Goal: Task Accomplishment & Management: Use online tool/utility

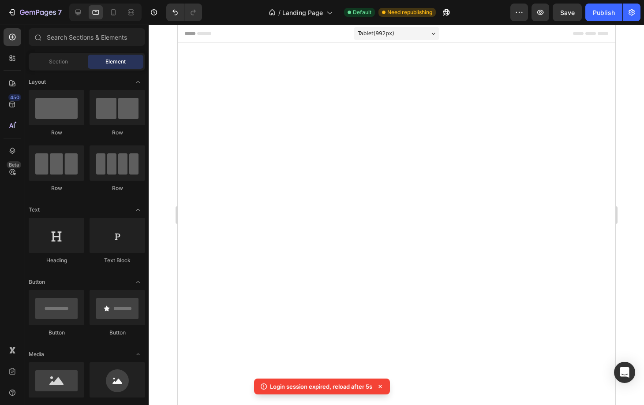
scroll to position [1026, 0]
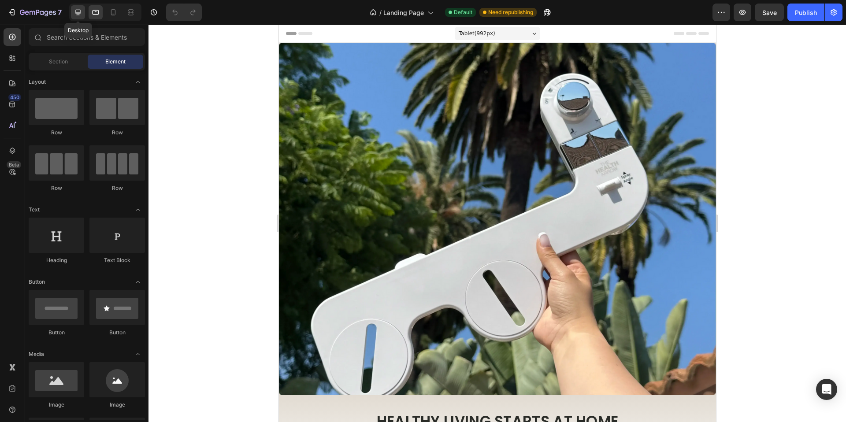
click at [82, 10] on icon at bounding box center [78, 12] width 9 height 9
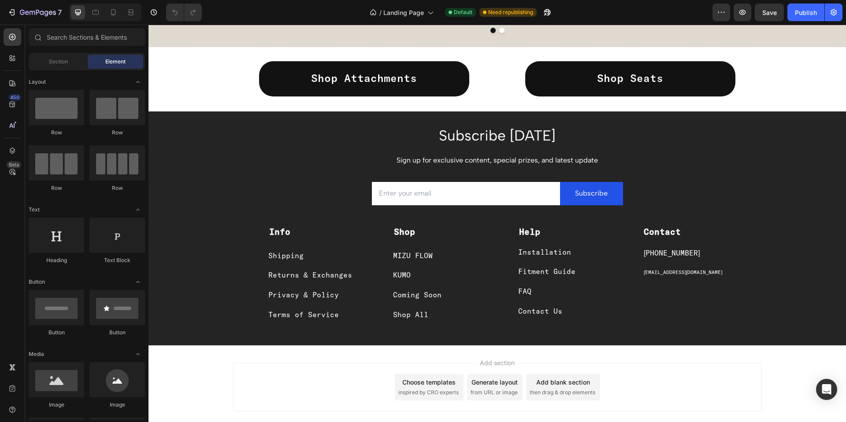
scroll to position [1353, 0]
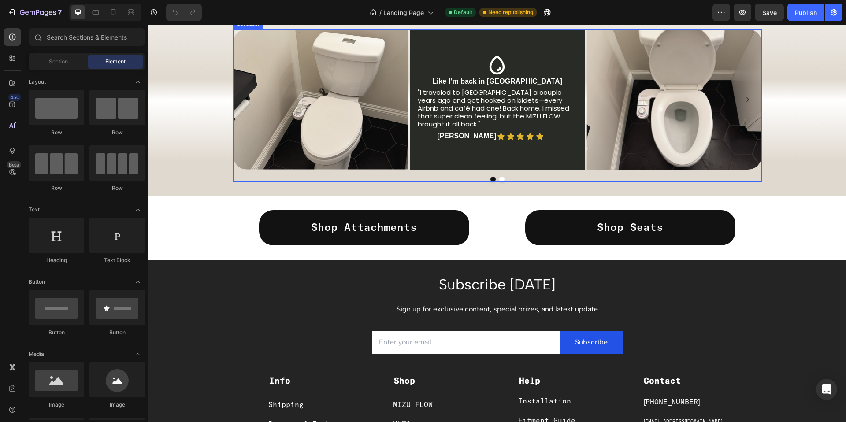
click at [643, 105] on icon "Carousel Next Arrow" at bounding box center [748, 99] width 11 height 11
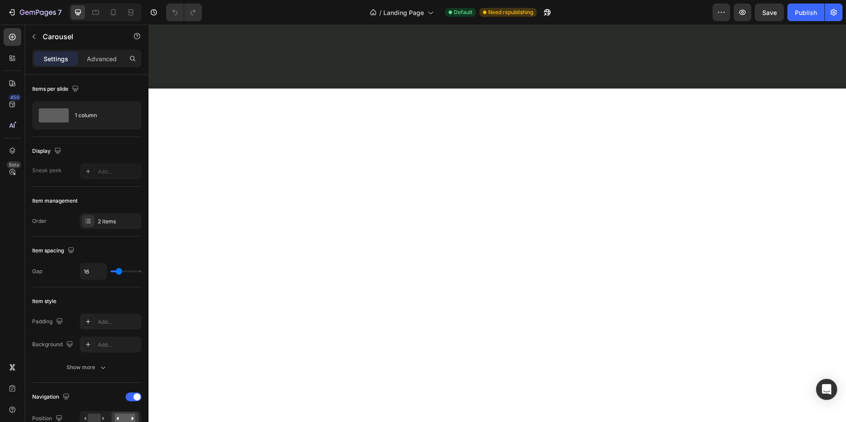
scroll to position [0, 0]
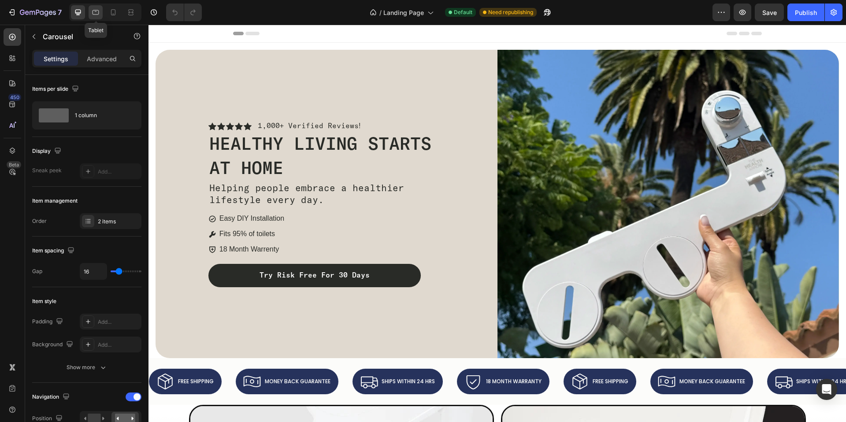
click at [95, 7] on div at bounding box center [96, 12] width 14 height 14
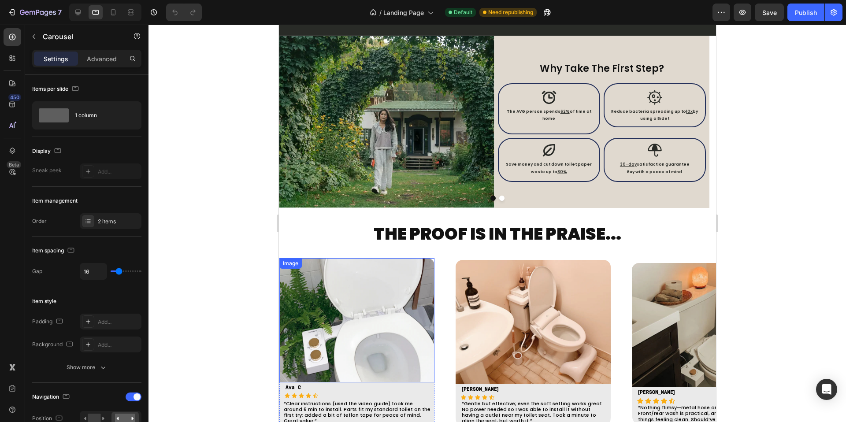
scroll to position [1162, 0]
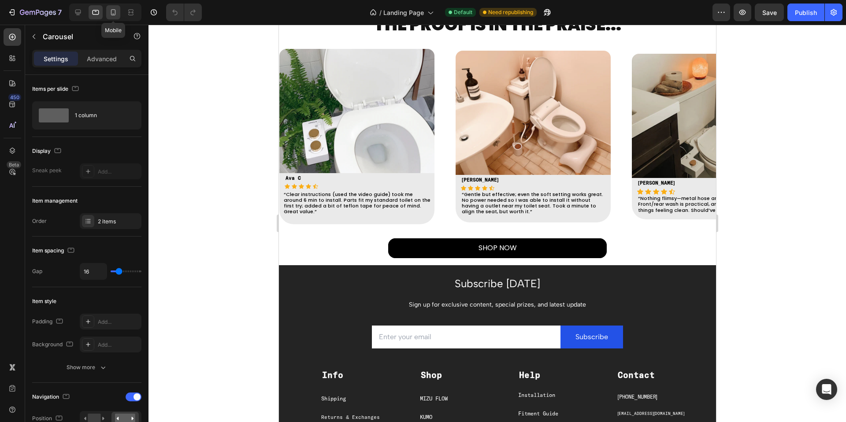
click at [112, 7] on div at bounding box center [113, 12] width 14 height 14
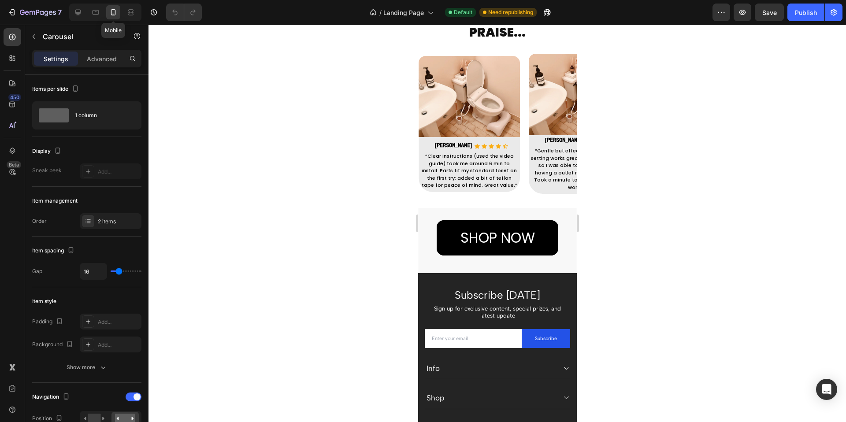
scroll to position [1307, 0]
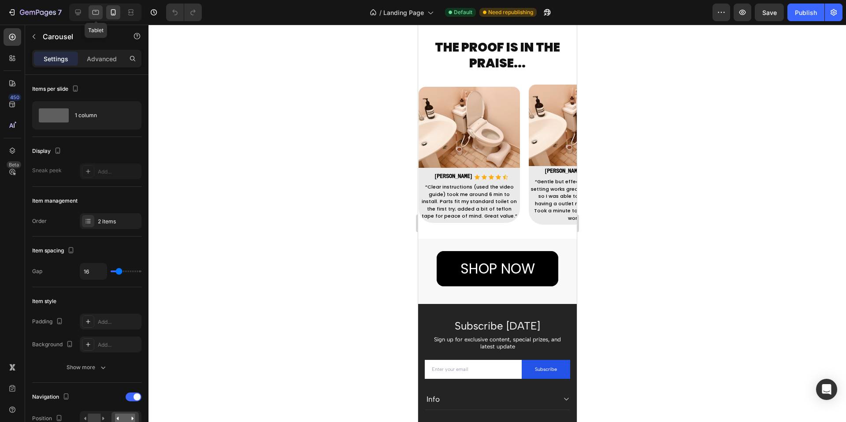
click at [93, 11] on icon at bounding box center [95, 12] width 9 height 9
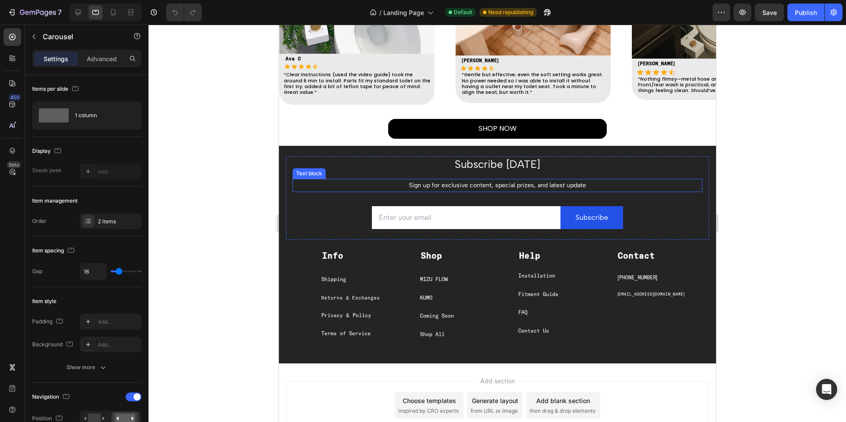
scroll to position [1130, 0]
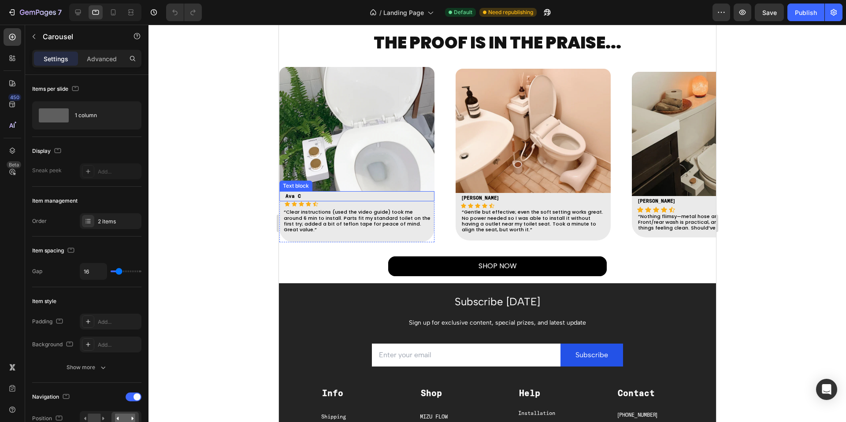
click at [300, 195] on strong "Ava C" at bounding box center [292, 196] width 15 height 5
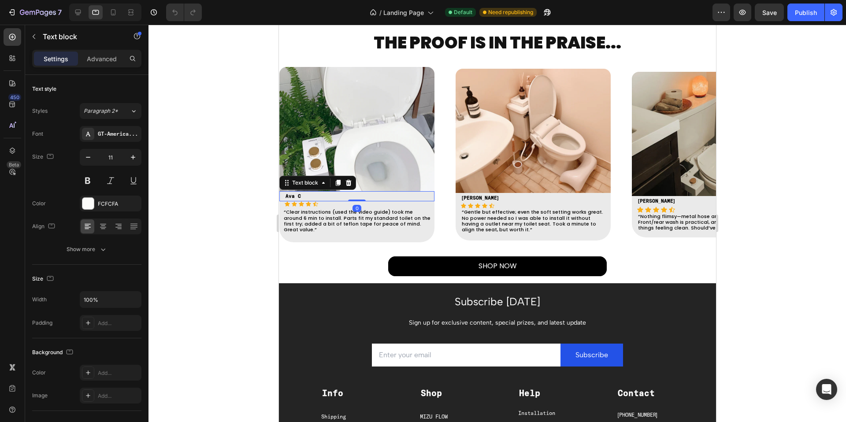
click at [300, 195] on strong "Ava C" at bounding box center [292, 196] width 15 height 5
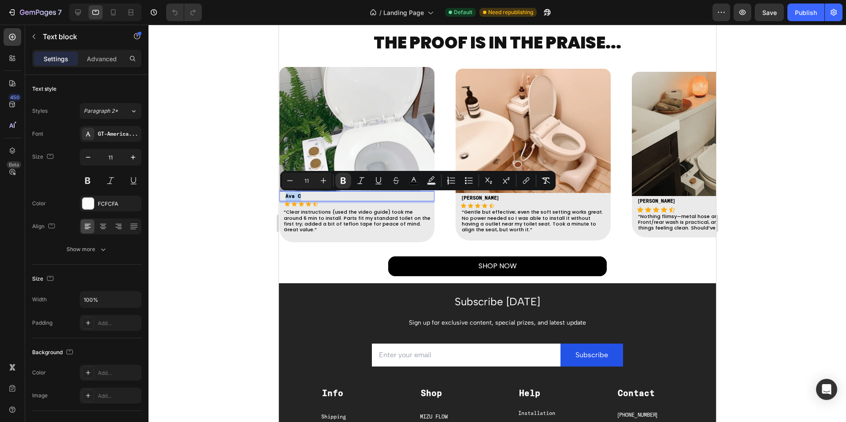
copy strong "Ava C"
click at [509, 196] on p "Omar D" at bounding box center [536, 198] width 148 height 9
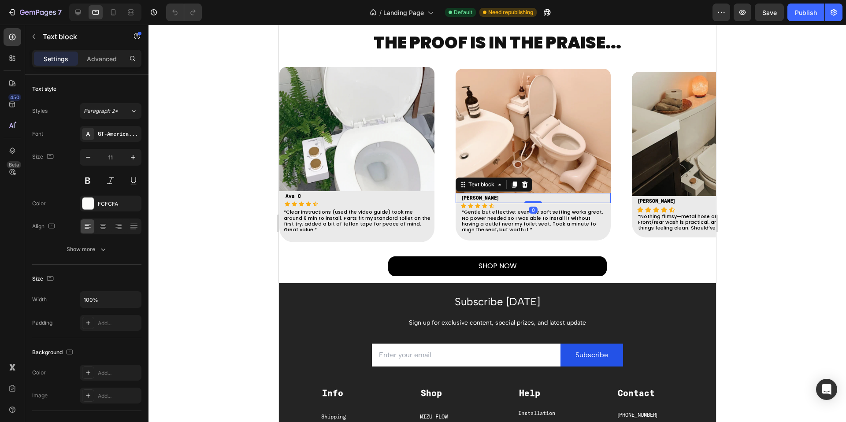
click at [476, 196] on strong "Omar D" at bounding box center [480, 198] width 37 height 5
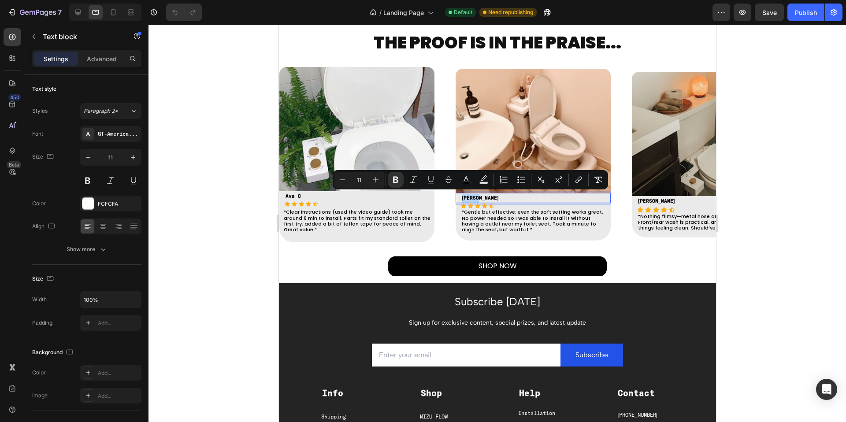
copy strong "Omar D"
click at [445, 211] on div "Image Ava C Text block Icon Icon Icon Icon Icon Icon List Hoz RYAN S Text block…" at bounding box center [367, 155] width 176 height 176
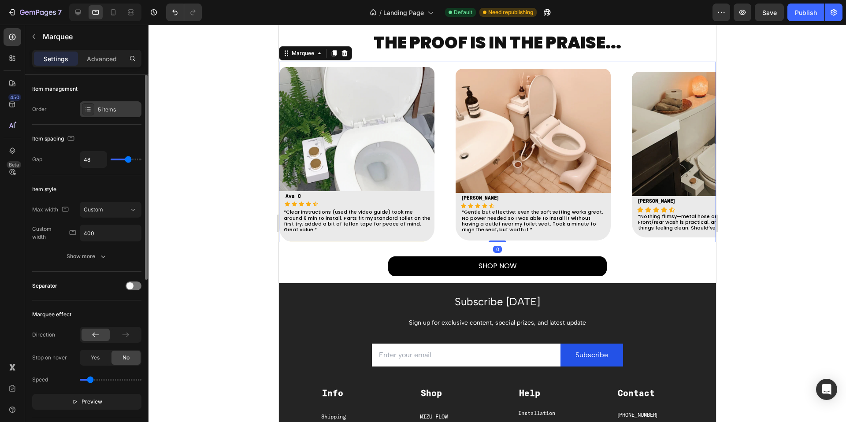
click at [107, 110] on div "5 items" at bounding box center [118, 110] width 41 height 8
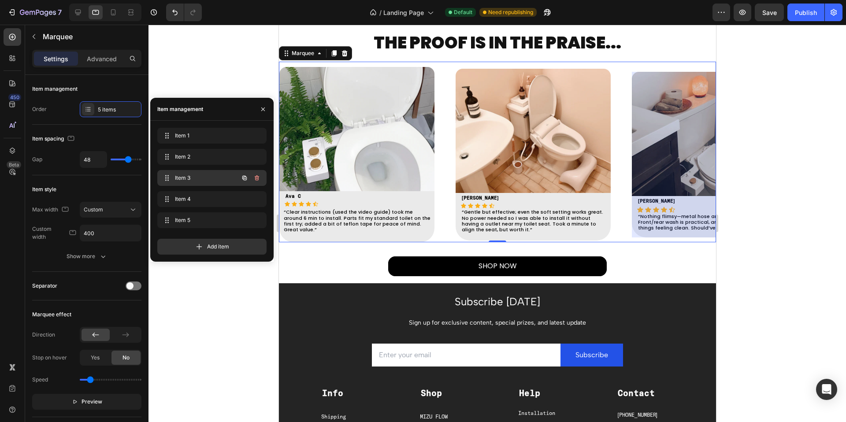
click at [190, 175] on span "Item 3" at bounding box center [200, 178] width 50 height 8
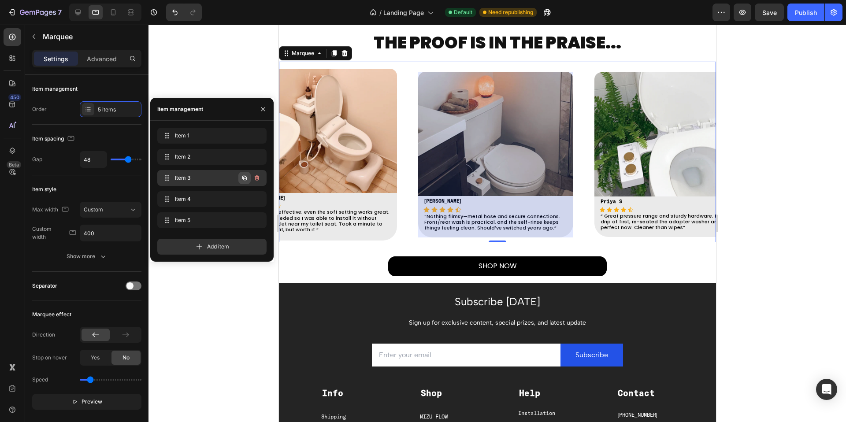
scroll to position [0, 215]
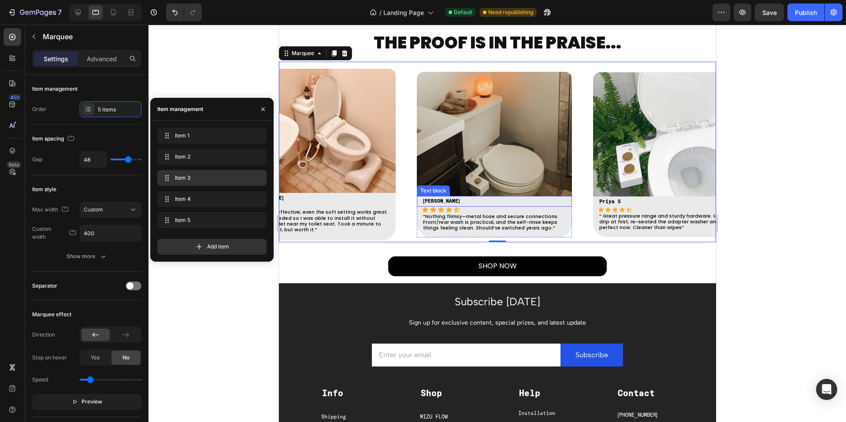
click at [440, 200] on strong "Hannah L." at bounding box center [441, 201] width 37 height 5
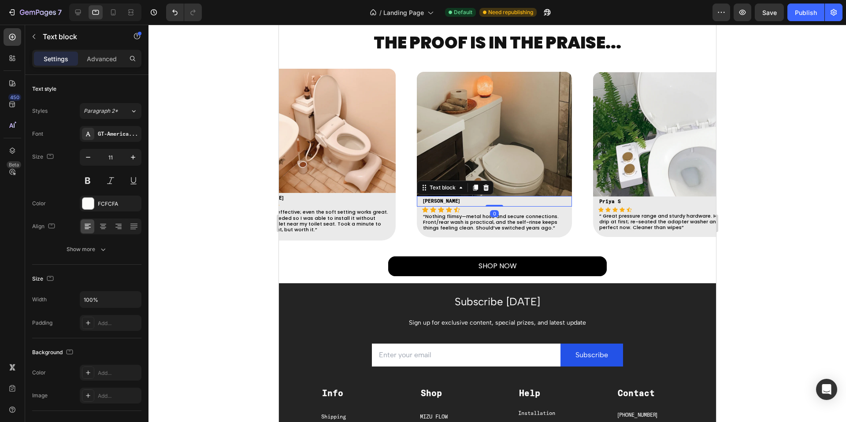
click at [440, 200] on strong "Hannah L." at bounding box center [441, 201] width 37 height 5
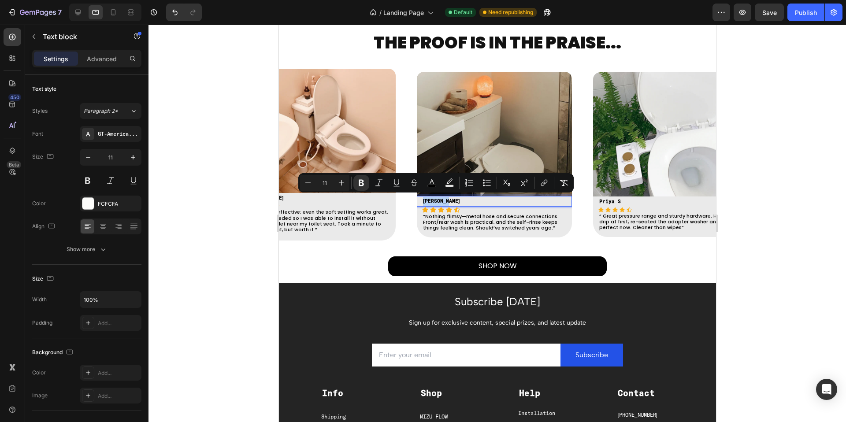
copy strong "Hannah L."
click at [617, 201] on strong "Priya S" at bounding box center [610, 201] width 22 height 5
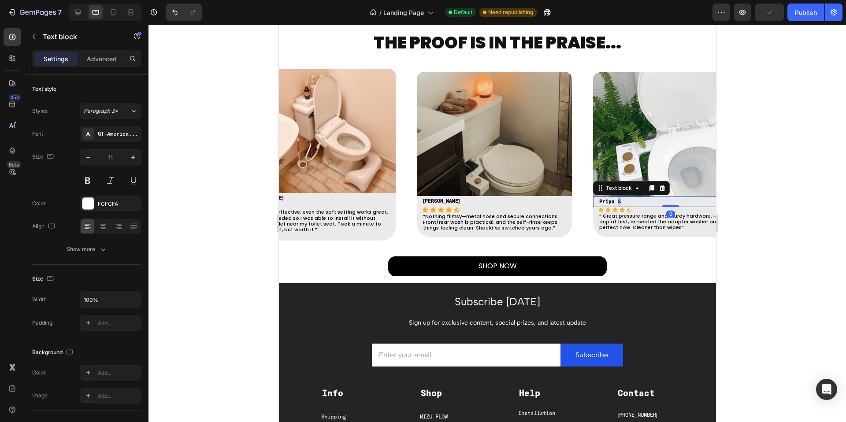
click at [617, 201] on strong "Priya S" at bounding box center [610, 201] width 22 height 5
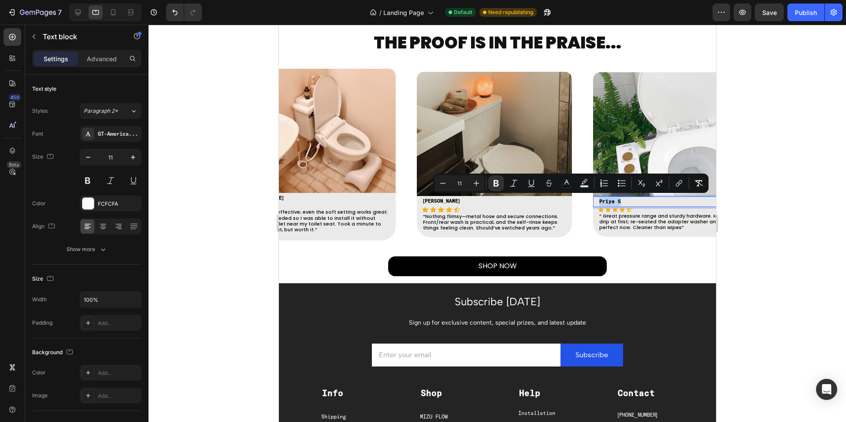
copy strong "Priya S"
click at [401, 183] on div "Image Omar D Text block Icon Icon Icon Icon Icon Icon List Hoz RYAN S Text bloc…" at bounding box center [328, 155] width 176 height 172
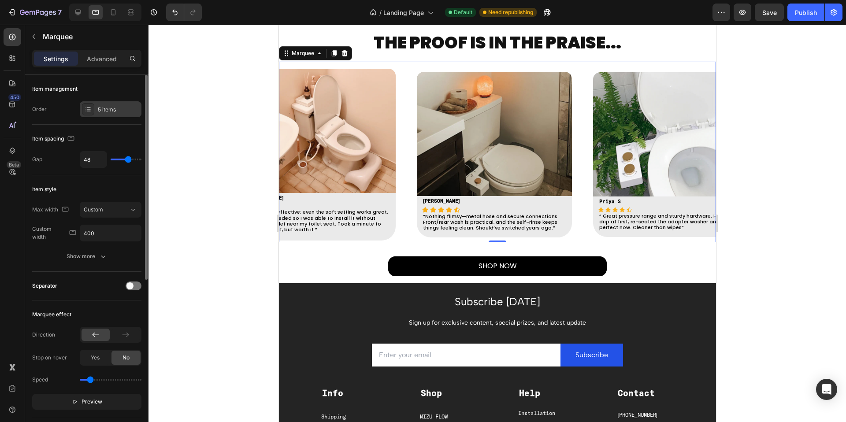
click at [119, 109] on div "5 items" at bounding box center [118, 110] width 41 height 8
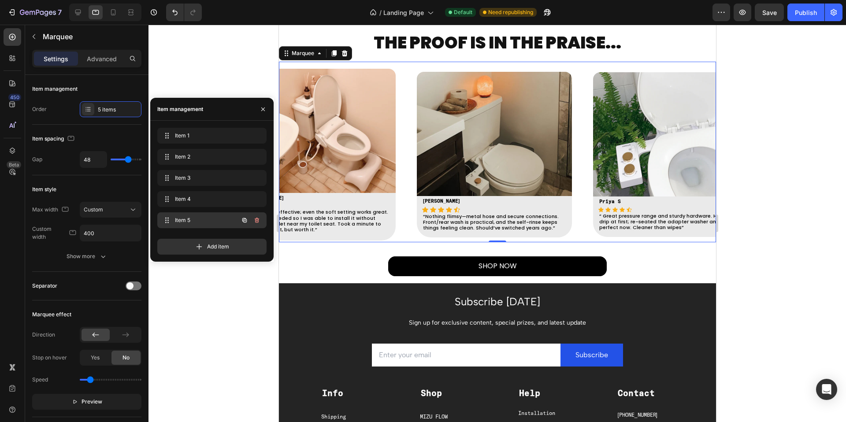
click at [182, 214] on div "Item 5 Item 5" at bounding box center [200, 220] width 78 height 12
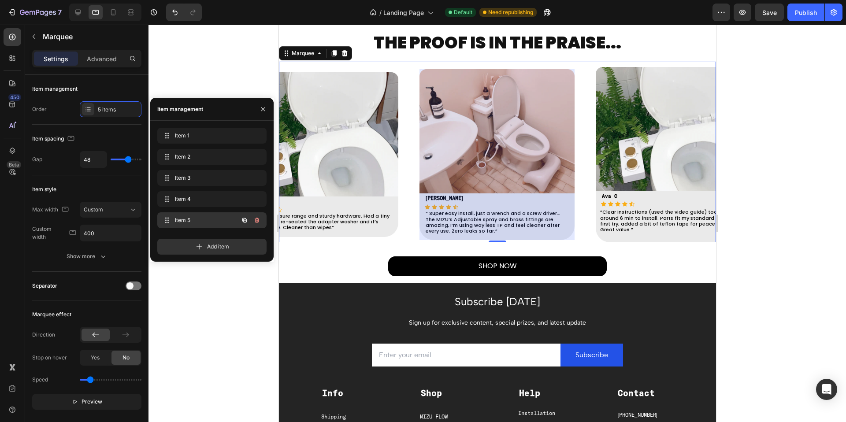
scroll to position [0, 568]
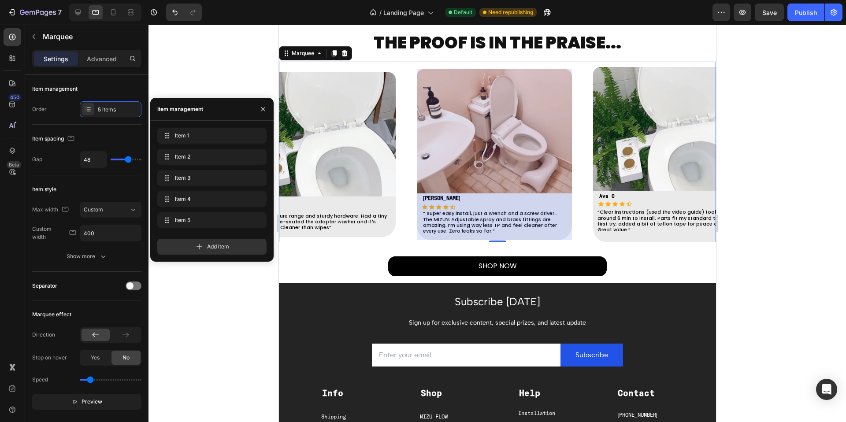
click at [448, 195] on div at bounding box center [494, 154] width 155 height 171
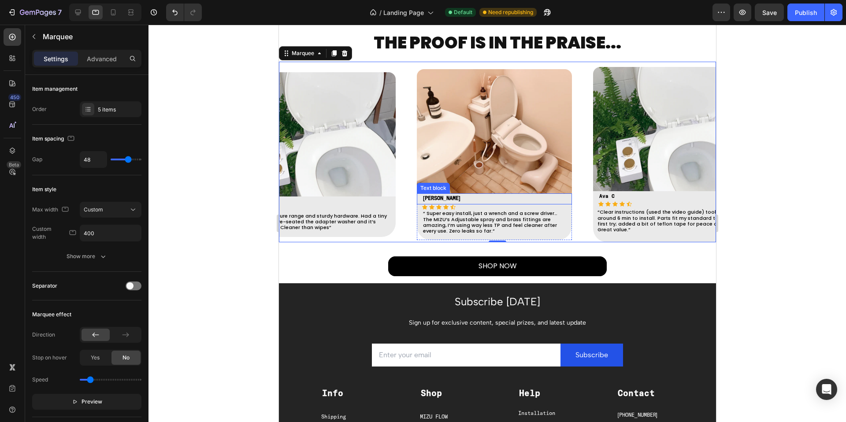
click at [444, 197] on strong "Sofia M." at bounding box center [441, 198] width 37 height 5
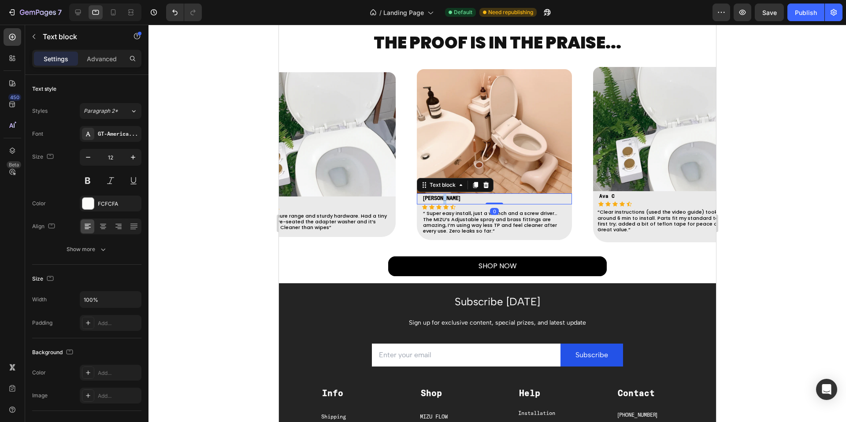
click at [444, 197] on strong "Sofia M." at bounding box center [441, 198] width 37 height 5
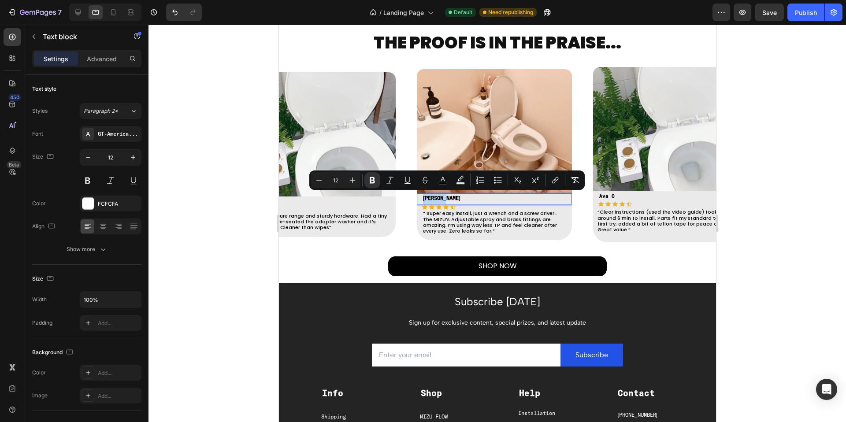
click at [444, 197] on strong "Sofia M." at bounding box center [441, 198] width 37 height 5
copy strong "Sofia M."
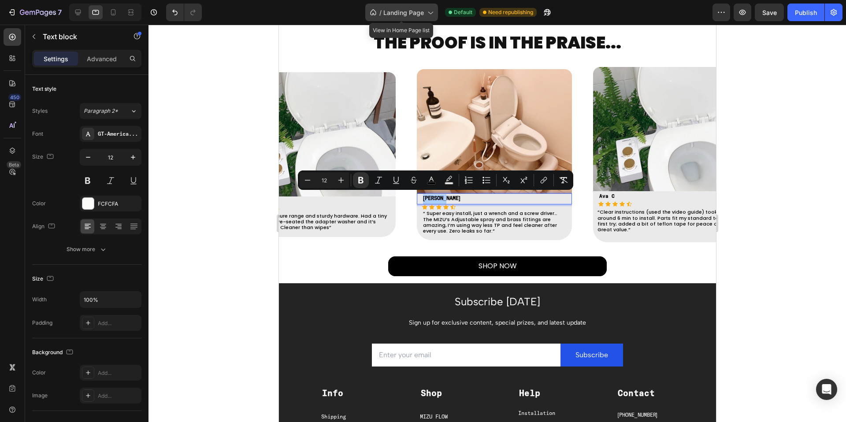
click at [416, 15] on span "Landing Page" at bounding box center [403, 12] width 41 height 9
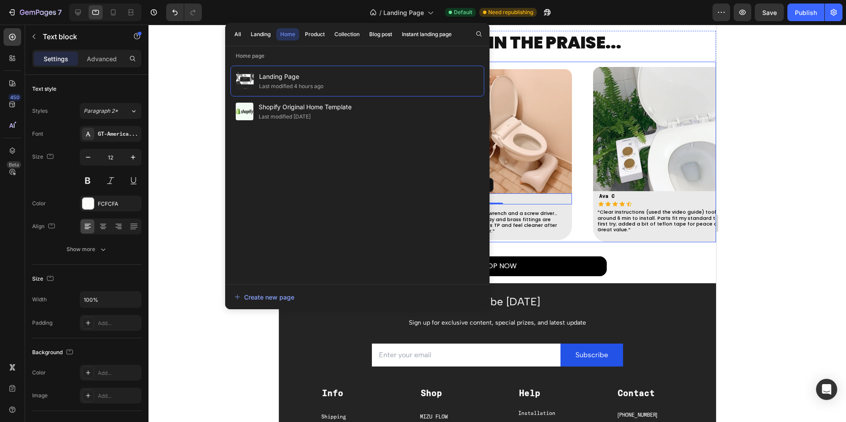
click at [581, 188] on div "Image Sofia M. Text block 0 Icon Icon Icon Icon Icon Icon List Hoz RYAN S Text …" at bounding box center [505, 154] width 176 height 171
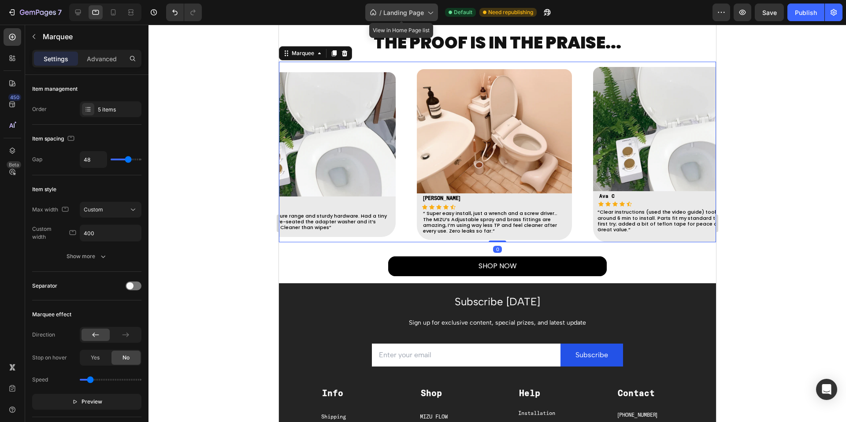
click at [402, 18] on div "/ Landing Page" at bounding box center [401, 13] width 73 height 18
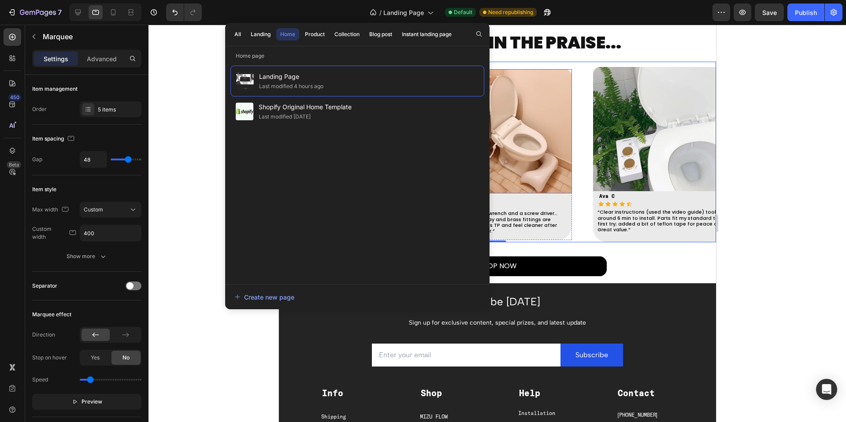
click at [566, 150] on img at bounding box center [494, 131] width 155 height 124
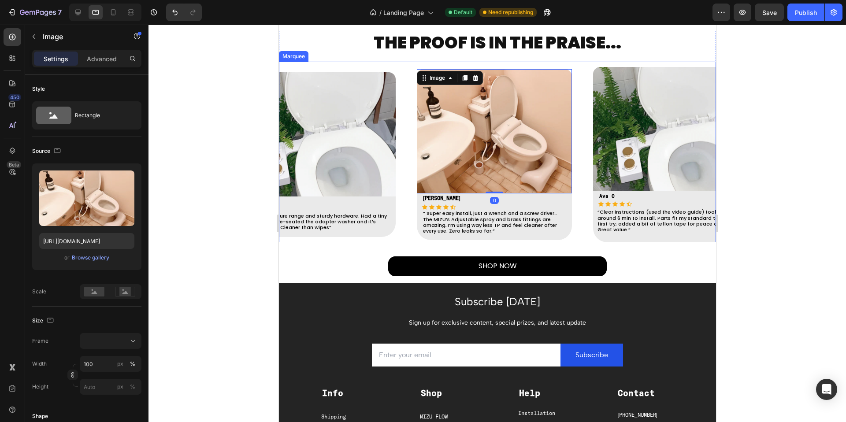
click at [581, 145] on div "Image 0 Sofia M. Text block Icon Icon Icon Icon Icon Icon List Hoz RYAN S Text …" at bounding box center [505, 154] width 176 height 171
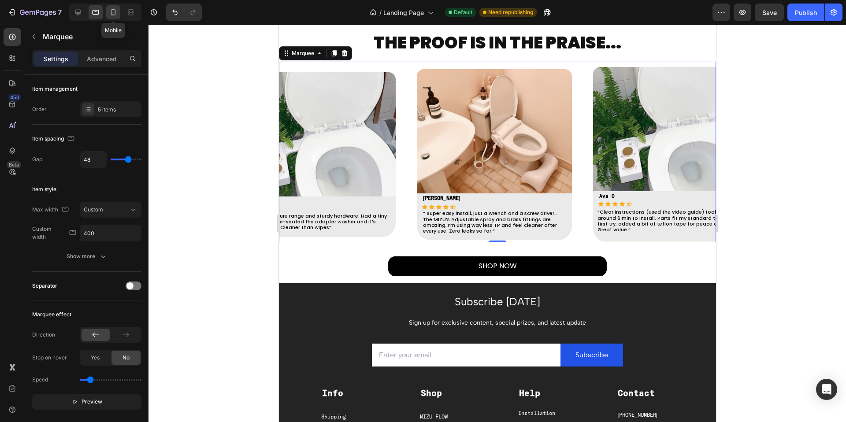
click at [116, 12] on icon at bounding box center [113, 12] width 9 height 9
type input "250"
type input "20"
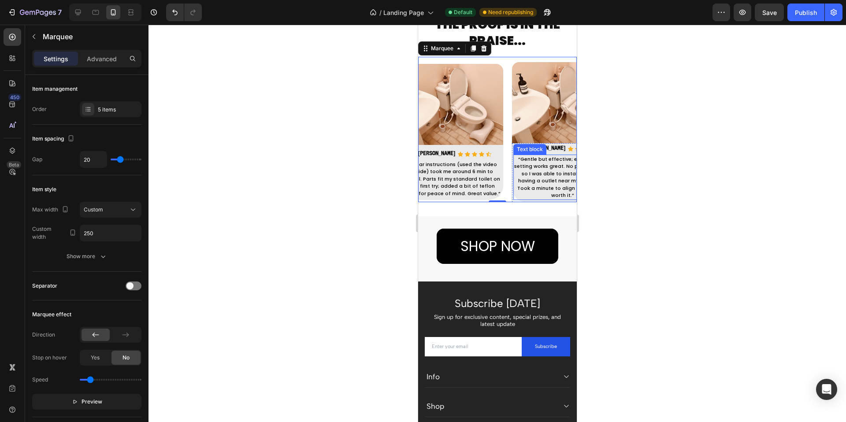
scroll to position [1312, 0]
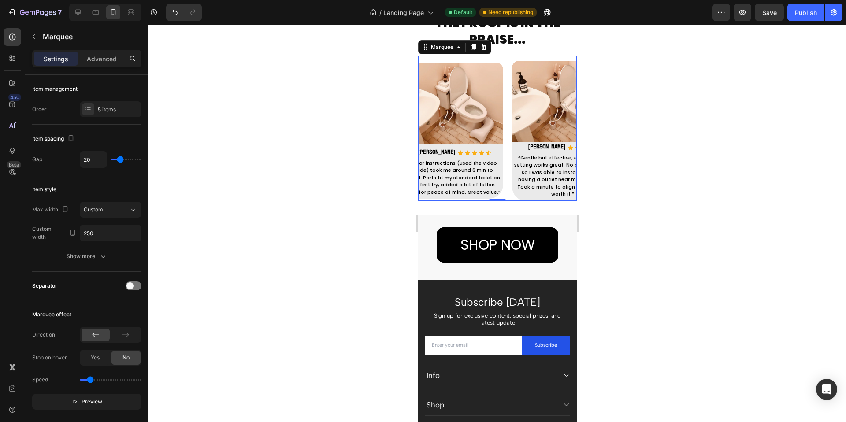
click at [507, 164] on div "Image Ava C Text block Icon Icon Icon Icon Icon Icon List Hoz RYAN S Text block…" at bounding box center [457, 131] width 110 height 136
click at [60, 160] on p "“Gentle but effective; even the soft setting works great. No power needed so I …" at bounding box center [11, 176] width 97 height 44
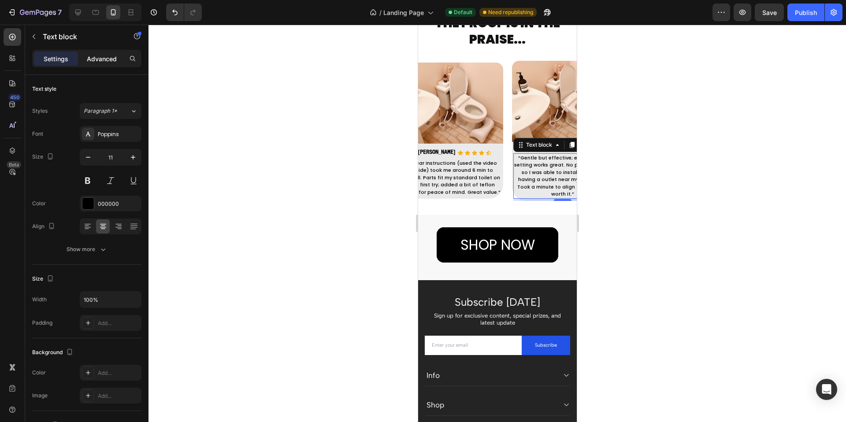
click at [106, 53] on div "Advanced" at bounding box center [102, 59] width 44 height 14
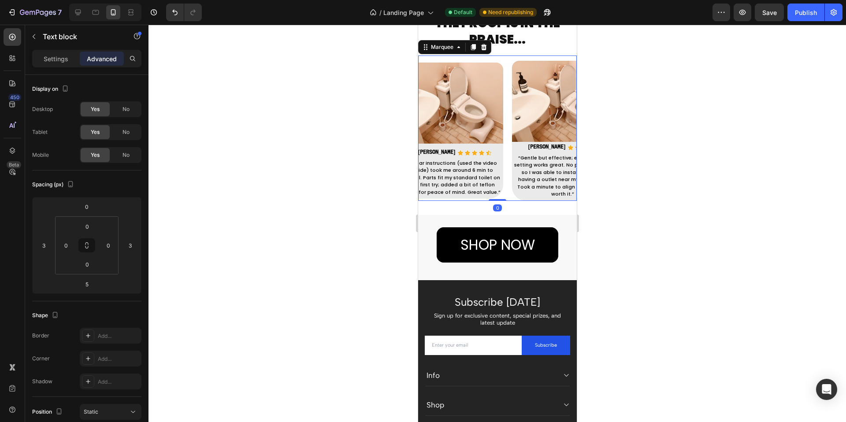
click at [510, 127] on div "Image Ava C Text block Icon Icon Icon Icon Icon Icon List Hoz RYAN S Text block…" at bounding box center [457, 131] width 110 height 136
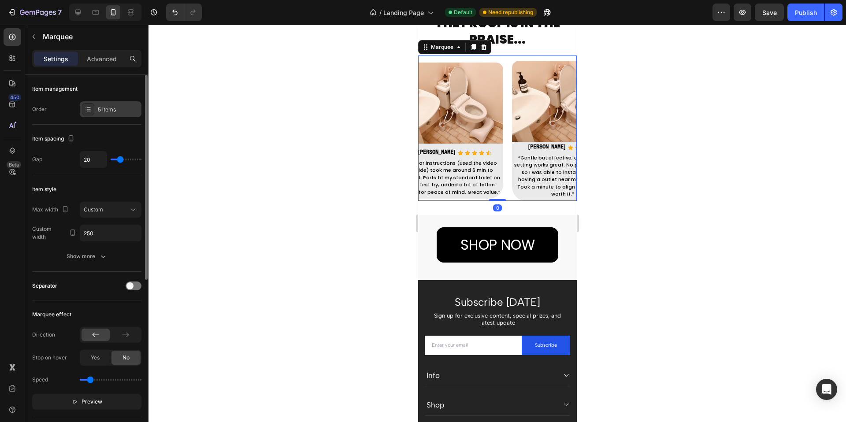
click at [93, 104] on div at bounding box center [88, 109] width 12 height 12
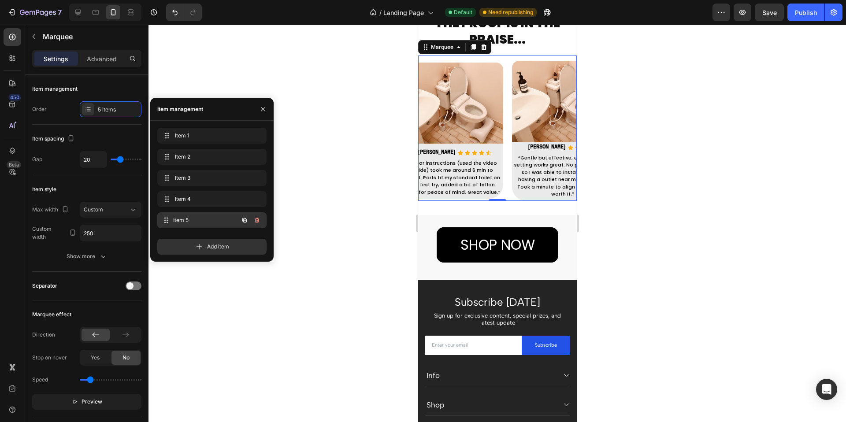
click at [177, 214] on div "Item 5 Item 5" at bounding box center [200, 220] width 78 height 12
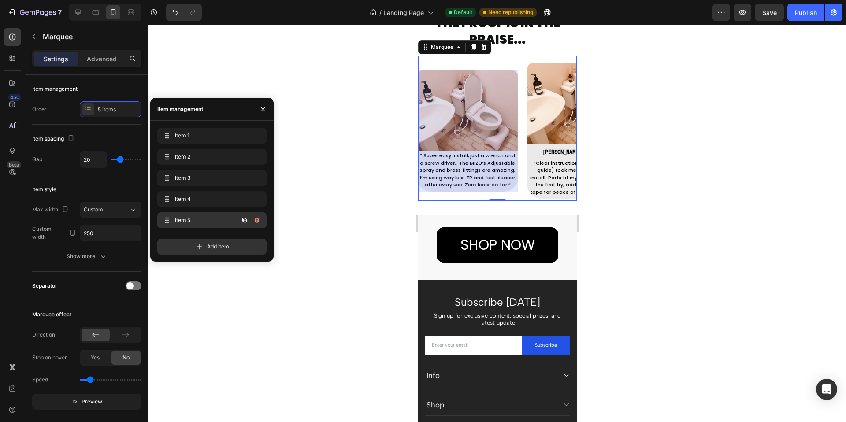
scroll to position [0, 416]
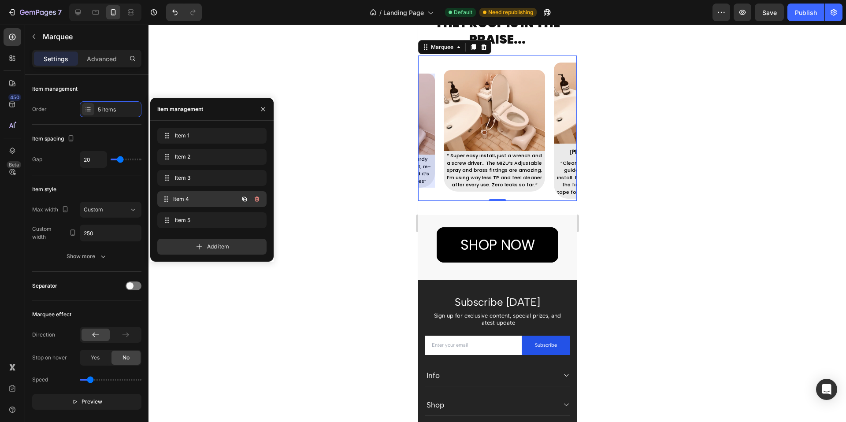
click at [198, 192] on div "Item 4 Item 4" at bounding box center [211, 199] width 109 height 16
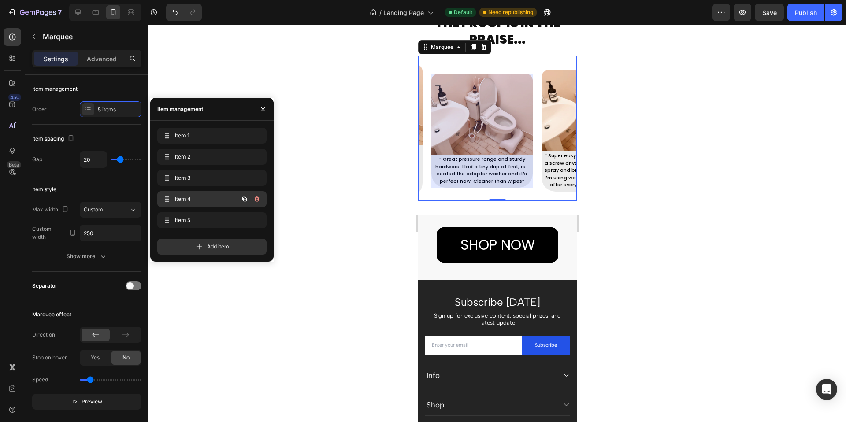
scroll to position [0, 305]
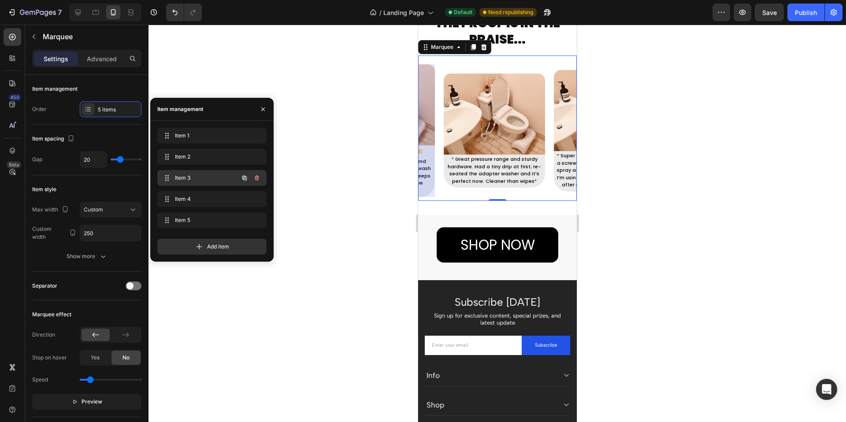
click at [185, 182] on div "Item 3 Item 3" at bounding box center [200, 178] width 78 height 12
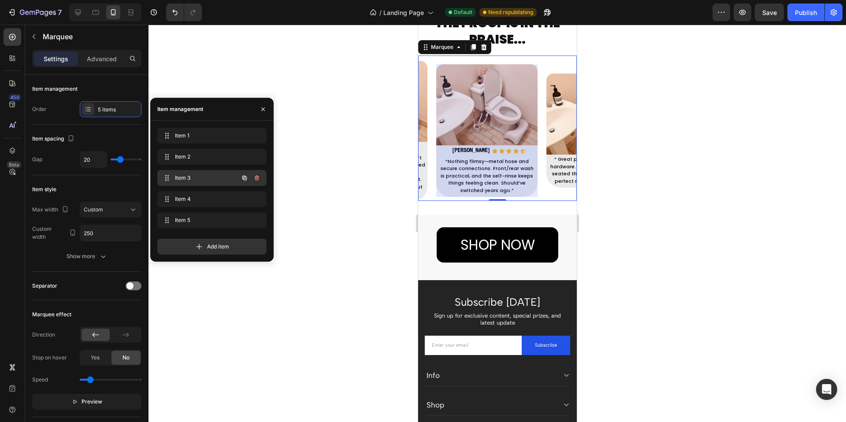
scroll to position [0, 195]
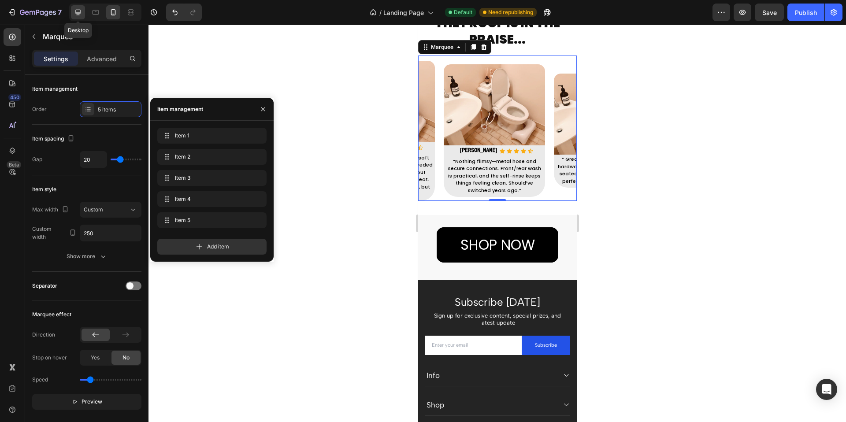
click at [82, 11] on div at bounding box center [78, 12] width 14 height 14
type input "48"
type input "400"
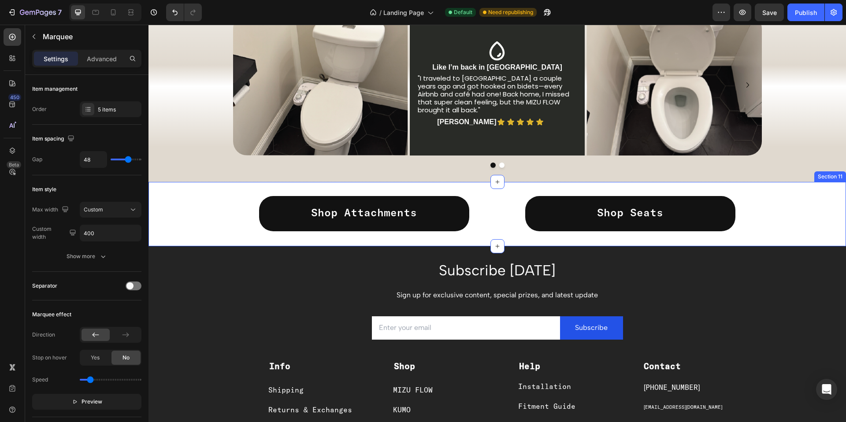
scroll to position [872, 0]
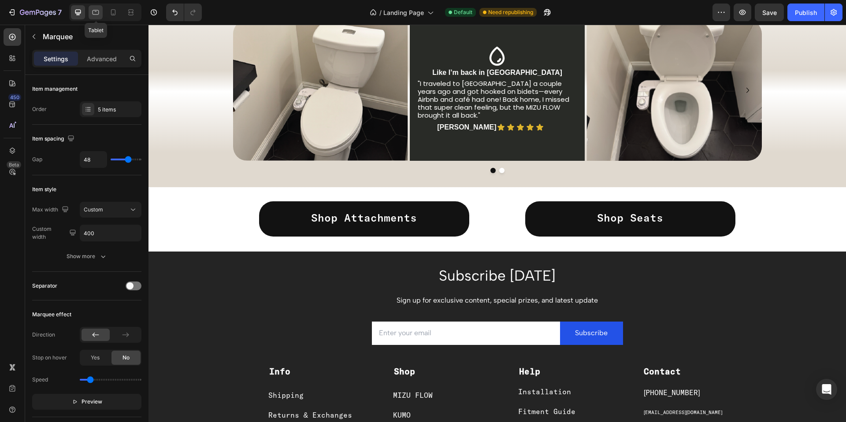
click at [93, 8] on icon at bounding box center [95, 12] width 9 height 9
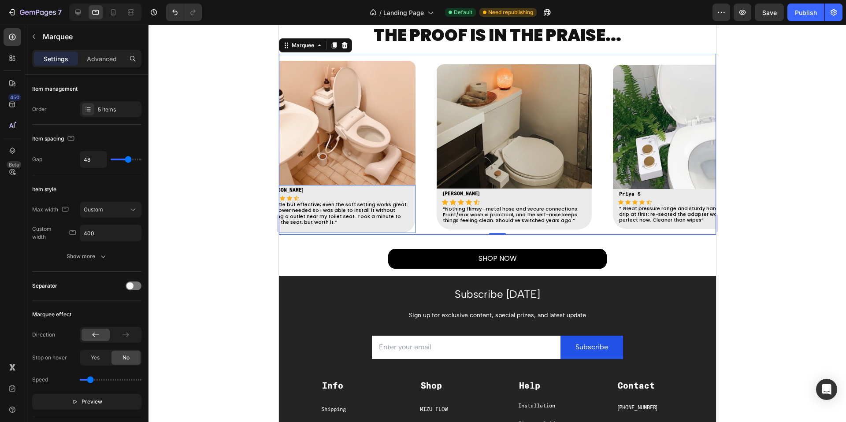
scroll to position [888, 0]
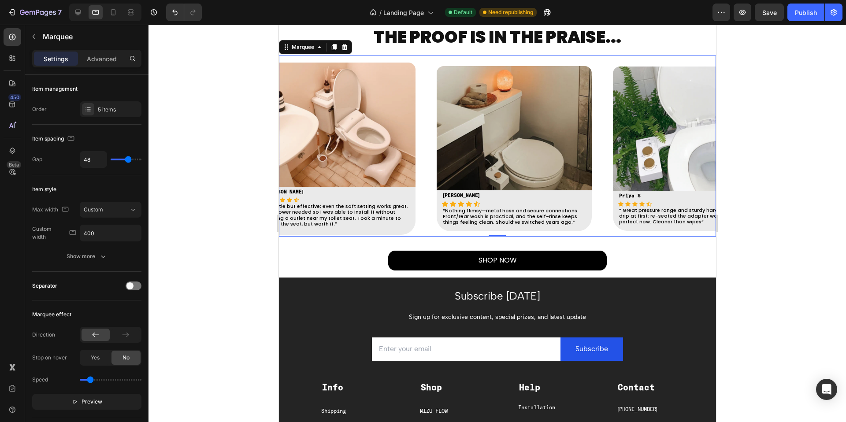
click at [420, 105] on div "Image Omar D Text block Icon Icon Icon Icon Icon Icon List Hoz RYAN S Text bloc…" at bounding box center [348, 149] width 176 height 172
click at [107, 56] on p "Advanced" at bounding box center [102, 58] width 30 height 9
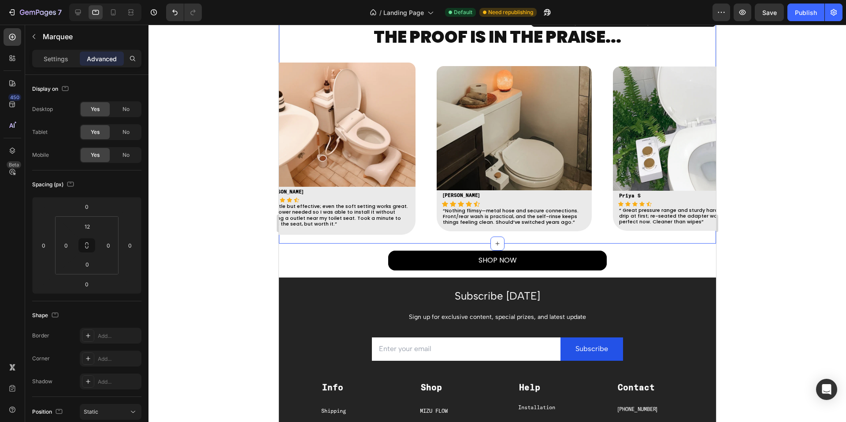
click at [366, 238] on div "THE PROOF IS IN THE PRAISE... Heading Image Ava C Text block Icon Icon Icon Ico…" at bounding box center [497, 134] width 437 height 219
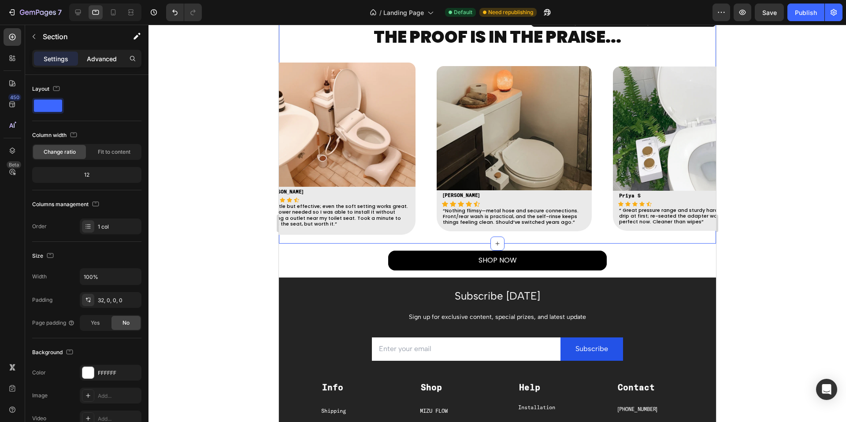
click at [106, 64] on div "Advanced" at bounding box center [102, 59] width 44 height 14
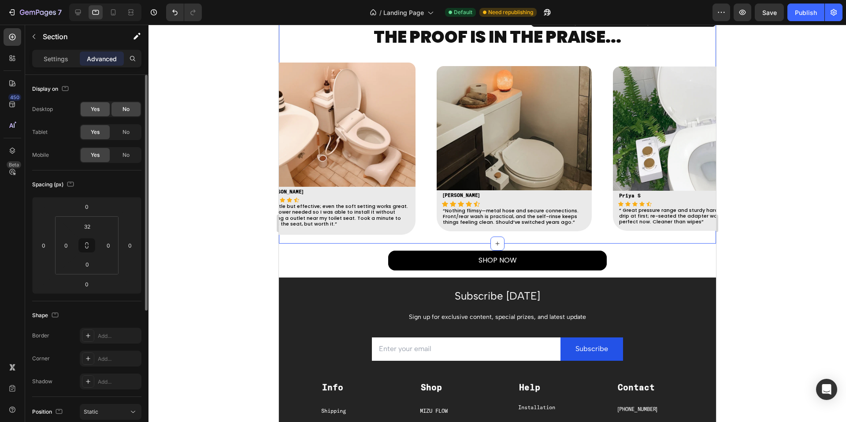
click at [103, 112] on div "Yes" at bounding box center [95, 109] width 29 height 14
click at [74, 9] on icon at bounding box center [78, 12] width 9 height 9
type input "32"
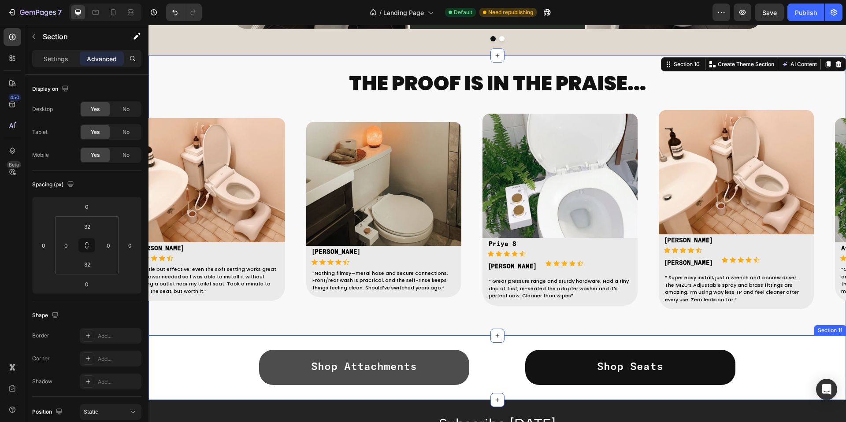
scroll to position [1002, 0]
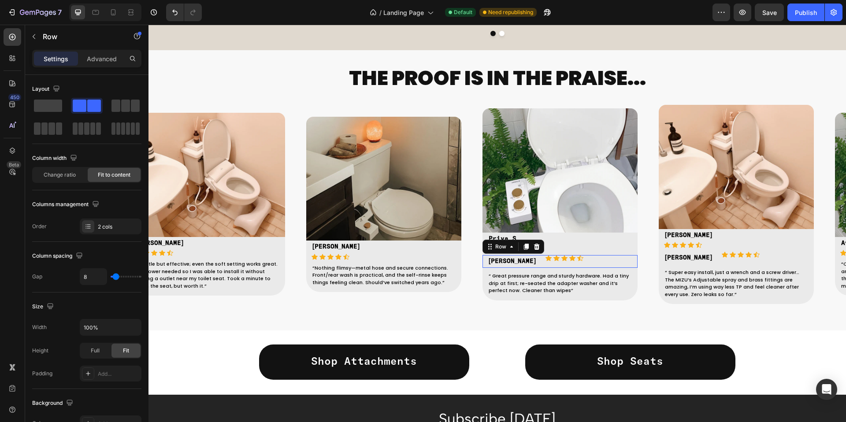
click at [588, 263] on div "RYAN S Text block Icon Icon Icon Icon Icon Icon List Hoz Row 0" at bounding box center [560, 261] width 155 height 13
click at [97, 57] on p "Advanced" at bounding box center [102, 58] width 30 height 9
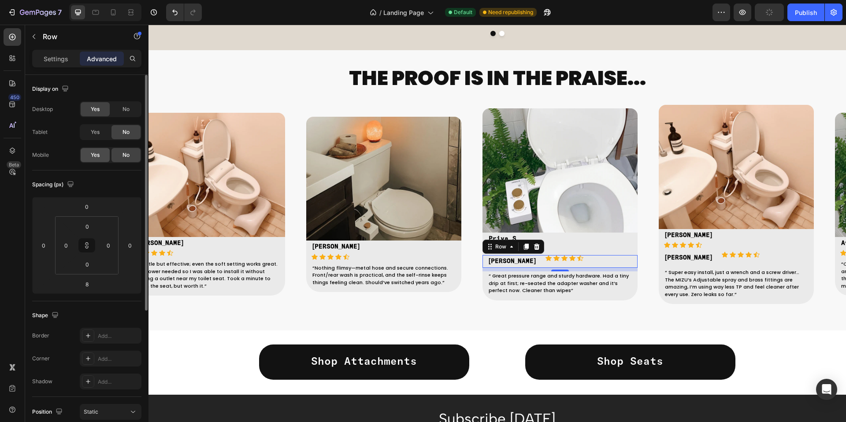
click at [105, 156] on div "Yes" at bounding box center [95, 155] width 29 height 14
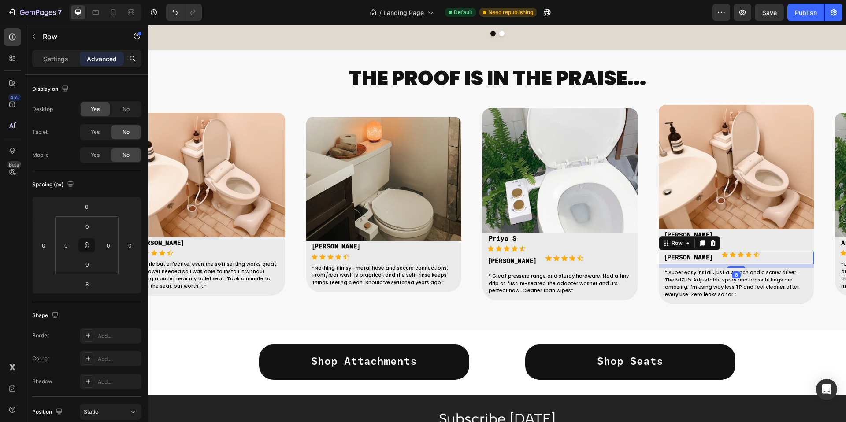
click at [643, 260] on div "Icon Icon Icon Icon Icon Icon List Hoz" at bounding box center [738, 258] width 43 height 13
click at [94, 152] on span "Yes" at bounding box center [95, 155] width 9 height 8
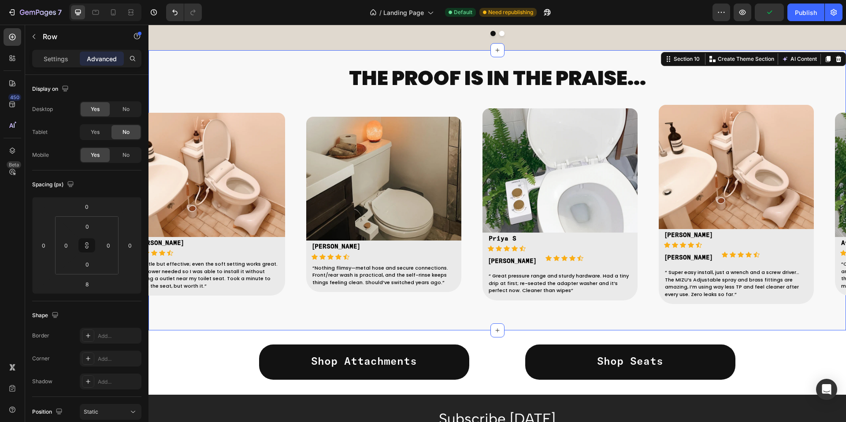
click at [293, 56] on div "THE PROOF IS IN THE PRAISE... Heading Image Ava C Text block Icon Icon Icon Ico…" at bounding box center [498, 190] width 698 height 280
click at [117, 111] on div "No" at bounding box center [126, 109] width 29 height 14
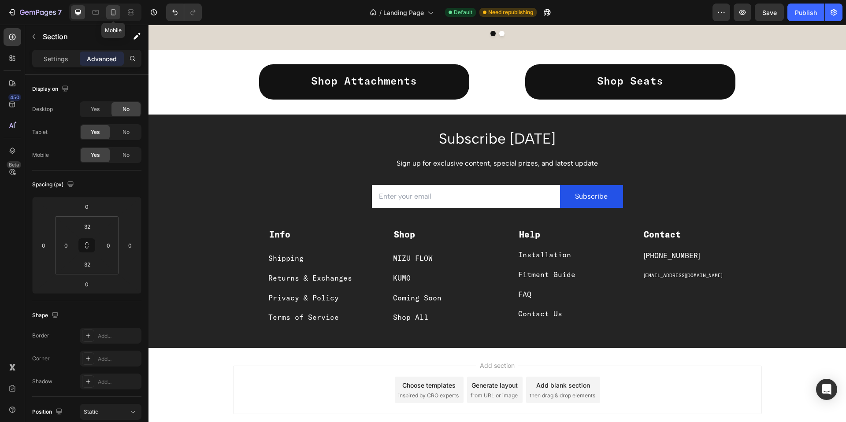
click at [108, 9] on div at bounding box center [113, 12] width 14 height 14
type input "16"
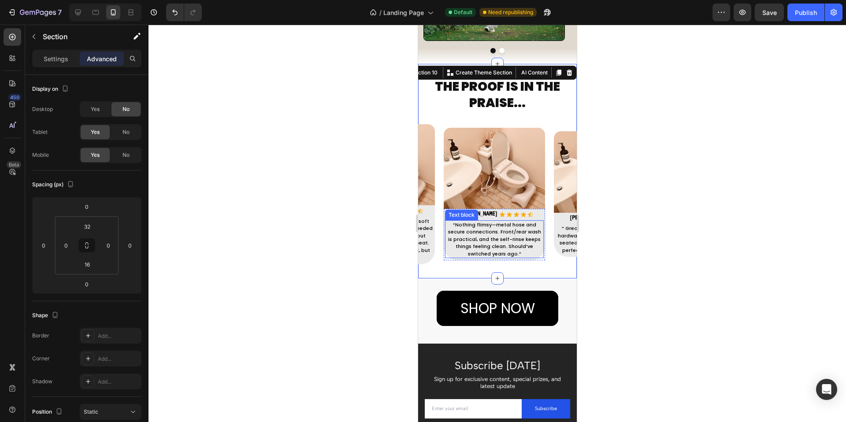
scroll to position [873, 0]
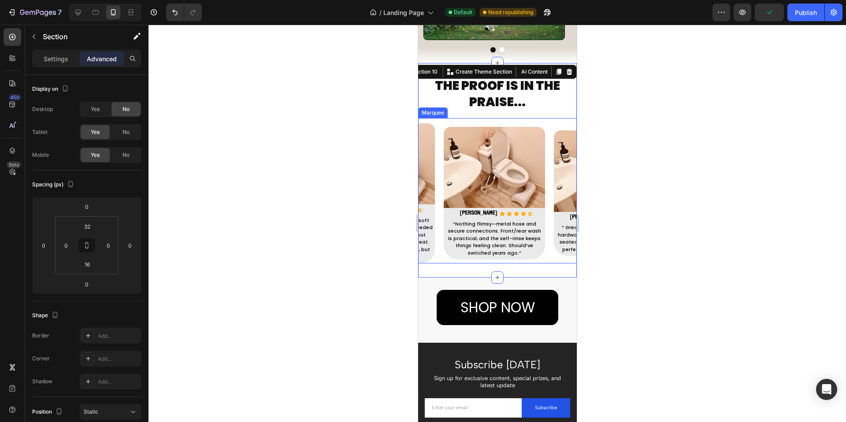
click at [548, 245] on div "Image Hannah L. Text block Icon Icon Icon Icon Icon Icon List Hoz RYAN S Text b…" at bounding box center [498, 193] width 110 height 133
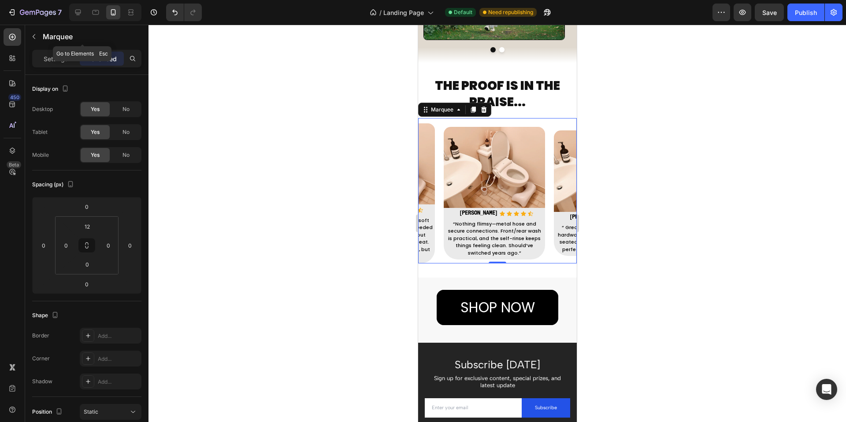
click at [32, 36] on icon "button" at bounding box center [33, 36] width 7 height 7
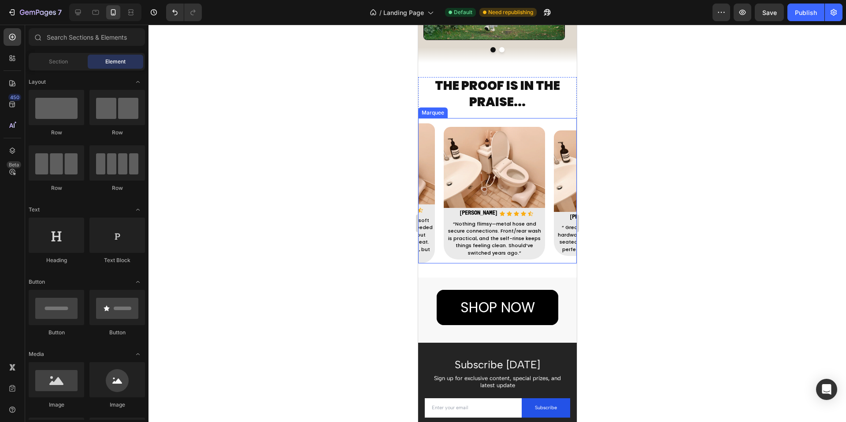
click at [439, 172] on div "Image Omar D Text block Icon Icon Icon Icon Icon Icon List Hoz RYAN S Text bloc…" at bounding box center [388, 193] width 110 height 140
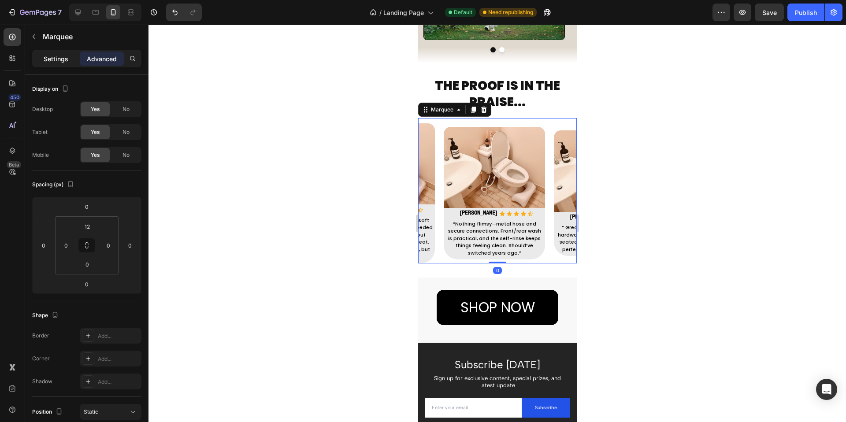
click at [52, 56] on p "Settings" at bounding box center [56, 58] width 25 height 9
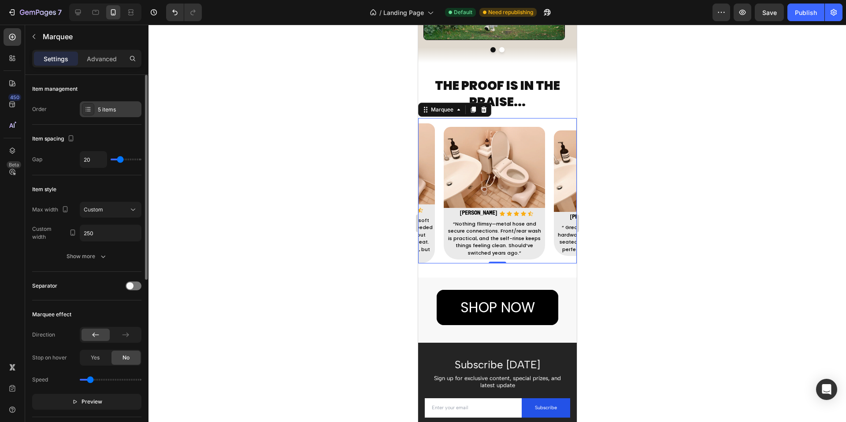
click at [103, 107] on div "5 items" at bounding box center [118, 110] width 41 height 8
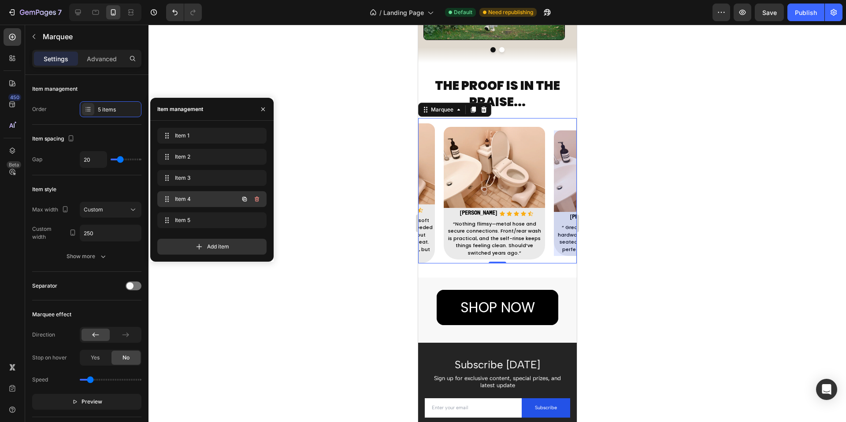
click at [191, 201] on span "Item 4" at bounding box center [200, 199] width 50 height 8
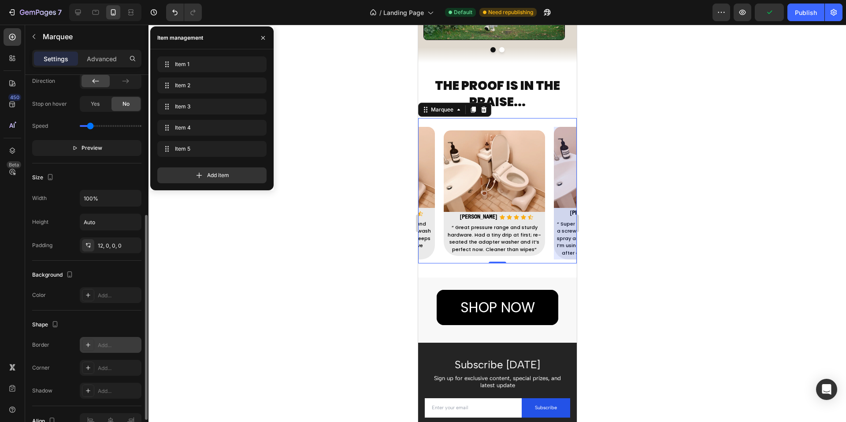
scroll to position [303, 0]
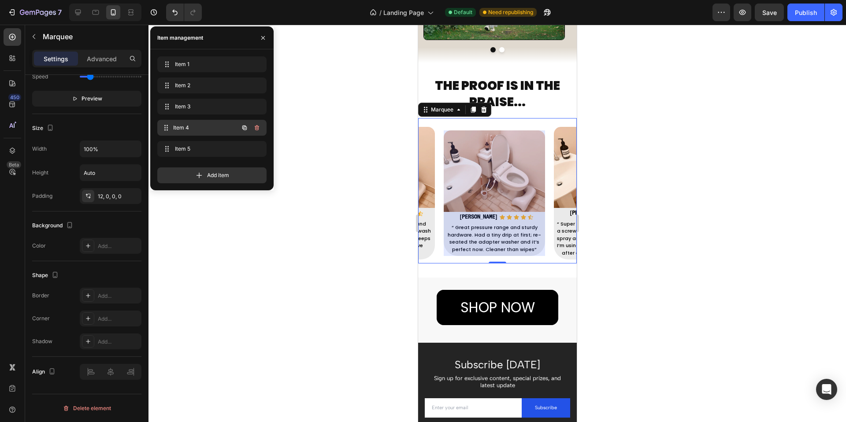
click at [216, 127] on span "Item 4" at bounding box center [205, 128] width 65 height 8
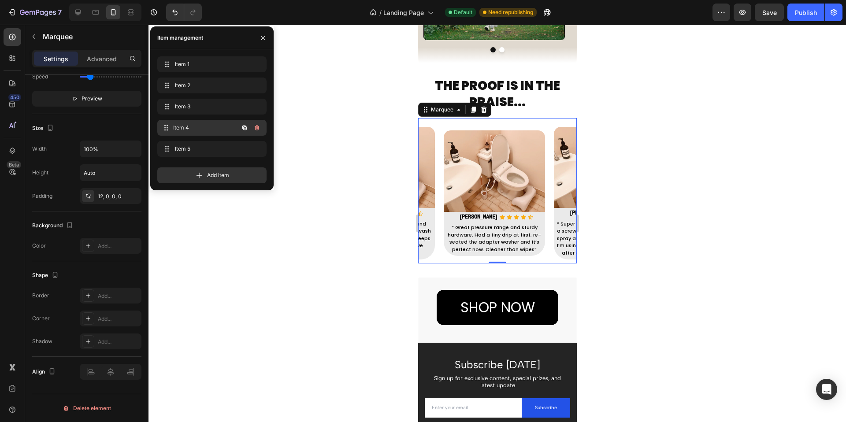
click at [190, 126] on span "Item 4" at bounding box center [205, 128] width 65 height 8
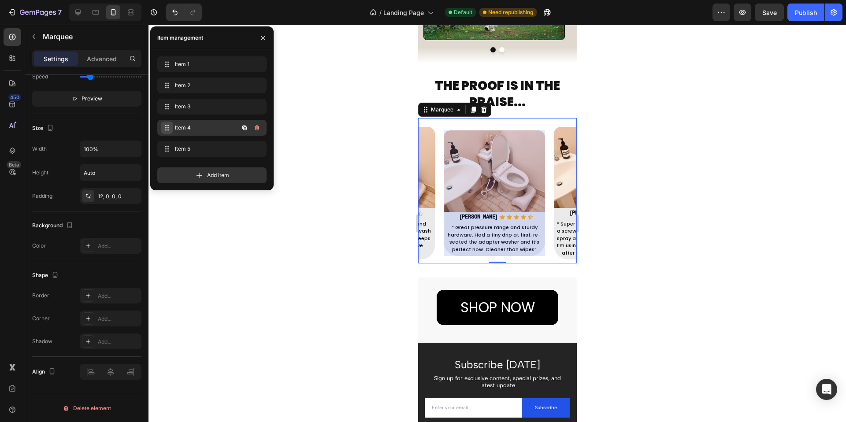
click at [163, 125] on span at bounding box center [167, 128] width 12 height 12
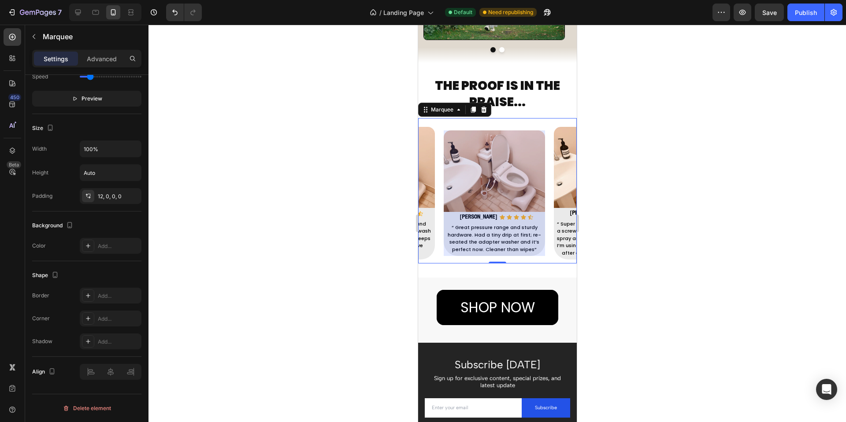
click at [543, 225] on div at bounding box center [493, 193] width 101 height 126
click at [545, 206] on div "Image Priya S Text block Icon Icon Icon Icon Icon Icon List Hoz RYAN S Text blo…" at bounding box center [498, 193] width 110 height 126
click at [527, 204] on div at bounding box center [493, 193] width 101 height 126
click at [372, 231] on div at bounding box center [498, 224] width 698 height 398
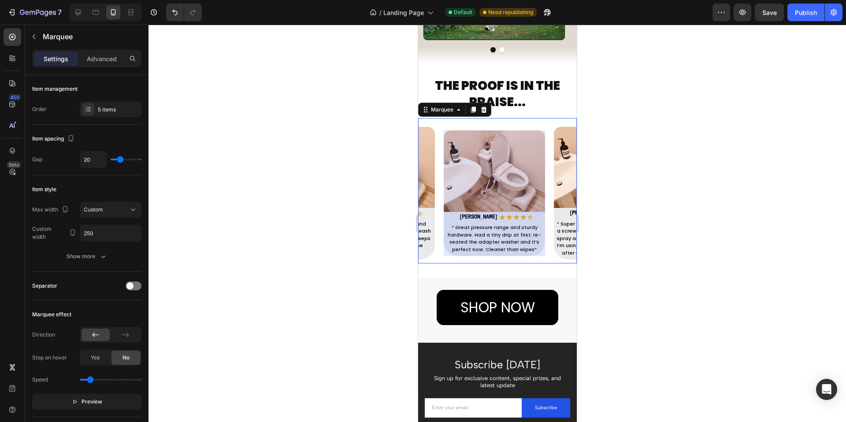
click at [546, 235] on div "Image Priya S Text block Icon Icon Icon Icon Icon Icon List Hoz RYAN S Text blo…" at bounding box center [498, 193] width 110 height 126
click at [502, 164] on div at bounding box center [493, 193] width 101 height 126
click at [238, 246] on div at bounding box center [498, 224] width 698 height 398
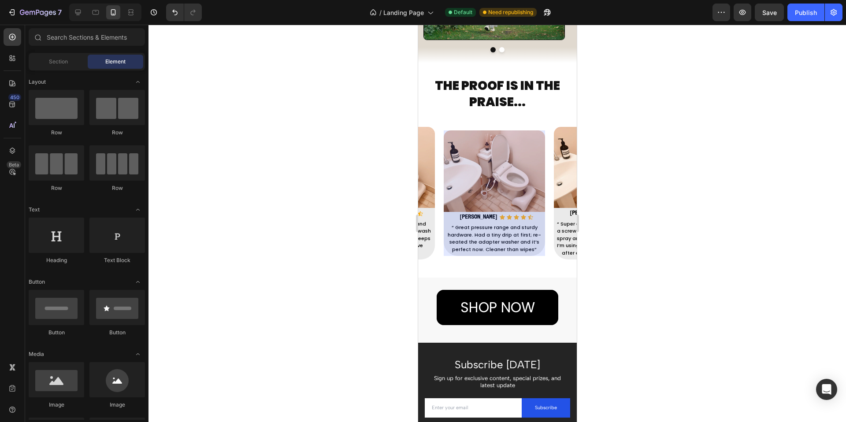
click at [643, 67] on div at bounding box center [498, 224] width 698 height 398
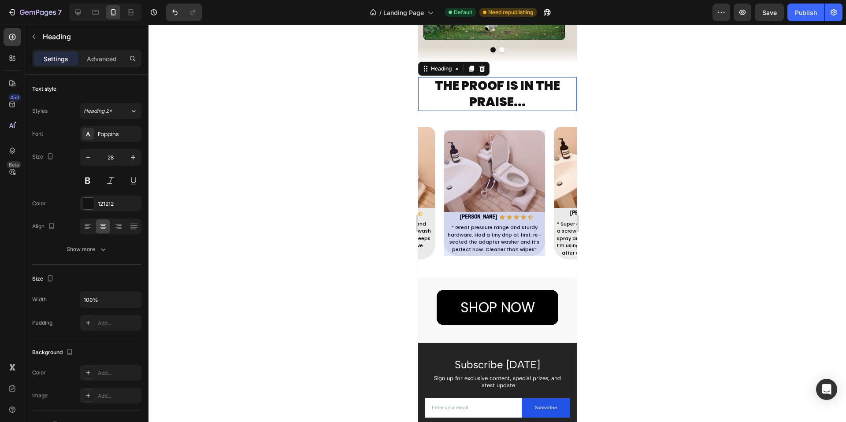
click at [489, 99] on h2 "THE PROOF IS IN THE PRAISE..." at bounding box center [497, 94] width 159 height 34
click at [540, 123] on div "Image Ava C Text block Icon Icon Icon Icon Icon Icon List Hoz RYAN S Text block…" at bounding box center [388, 193] width 551 height 140
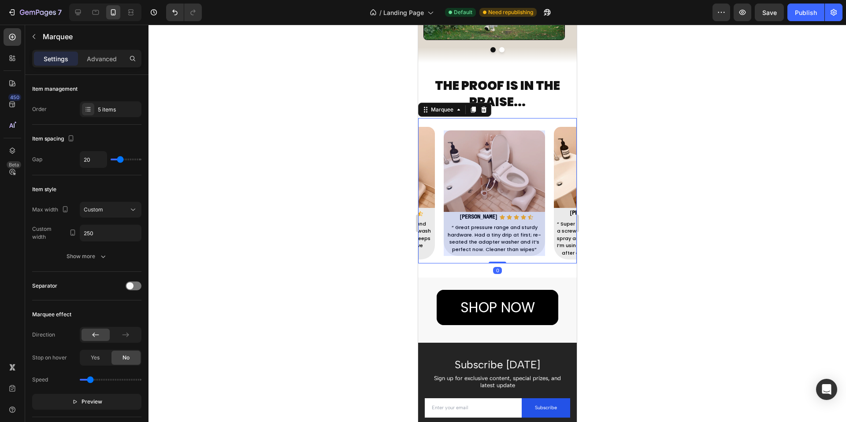
click at [553, 130] on div "Image Priya S Text block Icon Icon Icon Icon Icon Icon List Hoz RYAN S Text blo…" at bounding box center [498, 193] width 110 height 126
click at [444, 106] on div "Marquee" at bounding box center [442, 110] width 26 height 8
click at [476, 225] on div at bounding box center [493, 193] width 101 height 126
click at [490, 211] on div at bounding box center [493, 193] width 101 height 126
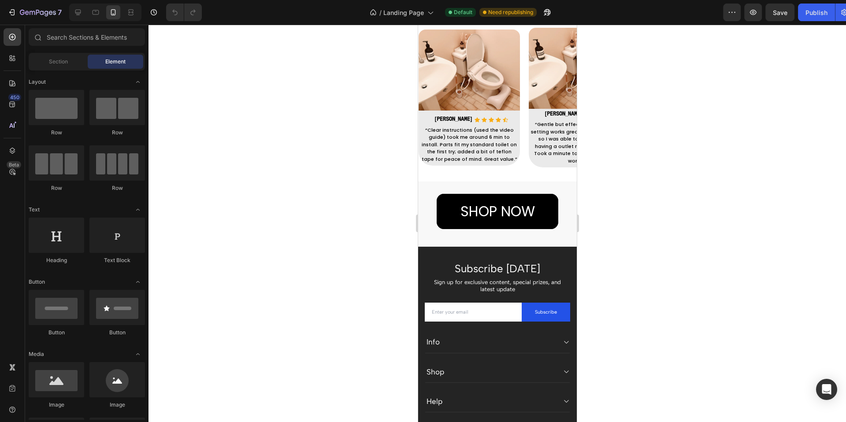
scroll to position [1029, 0]
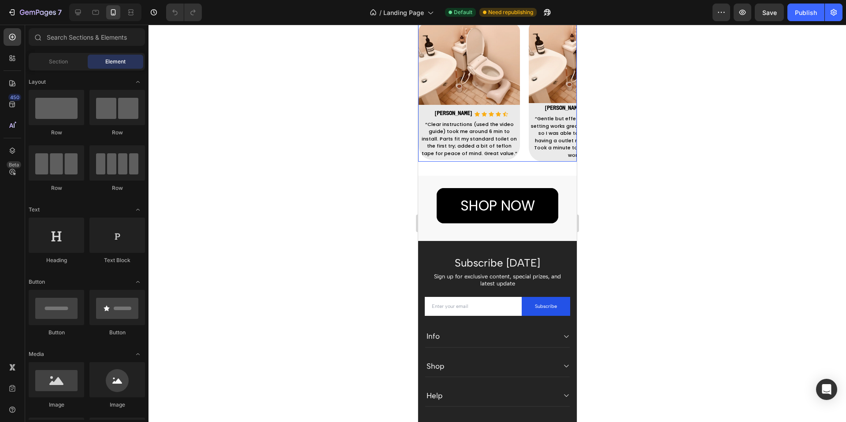
click at [521, 160] on div "Image Ava C Text block Icon Icon Icon Icon Icon Icon List [PERSON_NAME] S Text …" at bounding box center [473, 92] width 110 height 136
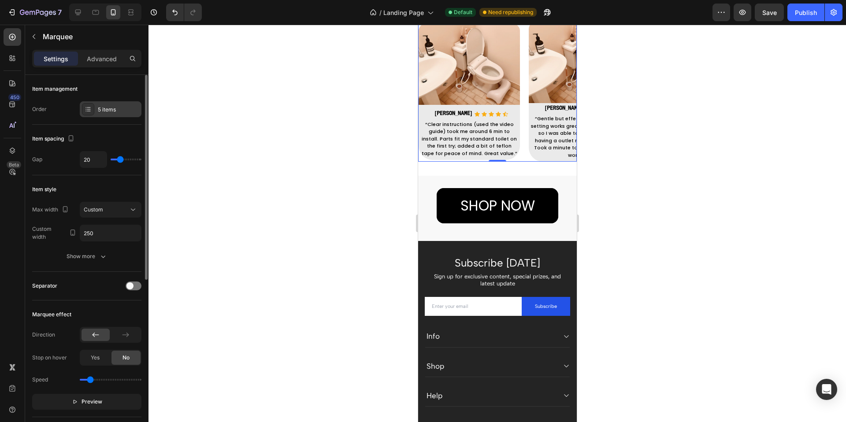
click at [122, 116] on div "5 items" at bounding box center [111, 109] width 62 height 16
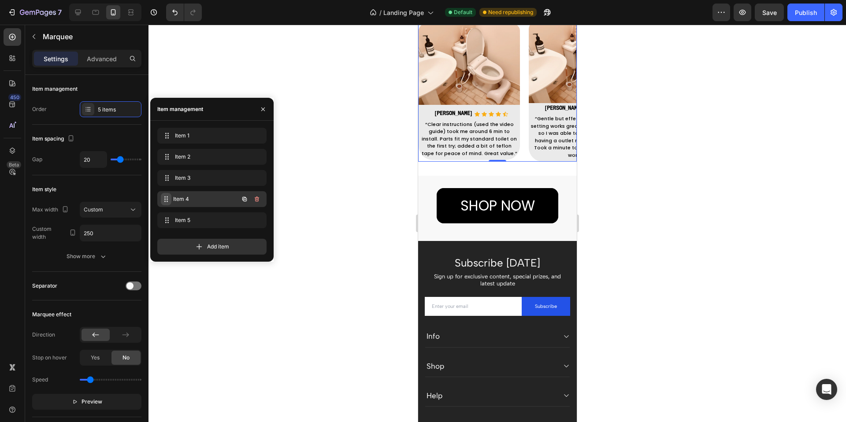
click at [173, 200] on div "Item 4 Item 4" at bounding box center [200, 199] width 78 height 12
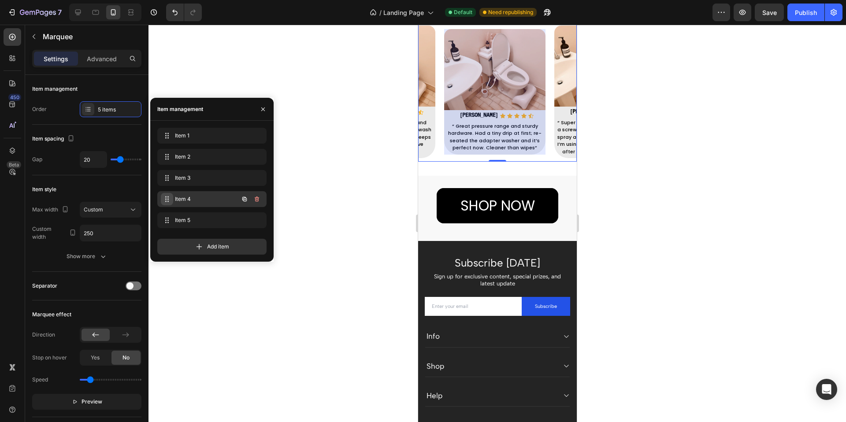
scroll to position [0, 305]
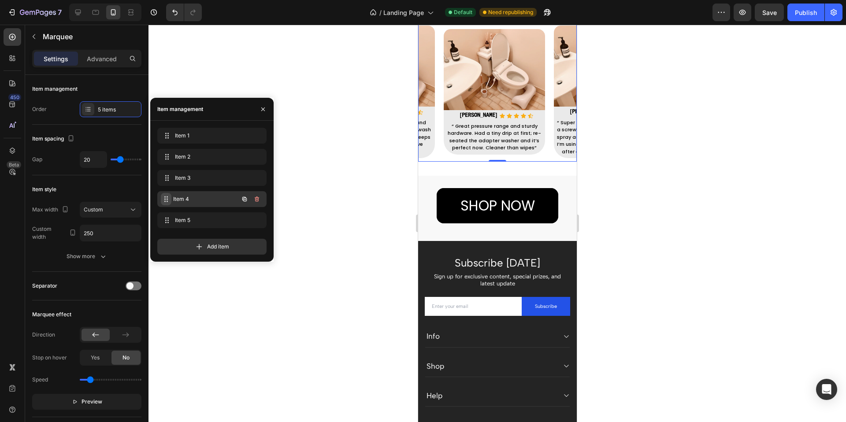
click at [168, 196] on icon at bounding box center [166, 199] width 7 height 7
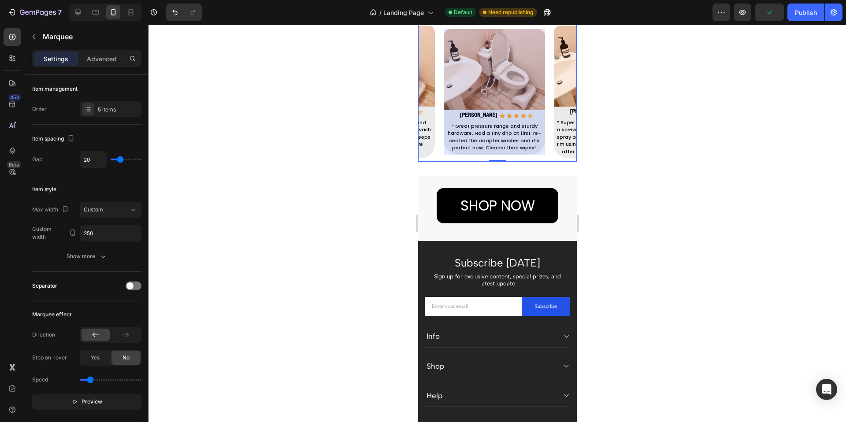
click at [547, 118] on div "Image Priya S Text block Icon Icon Icon Icon Icon Icon List [PERSON_NAME] S Tex…" at bounding box center [498, 92] width 110 height 126
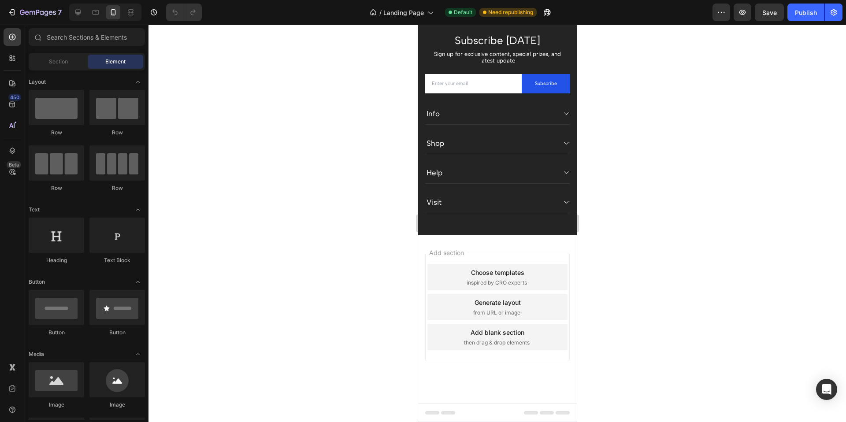
scroll to position [1093, 0]
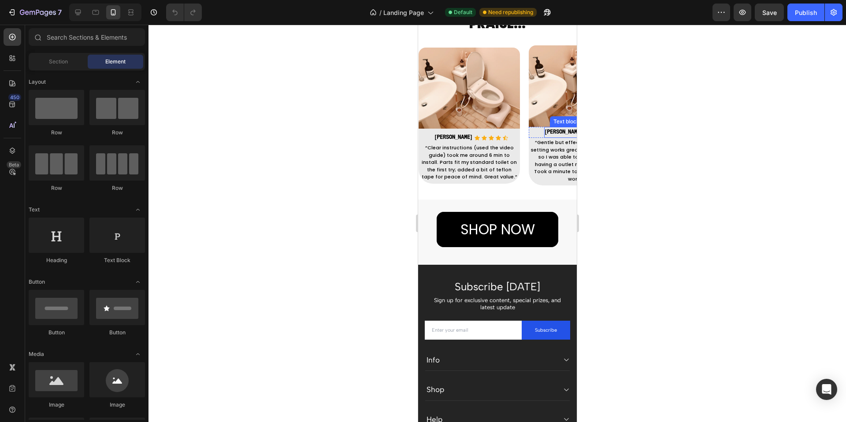
click at [554, 134] on strong "[PERSON_NAME]" at bounding box center [563, 132] width 37 height 5
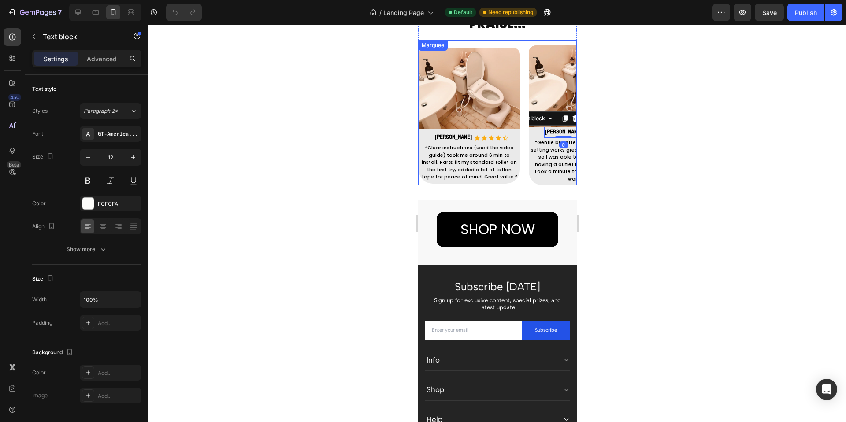
click at [524, 112] on div "Image Ava C Text block Icon Icon Icon Icon Icon Icon List Hoz RYAN S Text block…" at bounding box center [473, 116] width 110 height 136
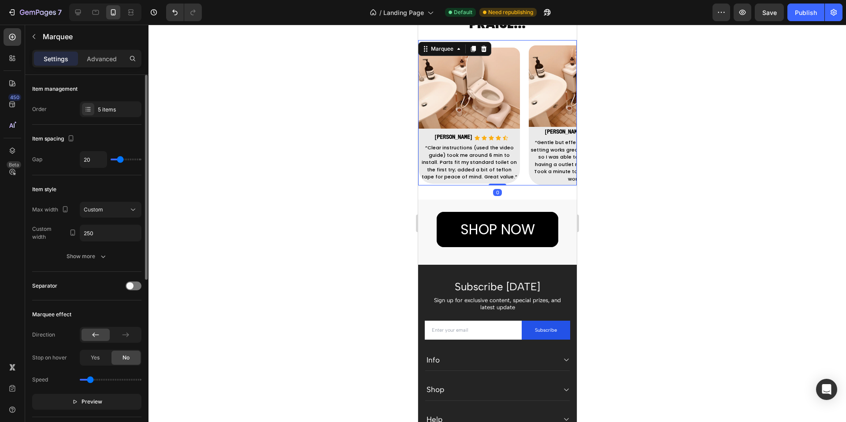
click at [93, 175] on div "Item management Order 5 items" at bounding box center [86, 223] width 109 height 97
click at [98, 111] on div "5 items" at bounding box center [118, 110] width 41 height 8
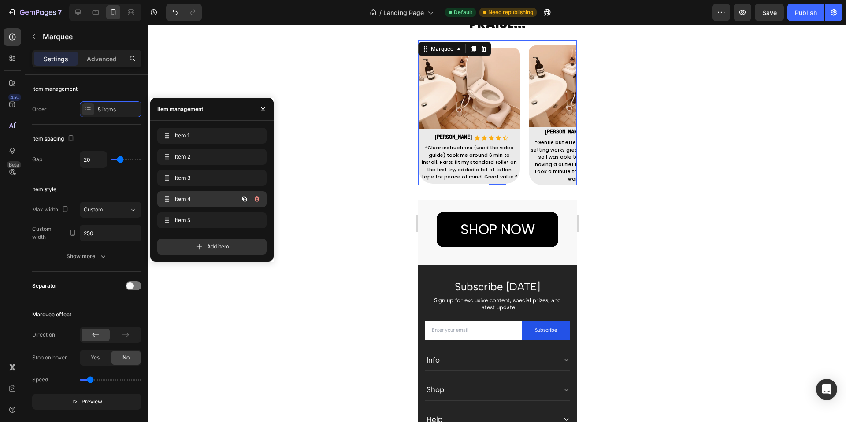
click at [184, 196] on span "Item 4" at bounding box center [200, 199] width 50 height 8
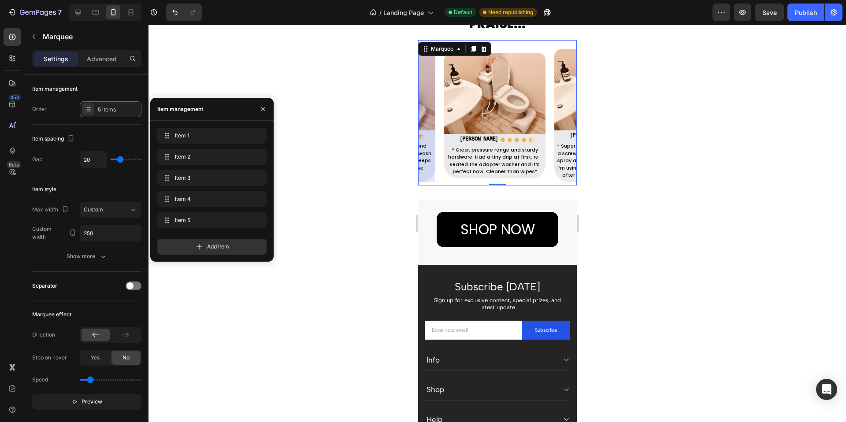
scroll to position [0, 305]
click at [422, 149] on p "“Nothing flimsy—metal hose and secure connections. Front/rear wash is practical…" at bounding box center [383, 160] width 97 height 37
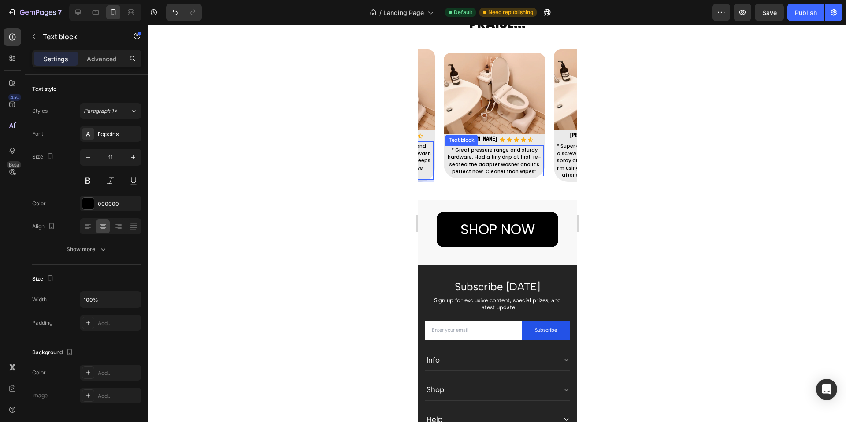
click at [451, 150] on p "“ Great pressure range and sturdy hardware. Had a tiny drip at first; re-seated…" at bounding box center [494, 160] width 97 height 29
click at [459, 137] on div "Text block" at bounding box center [471, 137] width 30 height 8
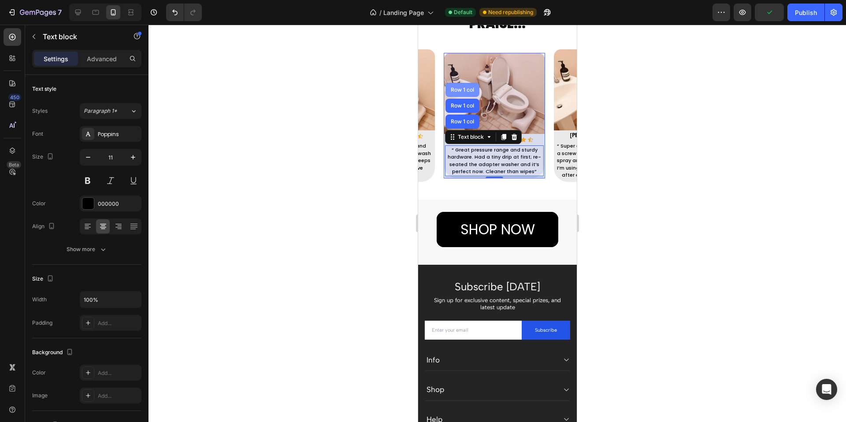
click at [466, 84] on div "Row 1 col" at bounding box center [462, 90] width 34 height 14
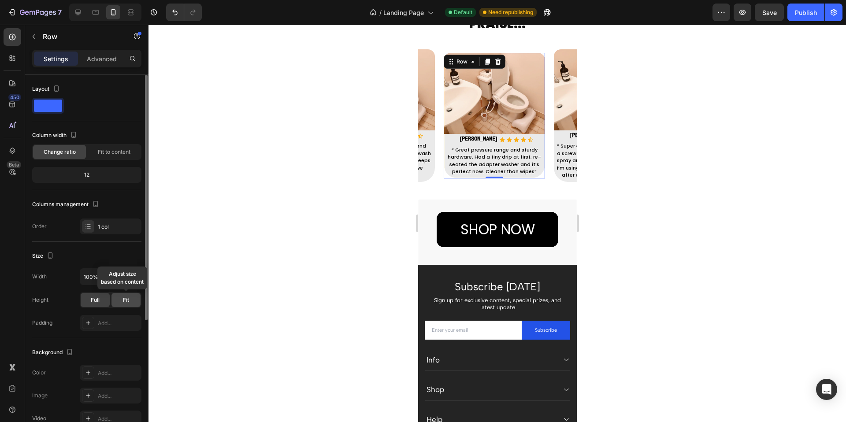
click at [130, 299] on div "Fit" at bounding box center [126, 300] width 29 height 14
click at [106, 295] on div "Full" at bounding box center [95, 300] width 29 height 14
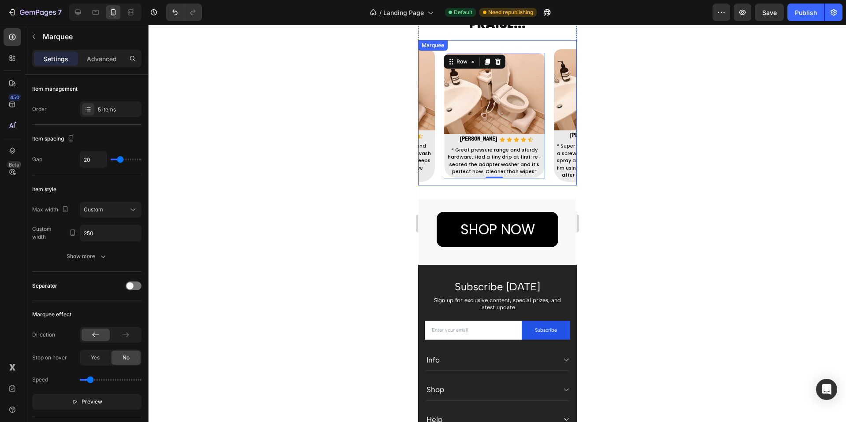
click at [486, 42] on div "Image Ava C Text block Icon Icon Icon Icon Icon Icon List Hoz RYAN S Text block…" at bounding box center [497, 112] width 159 height 145
click at [536, 118] on img at bounding box center [493, 93] width 101 height 81
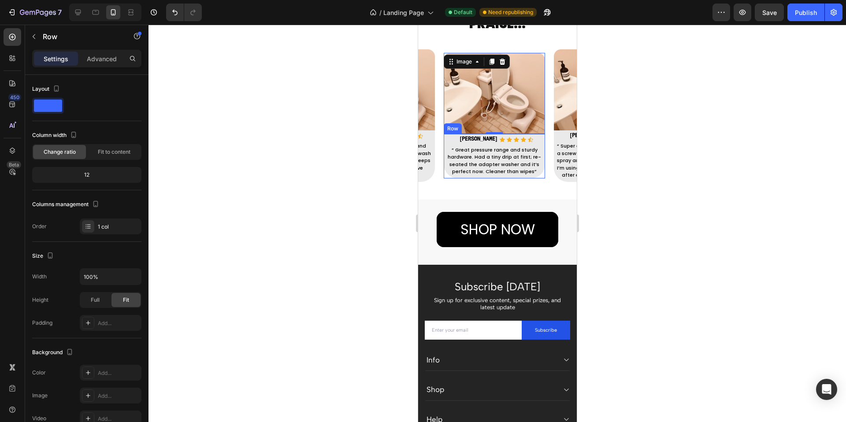
click at [544, 174] on div "Priya S Text block Icon Icon Icon Icon Icon Icon List Hoz RYAN S Text block Ico…" at bounding box center [493, 156] width 101 height 45
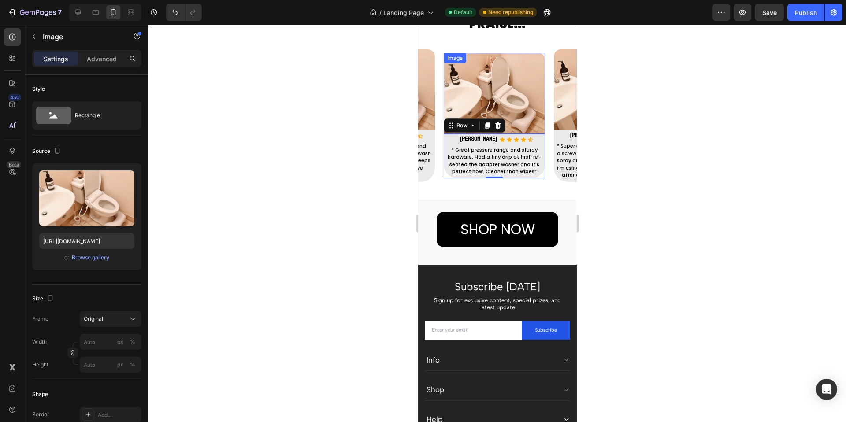
click at [525, 123] on img at bounding box center [493, 93] width 101 height 81
click at [528, 137] on icon at bounding box center [530, 139] width 5 height 5
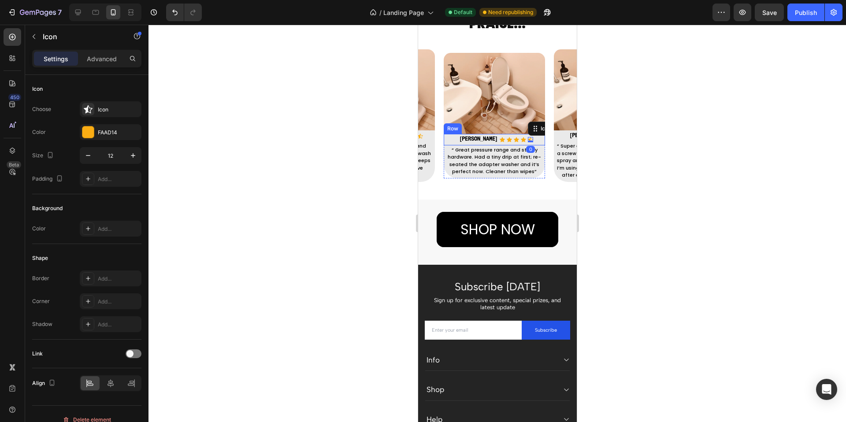
click at [534, 138] on div "RYAN S Text block Icon Icon Icon Icon Icon 0 Icon List Hoz Row" at bounding box center [493, 139] width 101 height 11
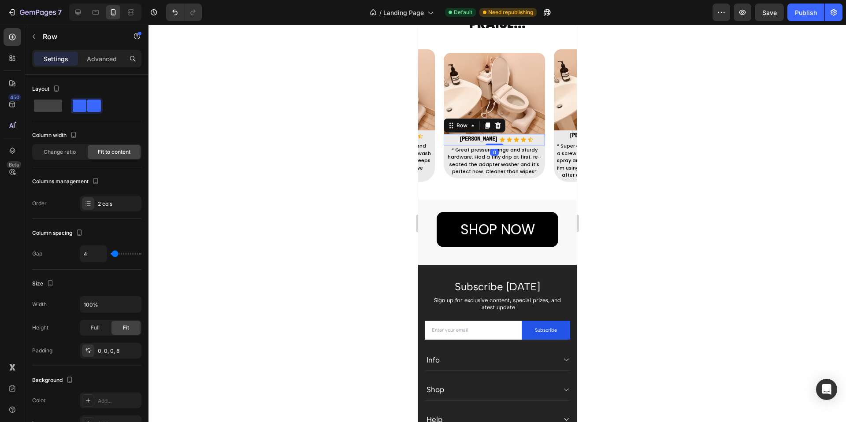
click at [494, 139] on div "RYAN S Text block Icon Icon Icon Icon Icon Icon List Hoz Row 0" at bounding box center [493, 139] width 101 height 11
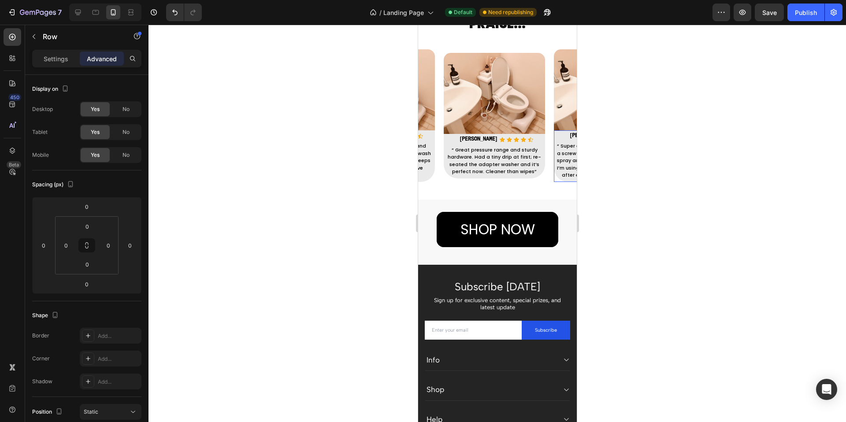
click at [554, 178] on div "Sofia M. Text block Icon Icon Icon Icon Icon Icon List Hoz RYAN S Text block Ic…" at bounding box center [604, 156] width 101 height 52
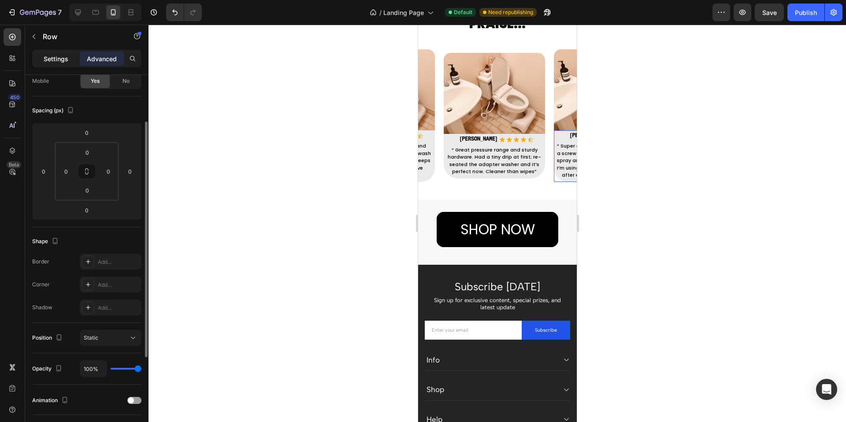
click at [61, 58] on p "Settings" at bounding box center [56, 58] width 25 height 9
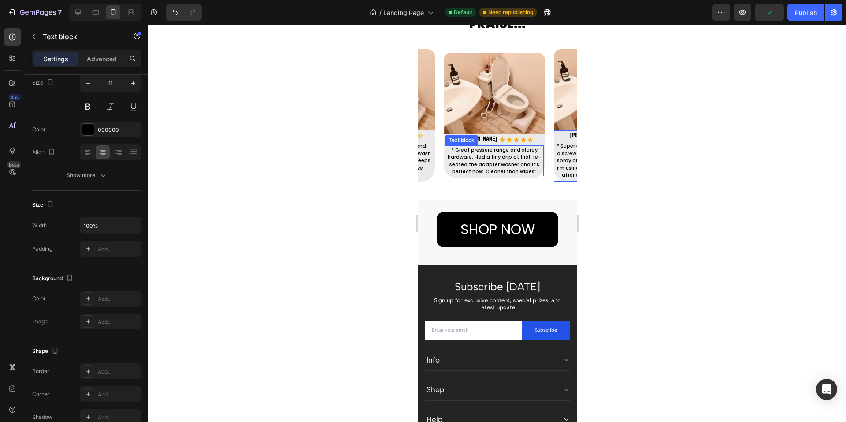
click at [543, 172] on div "“ Great pressure range and sturdy hardware. Had a tiny drip at first; re-seated…" at bounding box center [494, 160] width 99 height 31
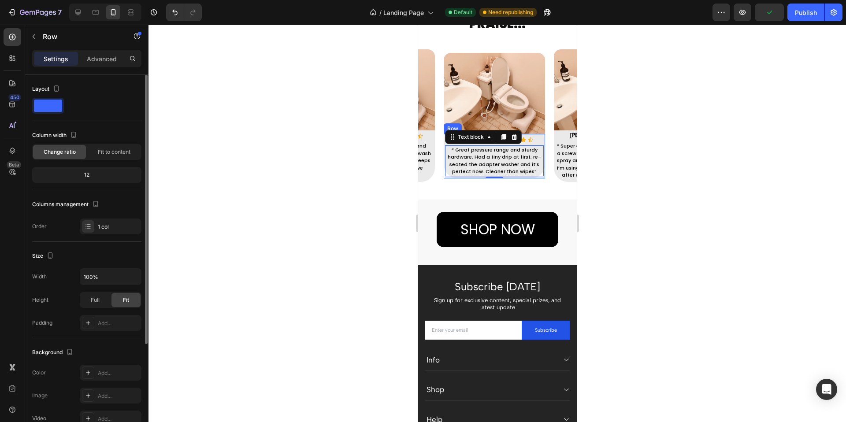
click at [543, 175] on div "Priya S Text block Icon Icon Icon Icon Icon Icon List Hoz RYAN S Text block Ico…" at bounding box center [493, 156] width 101 height 45
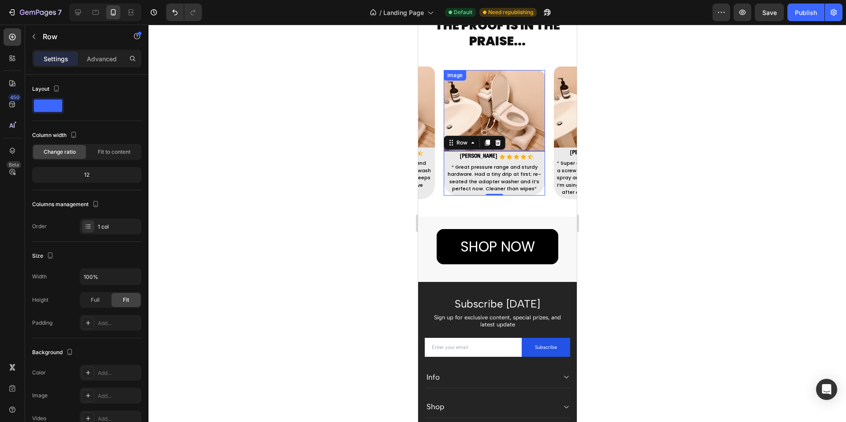
scroll to position [1065, 0]
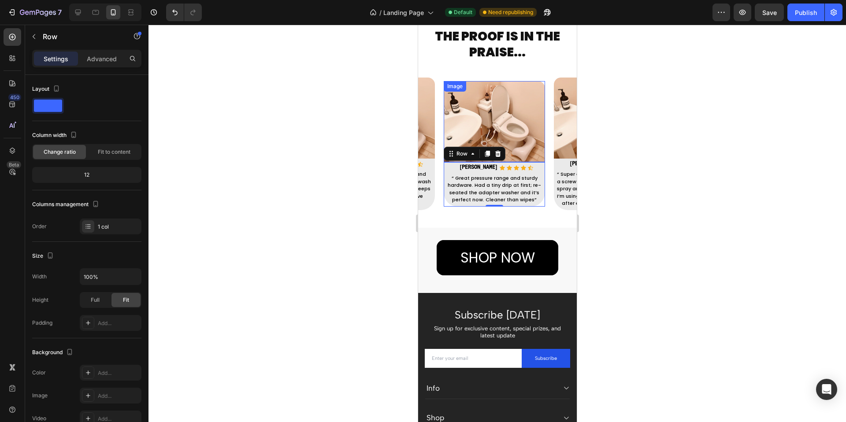
click at [543, 82] on img at bounding box center [493, 121] width 101 height 81
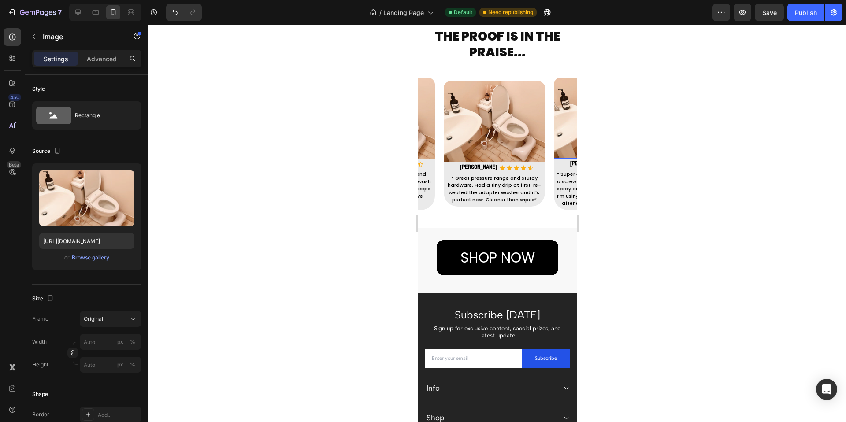
click at [557, 100] on img at bounding box center [604, 118] width 101 height 81
click at [516, 106] on img at bounding box center [493, 121] width 101 height 81
click at [471, 89] on div "Image" at bounding box center [463, 90] width 19 height 8
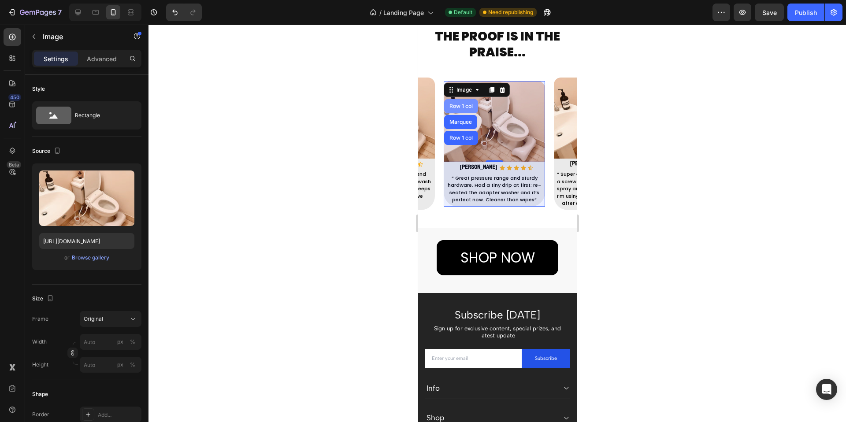
click at [460, 105] on div "Row 1 col" at bounding box center [460, 106] width 27 height 5
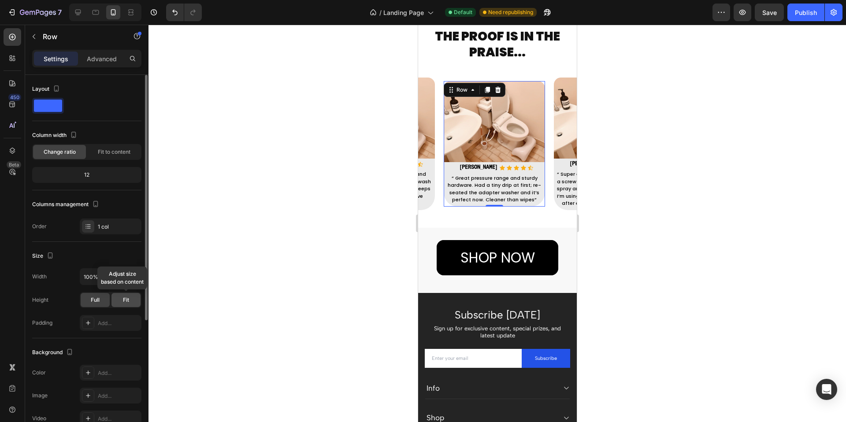
click at [131, 299] on div "Fit" at bounding box center [126, 300] width 29 height 14
click at [96, 299] on span "Full" at bounding box center [95, 300] width 9 height 8
click at [277, 199] on div at bounding box center [498, 224] width 698 height 398
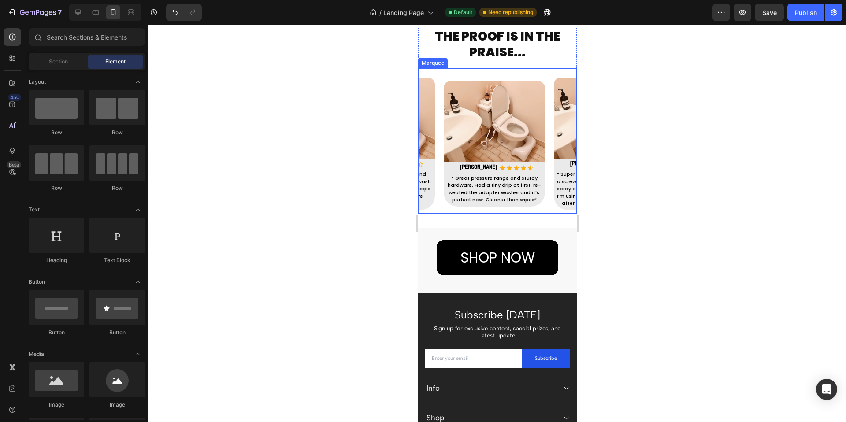
click at [550, 110] on div "Image Priya S Text block Icon Icon Icon Icon Icon Icon List Hoz RYAN S Text blo…" at bounding box center [498, 144] width 110 height 126
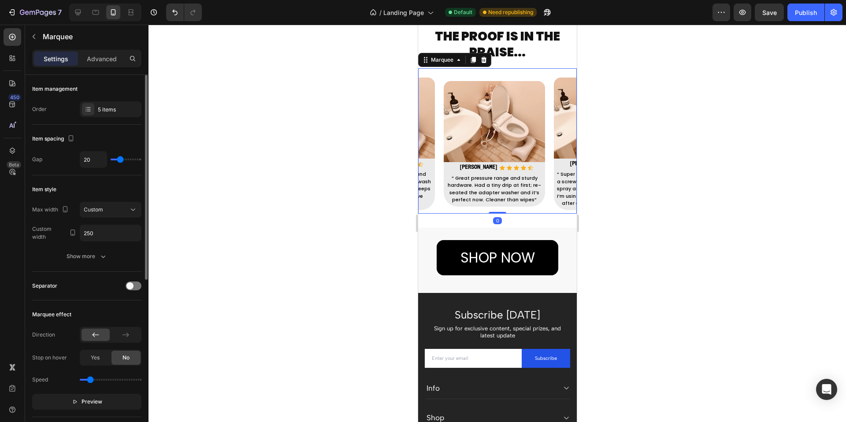
drag, startPoint x: 123, startPoint y: 107, endPoint x: 118, endPoint y: 118, distance: 11.8
click at [123, 108] on div "5 items" at bounding box center [118, 110] width 41 height 8
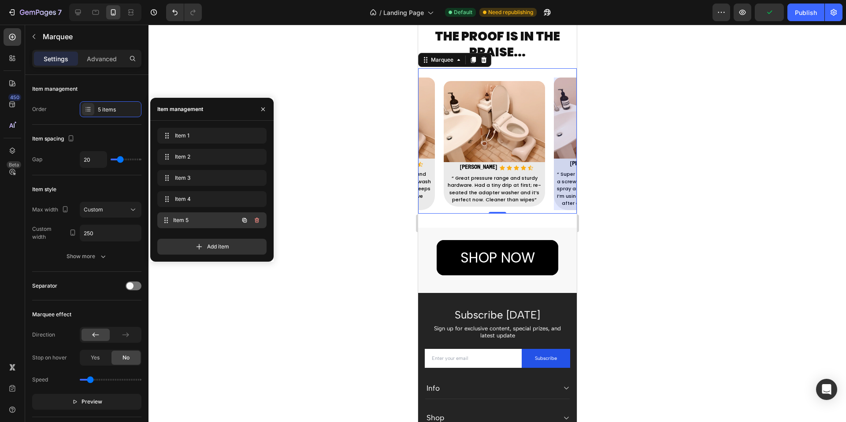
click at [191, 223] on span "Item 5" at bounding box center [205, 220] width 65 height 8
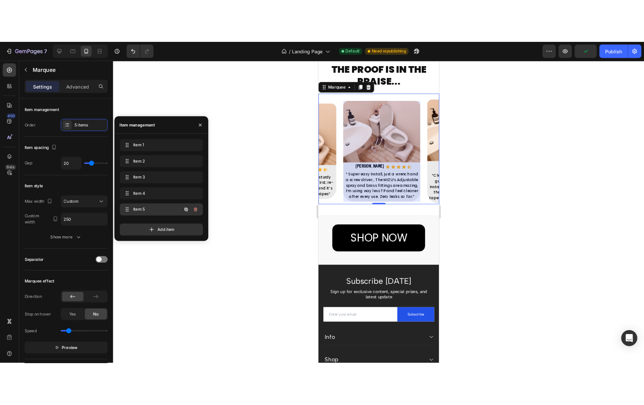
scroll to position [0, 416]
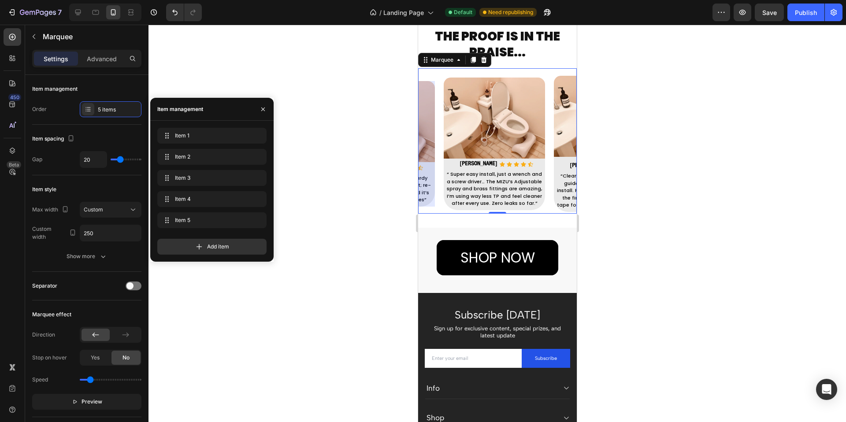
click at [439, 180] on div "Image Priya S Text block Icon Icon Icon Icon Icon Icon List Hoz RYAN S Text blo…" at bounding box center [388, 144] width 110 height 126
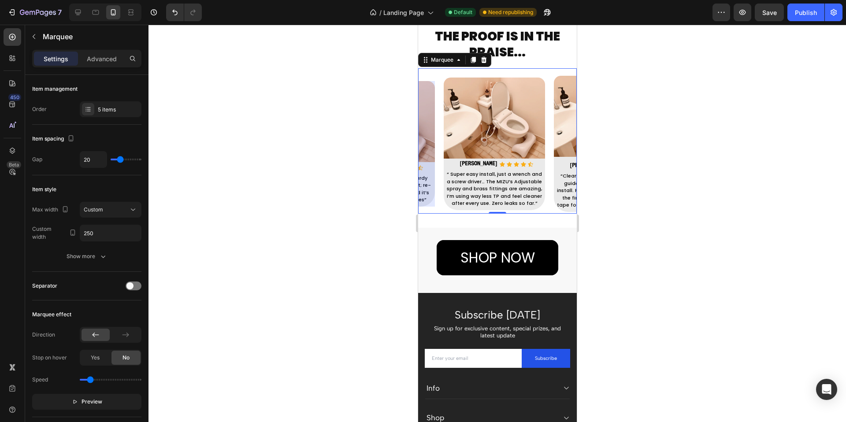
click at [442, 188] on div "Image Priya S Text block Icon Icon Icon Icon Icon Icon List Hoz RYAN S Text blo…" at bounding box center [388, 144] width 110 height 126
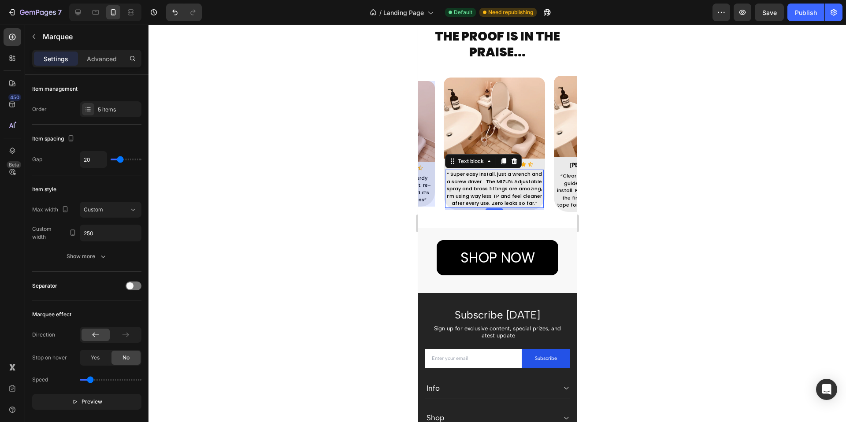
click at [504, 171] on p "“ Super easy install, just a wrench and a screw driver… The MIZU’s Adjustable s…" at bounding box center [494, 189] width 97 height 37
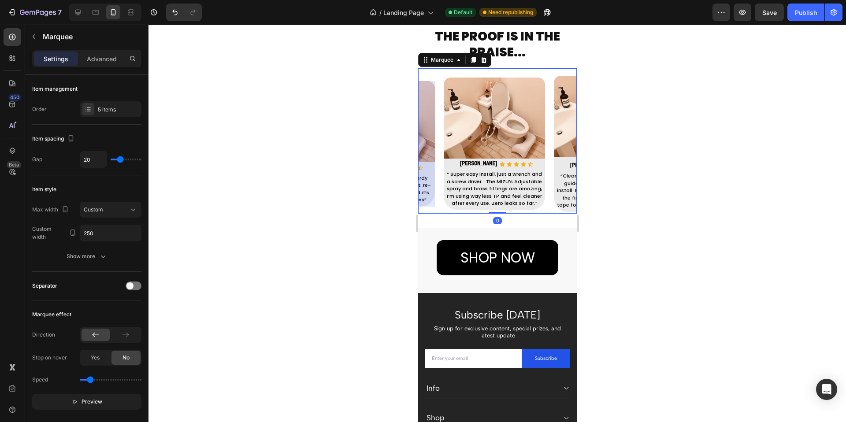
click at [432, 77] on div "Image Ava C Text block Icon Icon Icon Icon Icon Icon List Hoz RYAN S Text block…" at bounding box center [278, 144] width 551 height 140
click at [817, 13] on button "Publish" at bounding box center [806, 13] width 37 height 18
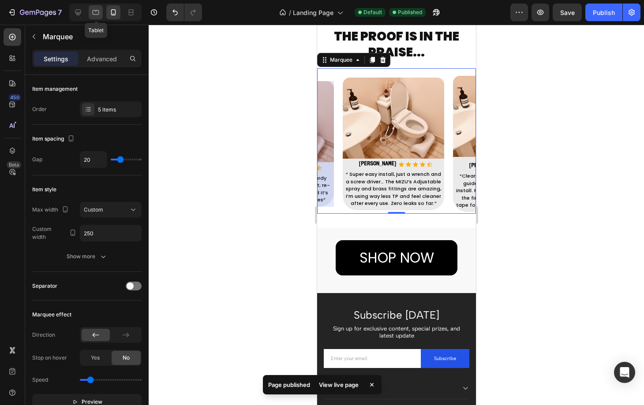
click at [93, 14] on icon at bounding box center [95, 12] width 9 height 9
type input "48"
type input "400"
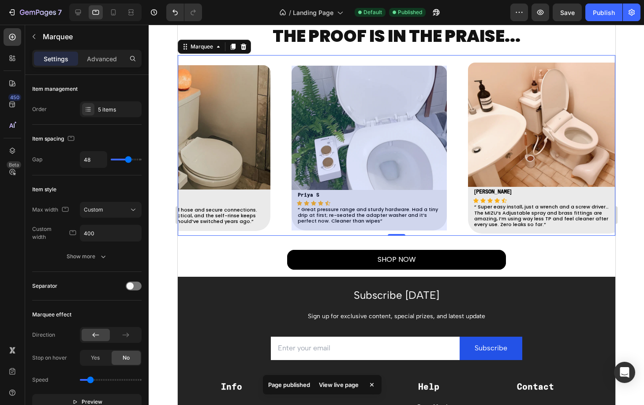
scroll to position [883, 0]
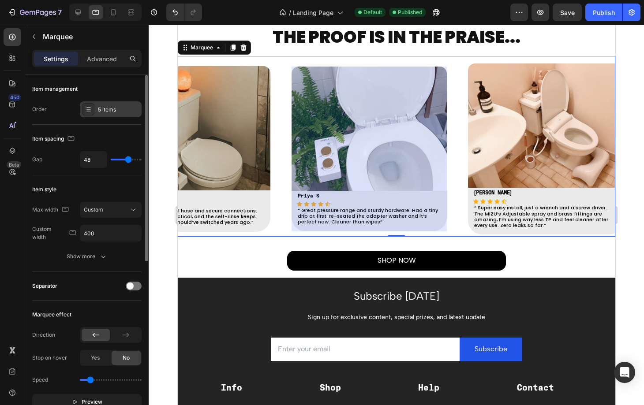
click at [89, 106] on icon at bounding box center [88, 109] width 7 height 7
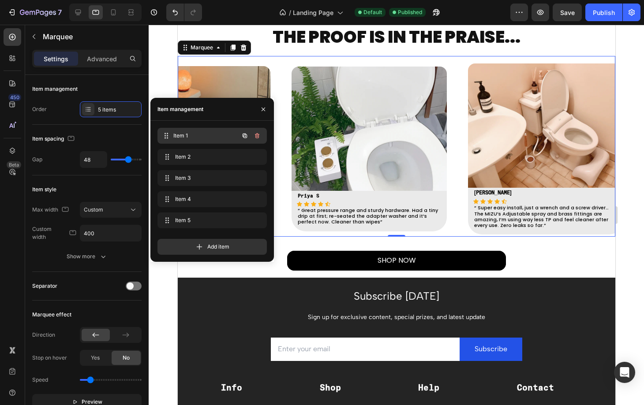
click at [198, 137] on span "Item 1" at bounding box center [205, 136] width 65 height 8
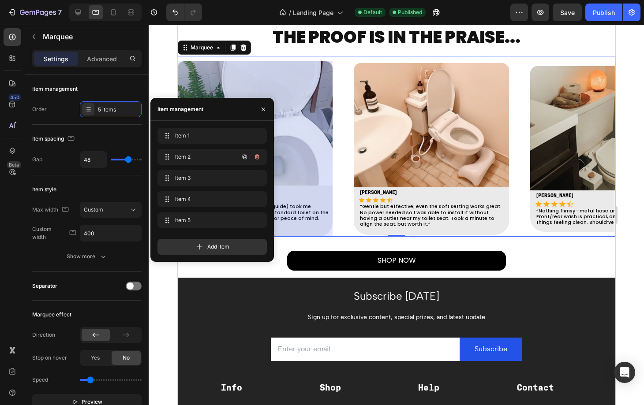
scroll to position [0, 0]
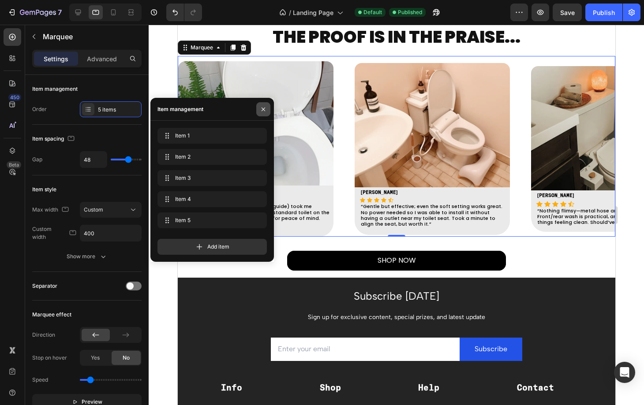
click at [261, 108] on icon "button" at bounding box center [263, 109] width 7 height 7
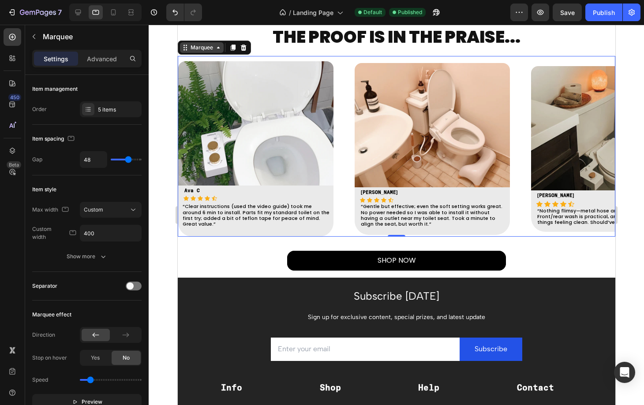
click at [200, 48] on div "Marquee" at bounding box center [201, 48] width 26 height 8
click at [203, 51] on div "Marquee" at bounding box center [201, 48] width 26 height 8
click at [111, 14] on icon at bounding box center [113, 12] width 5 height 6
type input "20"
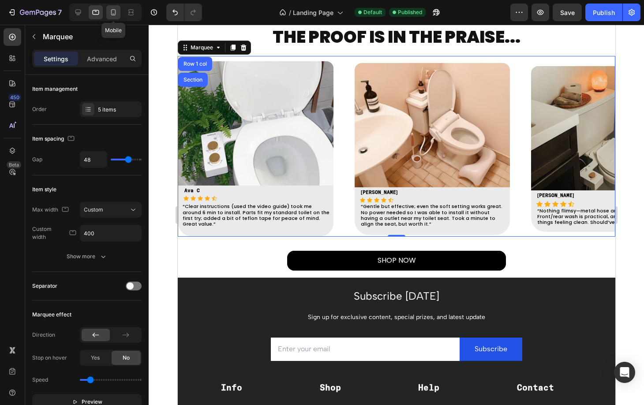
type input "20"
type input "250"
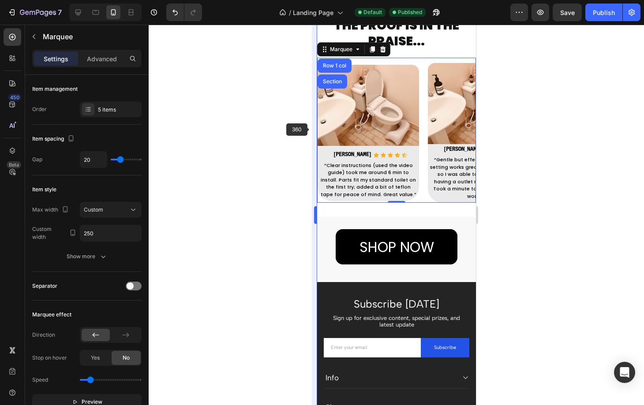
scroll to position [1095, 0]
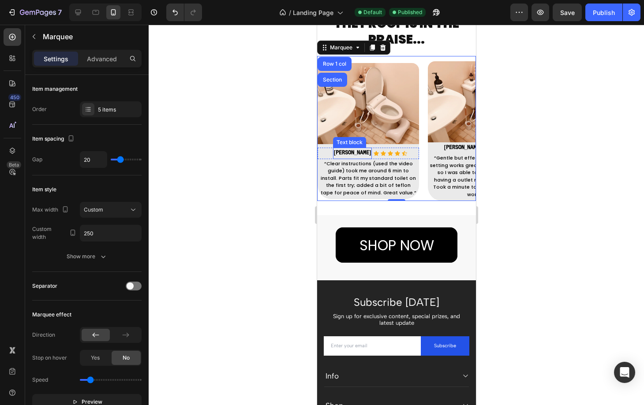
click at [358, 150] on strong "RYAN S" at bounding box center [351, 152] width 37 height 5
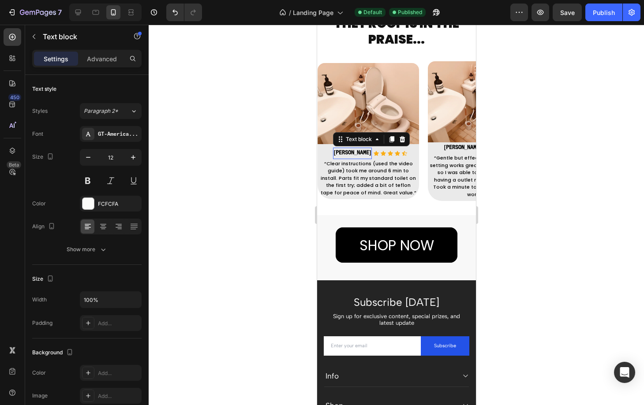
click at [358, 150] on strong "RYAN S" at bounding box center [351, 152] width 37 height 5
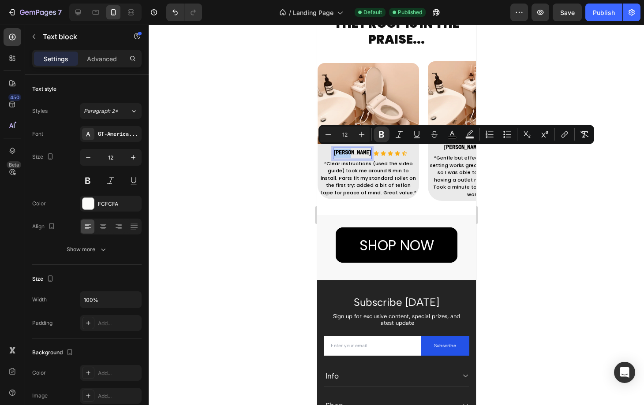
click at [358, 150] on strong "RYAN S" at bounding box center [351, 152] width 37 height 5
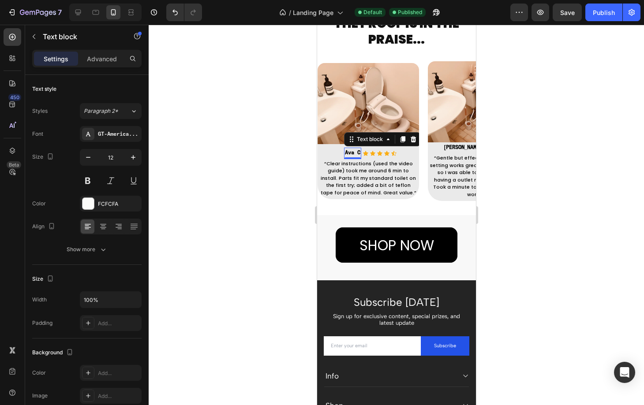
click at [461, 149] on strong "RYAN S" at bounding box center [461, 147] width 37 height 5
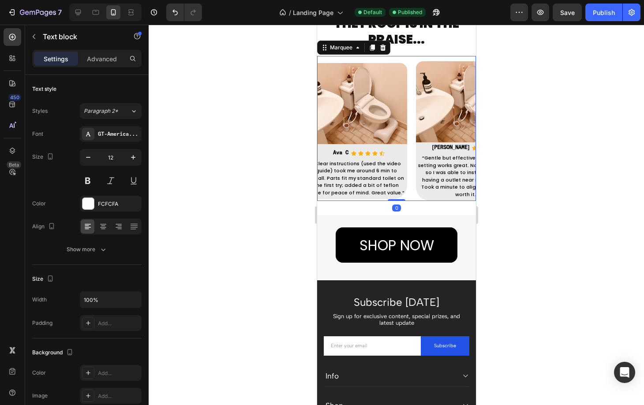
click at [410, 170] on div "Image Ava C Text block Icon Icon Icon Icon Icon Icon List Hoz Ava C Text block …" at bounding box center [360, 131] width 110 height 136
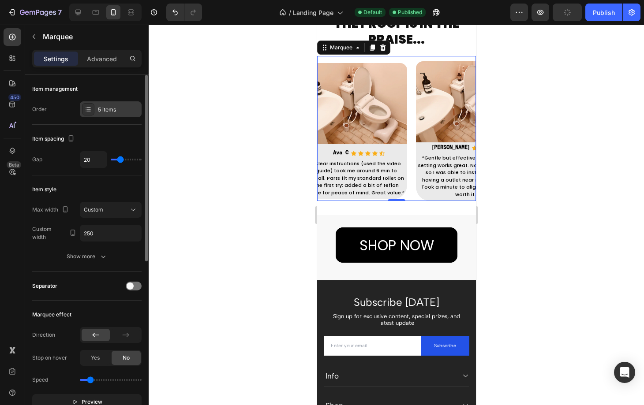
click at [102, 109] on div "5 items" at bounding box center [118, 110] width 41 height 8
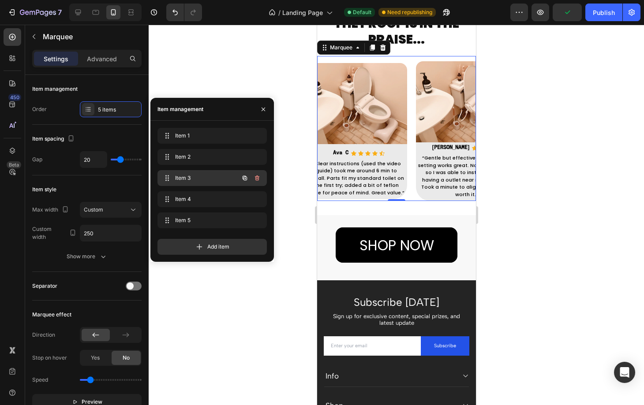
click at [176, 171] on div "Item 3 Item 3" at bounding box center [211, 178] width 109 height 16
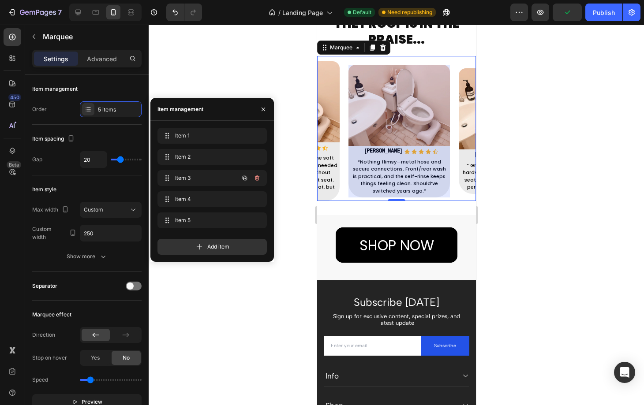
scroll to position [0, 195]
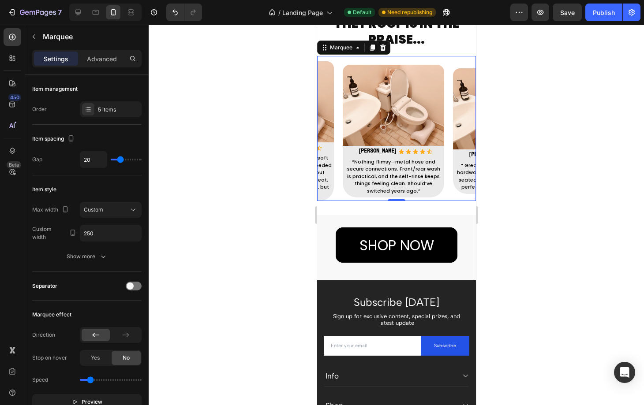
click at [373, 149] on strong "RYAN S" at bounding box center [376, 151] width 37 height 5
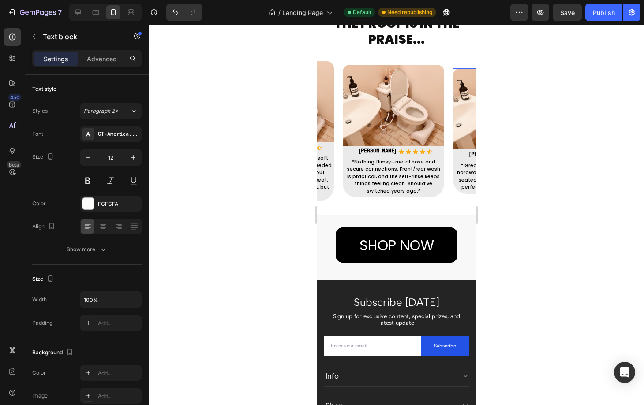
click at [455, 145] on img at bounding box center [502, 108] width 101 height 81
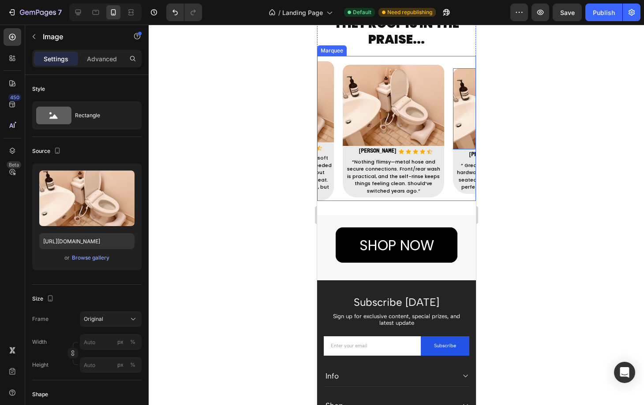
click at [454, 156] on div "RYAN S Text block Icon Icon Icon Icon Icon Icon List Hoz Row" at bounding box center [502, 154] width 101 height 11
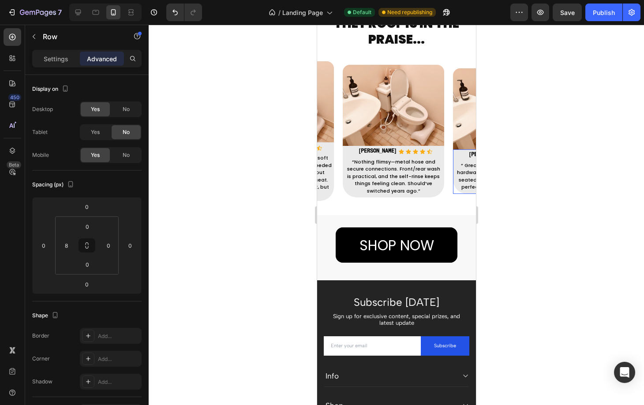
click at [453, 188] on div "Priya S Text block Icon Icon Icon Icon Icon Icon List Hoz RYAN S Text block Ico…" at bounding box center [502, 171] width 101 height 45
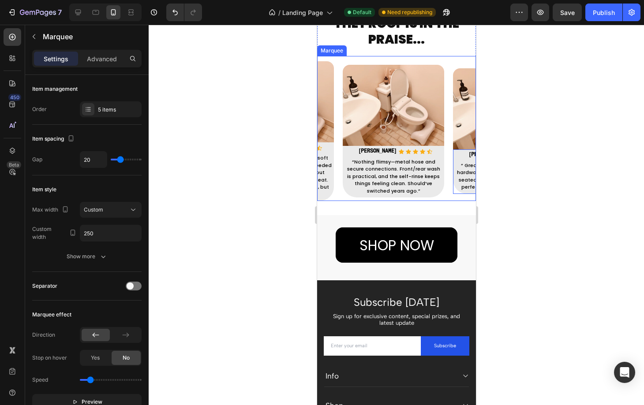
click at [336, 166] on div "Image Omar D Text block Icon Icon Icon Icon Icon Icon List Hoz Omar D Text bloc…" at bounding box center [287, 131] width 110 height 140
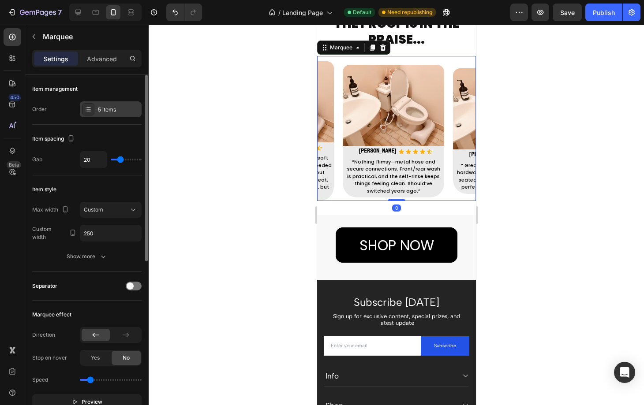
click at [114, 111] on div "5 items" at bounding box center [118, 110] width 41 height 8
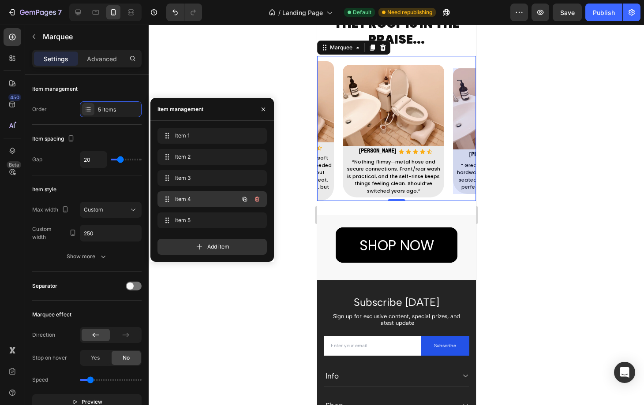
click at [174, 197] on div "Item 4 Item 4" at bounding box center [200, 199] width 78 height 12
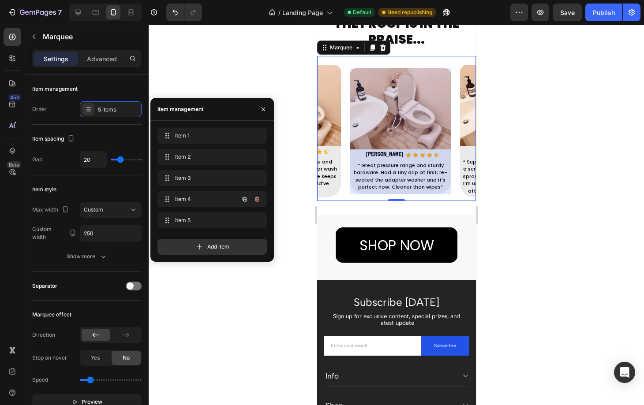
scroll to position [0, 305]
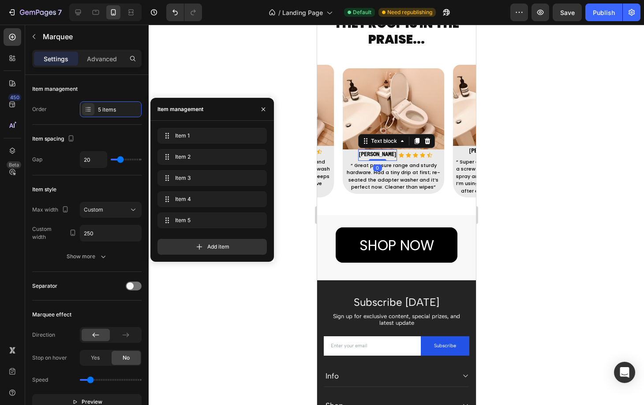
click at [369, 154] on strong "RYAN S" at bounding box center [376, 154] width 37 height 5
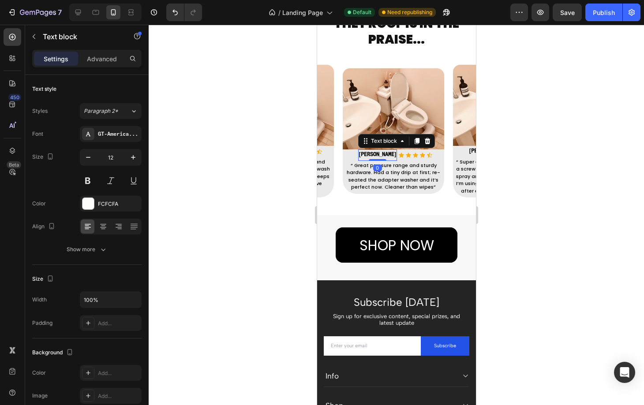
click at [369, 154] on strong "RYAN S" at bounding box center [376, 154] width 37 height 5
click at [464, 147] on div "RYAN S Text block Icon Icon Icon Icon Icon Icon List Hoz Row 0" at bounding box center [502, 151] width 101 height 11
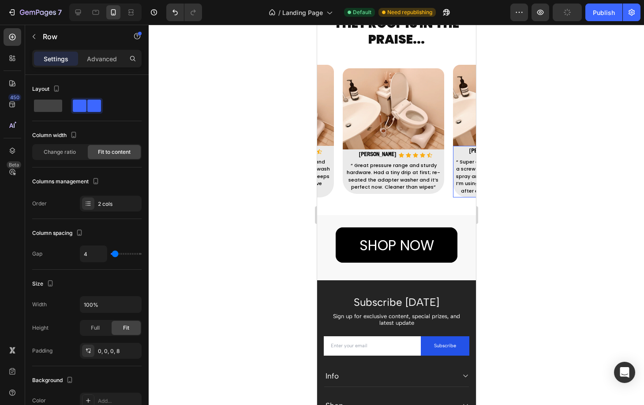
click at [453, 194] on div "Sofia M. Text block Icon Icon Icon Icon Icon Icon List Hoz RYAN S Text block Ic…" at bounding box center [502, 172] width 101 height 52
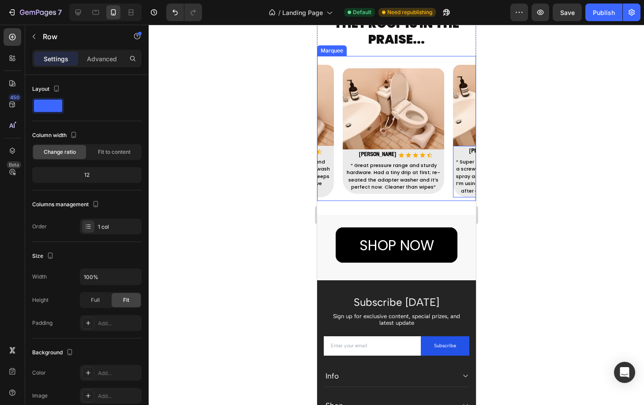
click at [337, 119] on div "Image Hannah L. Text block Icon Icon Icon Icon Icon Icon List Hoz Hannah L. Tex…" at bounding box center [287, 131] width 110 height 133
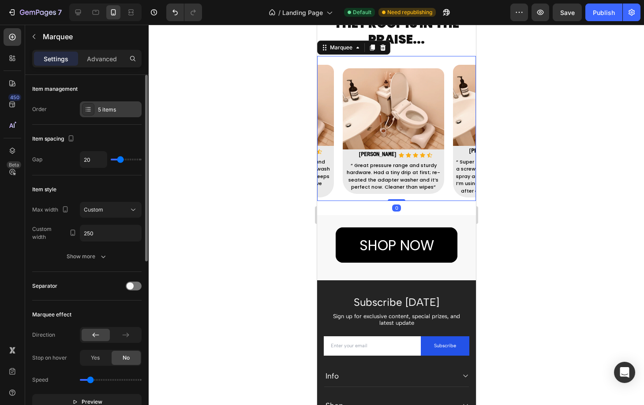
click at [112, 115] on div "5 items" at bounding box center [111, 109] width 62 height 16
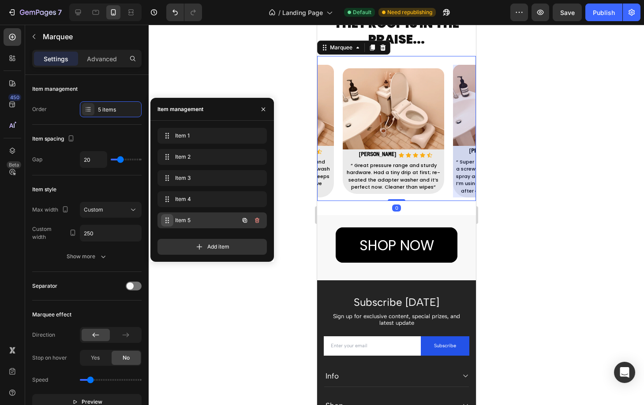
click at [163, 215] on span at bounding box center [167, 220] width 12 height 12
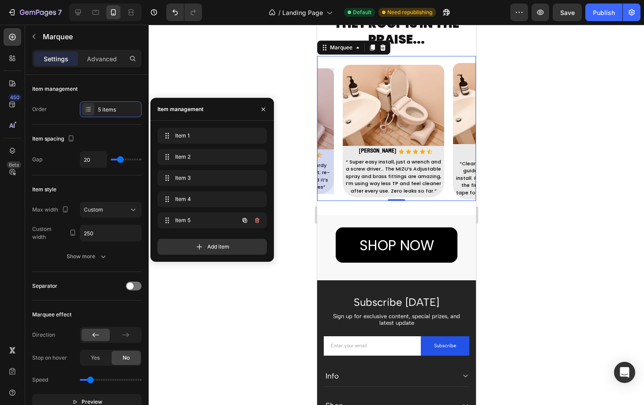
scroll to position [0, 416]
click at [382, 151] on strong "RYAN S" at bounding box center [376, 151] width 37 height 5
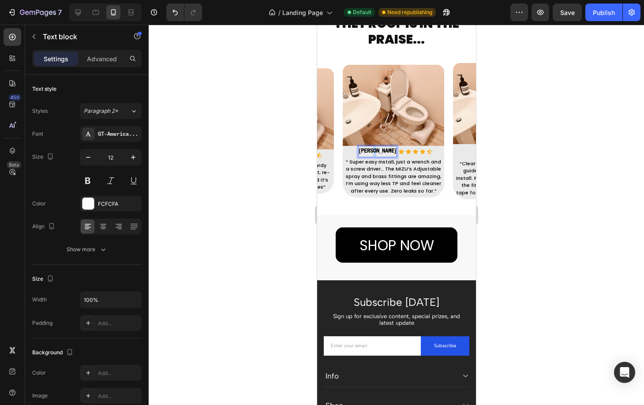
click at [382, 149] on strong "RYAN S" at bounding box center [376, 151] width 37 height 5
click at [256, 220] on div at bounding box center [396, 215] width 495 height 380
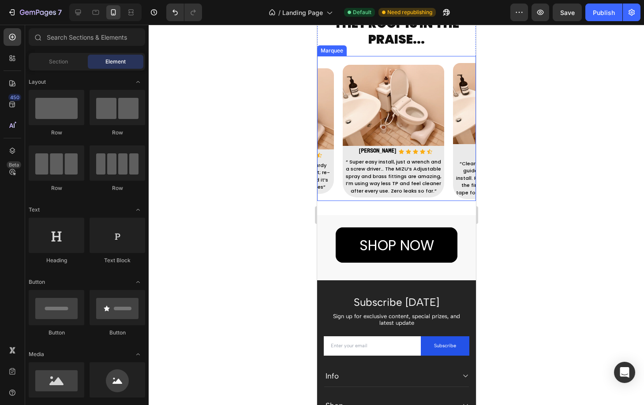
click at [340, 127] on div "Image Priya S Text block Icon Icon Icon Icon Icon Icon List Hoz Jenny S Text bl…" at bounding box center [287, 131] width 110 height 126
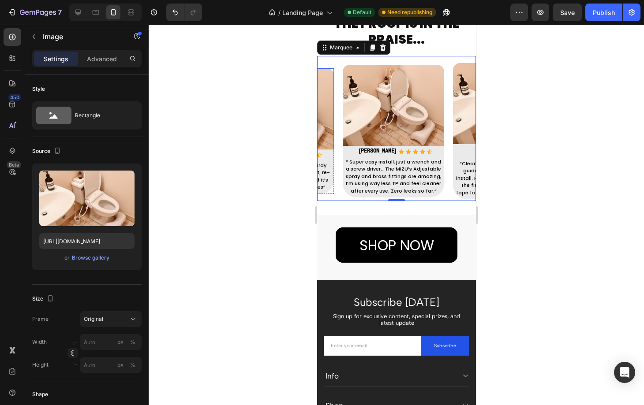
click at [331, 147] on img at bounding box center [282, 108] width 101 height 81
click at [331, 153] on div "Jenny S Text block Icon Icon Icon Icon Icon Icon List Hoz Row" at bounding box center [282, 154] width 101 height 11
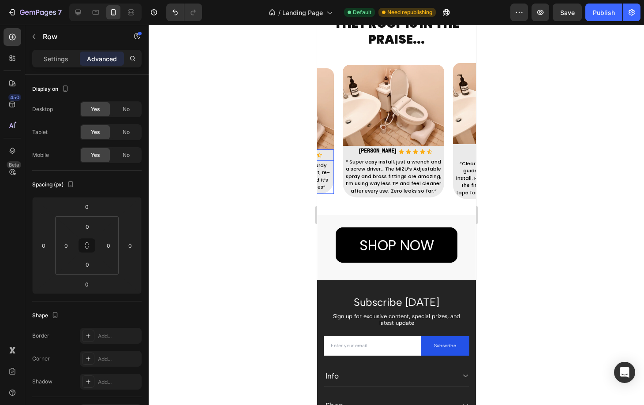
click at [331, 190] on div "Priya S Text block Icon Icon Icon Icon Icon Icon List Hoz Jenny S Text block Ic…" at bounding box center [282, 171] width 101 height 45
click at [343, 194] on div "Sofia M. Text block Icon Icon Icon Icon Icon Icon List Hoz Sofia M Text block I…" at bounding box center [392, 172] width 101 height 52
click at [335, 196] on div "Image Ava C Text block Icon Icon Icon Icon Icon Icon List Hoz Ava C Text block …" at bounding box center [176, 131] width 551 height 140
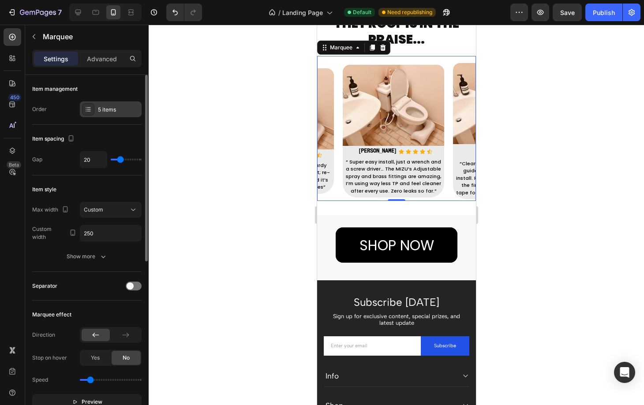
click at [115, 111] on div "5 items" at bounding box center [118, 110] width 41 height 8
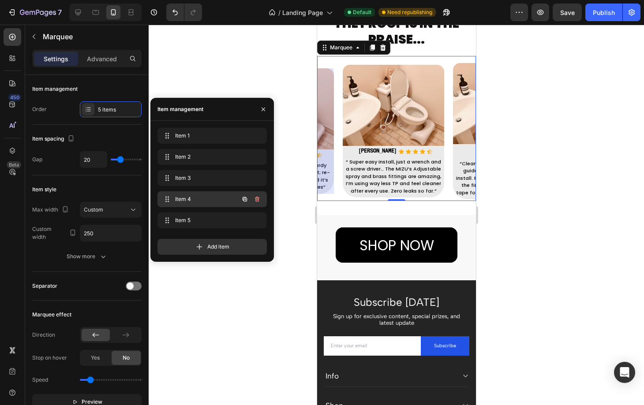
click at [201, 200] on span "Item 4" at bounding box center [200, 199] width 50 height 8
click at [184, 196] on span "Item 4" at bounding box center [205, 199] width 65 height 8
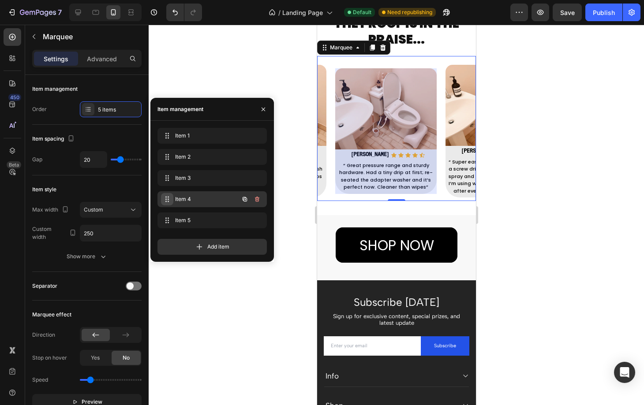
scroll to position [0, 305]
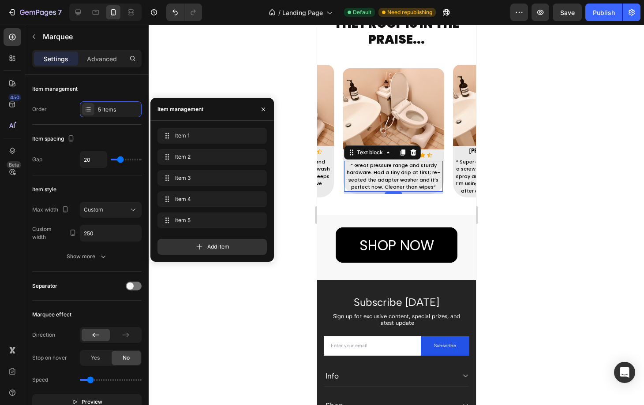
click at [442, 189] on div "“ Great pressure range and sturdy hardware. Had a tiny drip at first; re-seated…" at bounding box center [392, 176] width 99 height 31
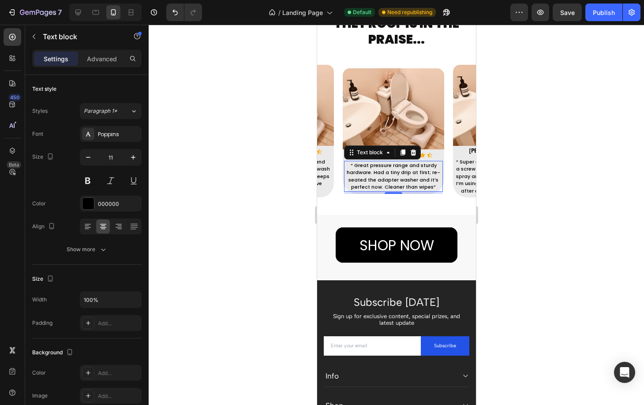
click at [441, 192] on div "5" at bounding box center [392, 193] width 99 height 2
drag, startPoint x: 390, startPoint y: 190, endPoint x: 393, endPoint y: 182, distance: 7.5
click at [393, 182] on div "“ Great pressure range and sturdy hardware. Had a tiny drip at first; re-seated…" at bounding box center [392, 177] width 99 height 31
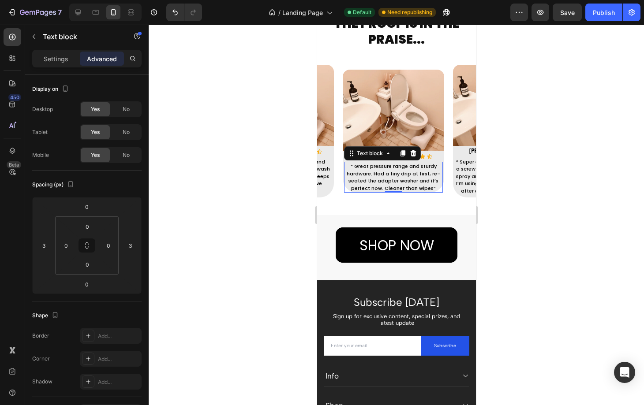
type input "5"
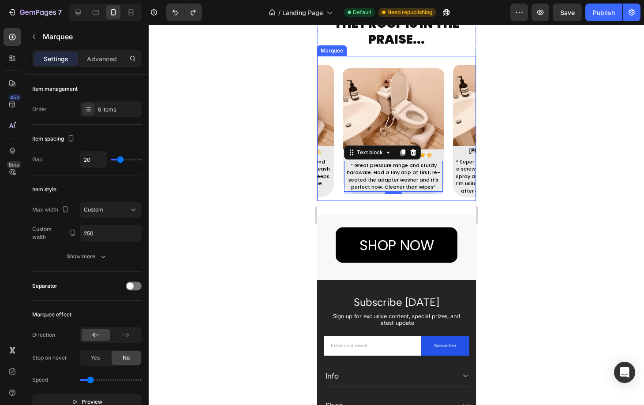
click at [339, 143] on div "Image Hannah L. Text block Icon Icon Icon Icon Icon Icon List Hoz Hannah L. Tex…" at bounding box center [287, 131] width 110 height 133
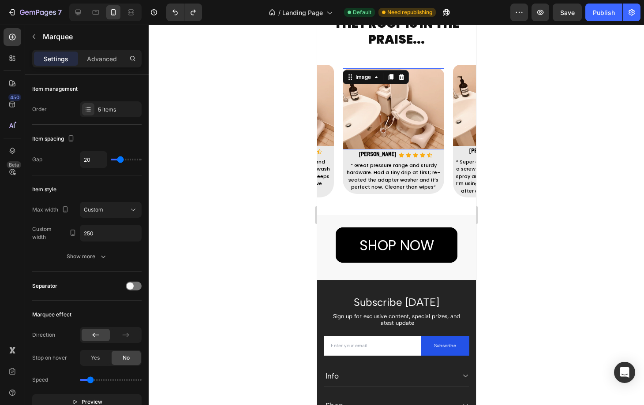
click at [374, 121] on img at bounding box center [392, 108] width 101 height 81
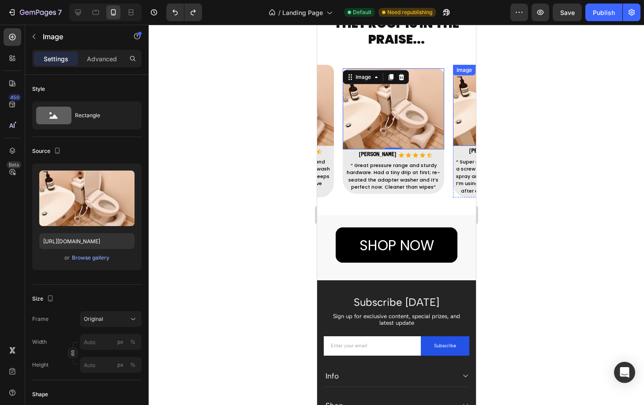
click at [458, 122] on img at bounding box center [502, 105] width 101 height 81
click at [370, 122] on img at bounding box center [392, 108] width 101 height 81
click at [453, 122] on img at bounding box center [502, 105] width 101 height 81
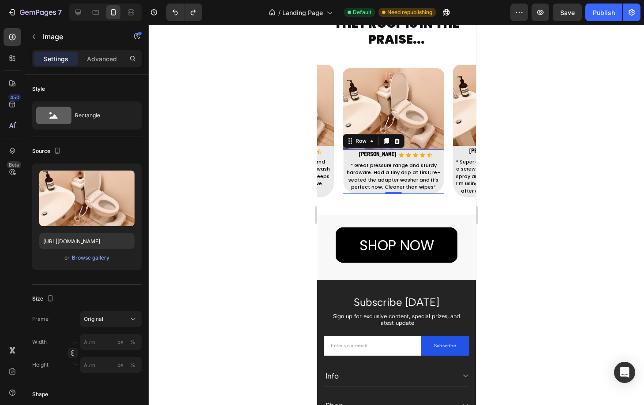
click at [342, 189] on div "Priya S Text block Icon Icon Icon Icon Icon Icon List Hoz Jenny S Text block Ic…" at bounding box center [392, 171] width 101 height 45
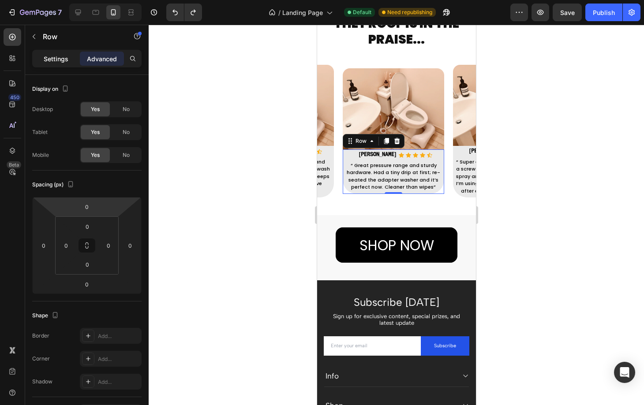
click at [48, 64] on div "Settings" at bounding box center [56, 59] width 44 height 14
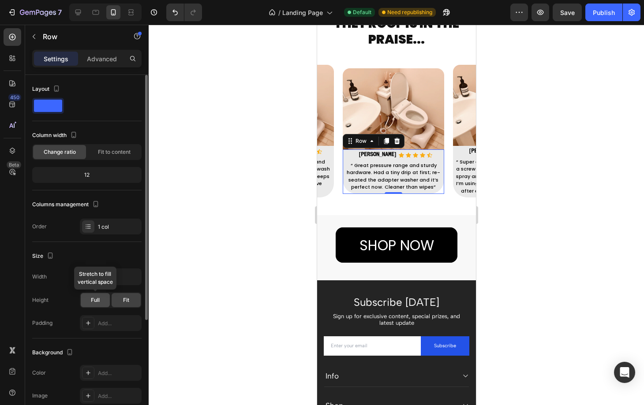
click at [100, 299] on div "Full" at bounding box center [95, 300] width 29 height 14
click at [130, 305] on div "Fit" at bounding box center [126, 300] width 29 height 14
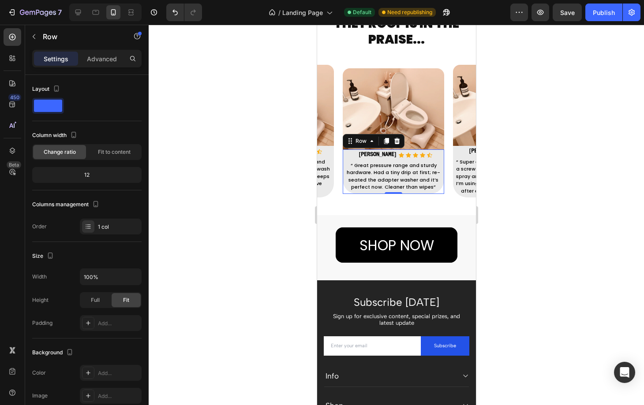
click at [343, 190] on div "Priya S Text block Icon Icon Icon Icon Icon Icon List Hoz Jenny S Text block Ic…" at bounding box center [392, 171] width 101 height 45
click at [365, 141] on div "Row" at bounding box center [360, 141] width 15 height 8
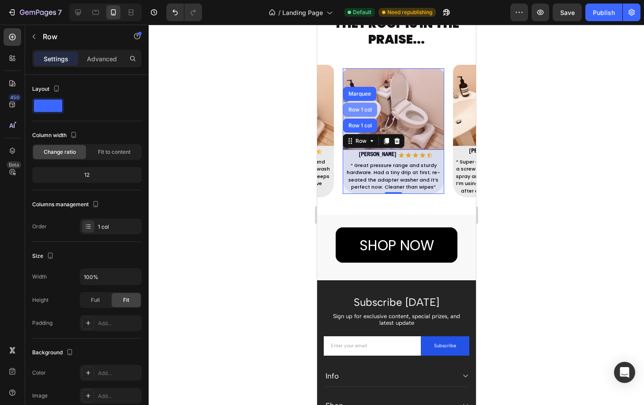
click at [360, 104] on div "Row 1 col" at bounding box center [360, 110] width 34 height 14
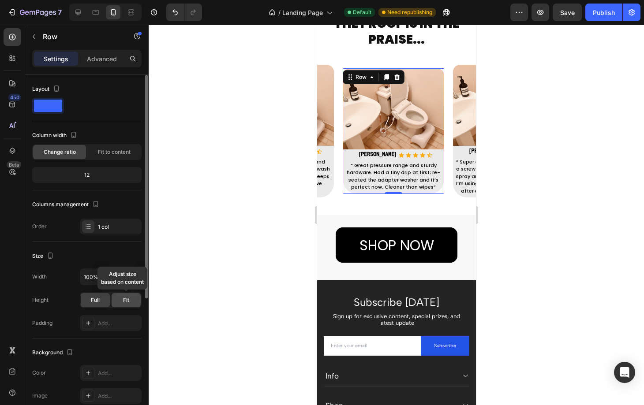
click at [119, 298] on div "Fit" at bounding box center [126, 300] width 29 height 14
click at [95, 299] on span "Full" at bounding box center [95, 300] width 9 height 8
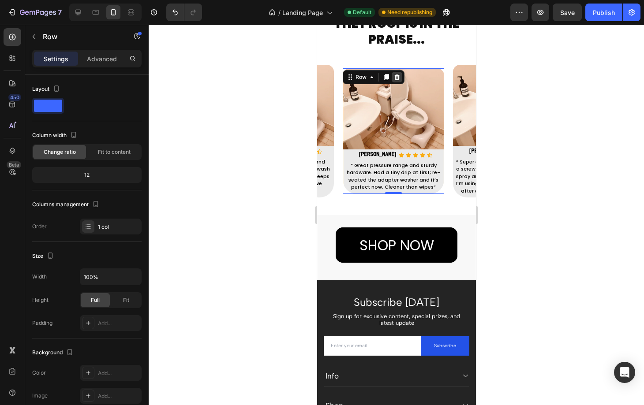
click at [393, 75] on icon at bounding box center [396, 77] width 7 height 7
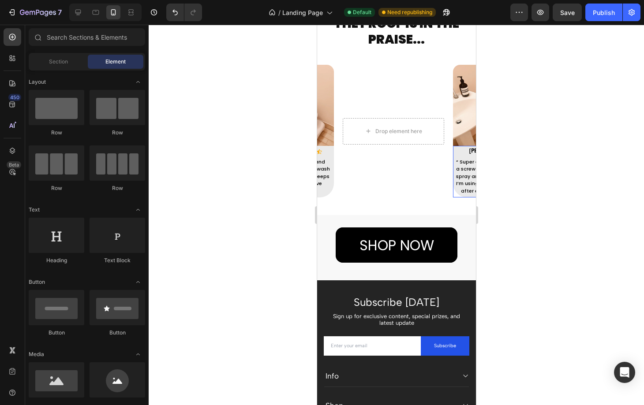
click at [454, 194] on div "Sofia M. Text block Icon Icon Icon Icon Icon Icon List Hoz Sofia M Text block I…" at bounding box center [502, 172] width 101 height 52
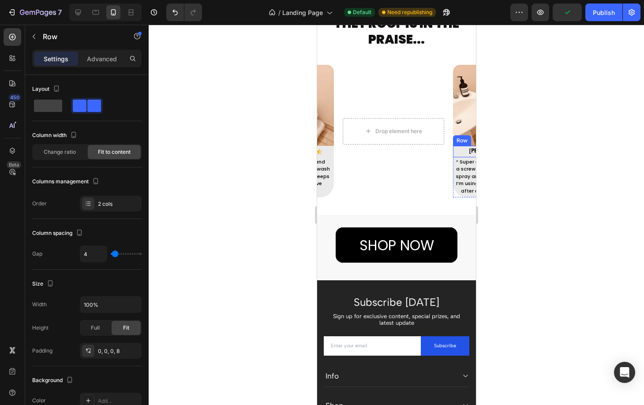
click at [457, 139] on div "Image Sofia M. Text block Icon Icon Icon Icon Icon Icon List Hoz Sofia M Text b…" at bounding box center [502, 131] width 101 height 133
click at [34, 34] on icon "button" at bounding box center [33, 36] width 7 height 7
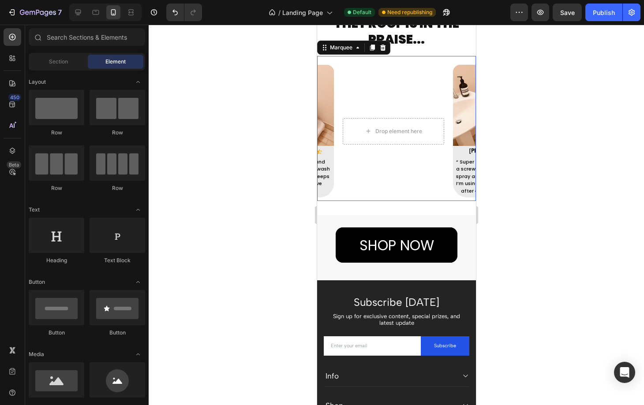
click at [404, 84] on div "Image Ava C Text block Icon Icon Icon Icon Icon Icon List Hoz Ava C Text block …" at bounding box center [286, 131] width 551 height 140
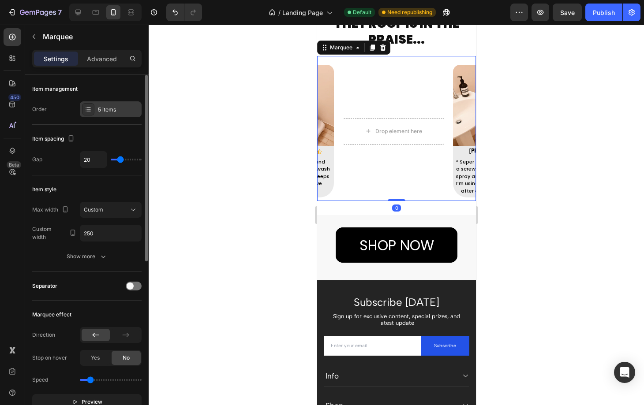
click at [126, 113] on div "5 items" at bounding box center [118, 110] width 41 height 8
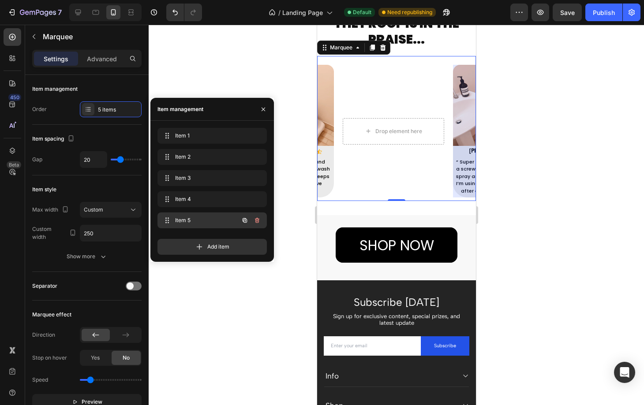
click at [186, 217] on span "Item 5" at bounding box center [200, 220] width 50 height 8
click at [187, 216] on div "Item 5 Item 5" at bounding box center [200, 220] width 78 height 12
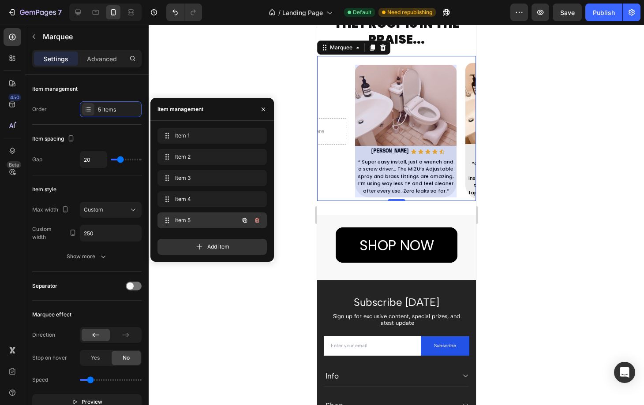
scroll to position [0, 416]
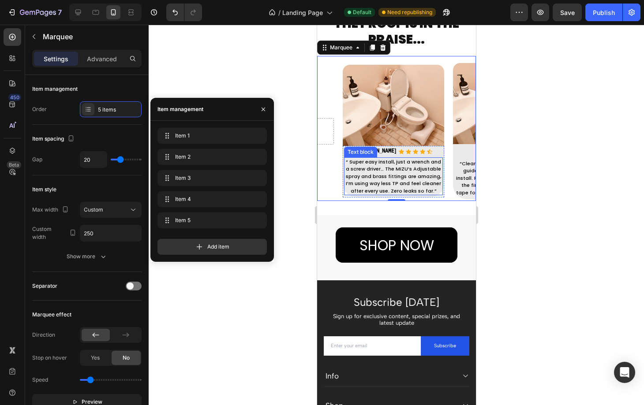
click at [440, 187] on p "“ Super easy install, just a wrench and a screw driver… The MIZU’s Adjustable s…" at bounding box center [392, 176] width 97 height 37
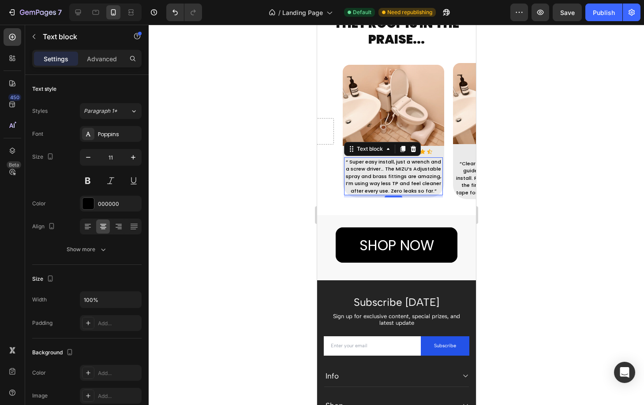
click at [437, 195] on div "5" at bounding box center [392, 196] width 99 height 2
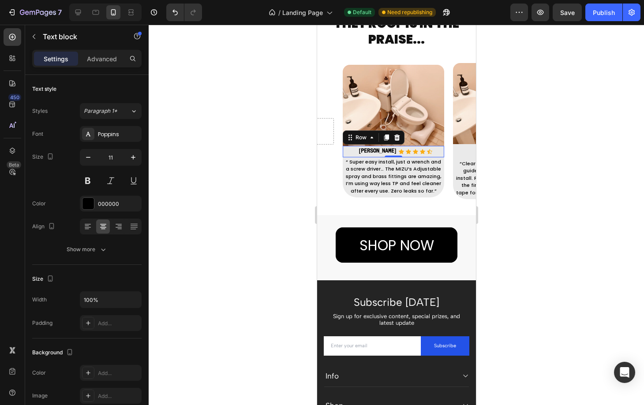
click at [437, 146] on div "Sofia M Text block Icon Icon Icon Icon Icon Icon List Hoz Row 0" at bounding box center [392, 151] width 101 height 11
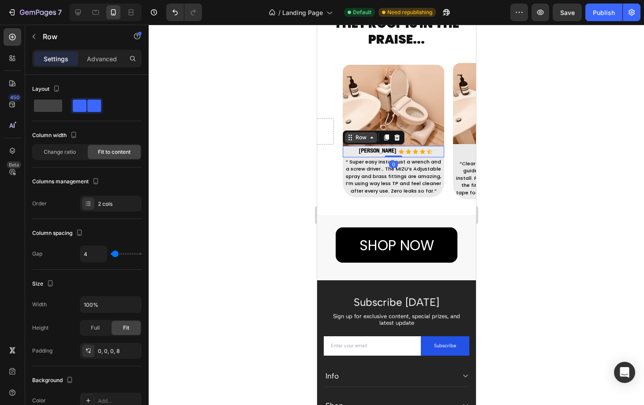
click at [364, 134] on div "Row" at bounding box center [360, 138] width 15 height 8
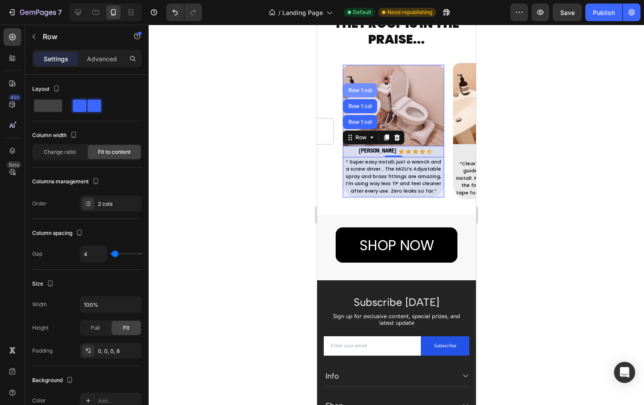
click at [361, 96] on div "Row 1 col" at bounding box center [360, 90] width 34 height 14
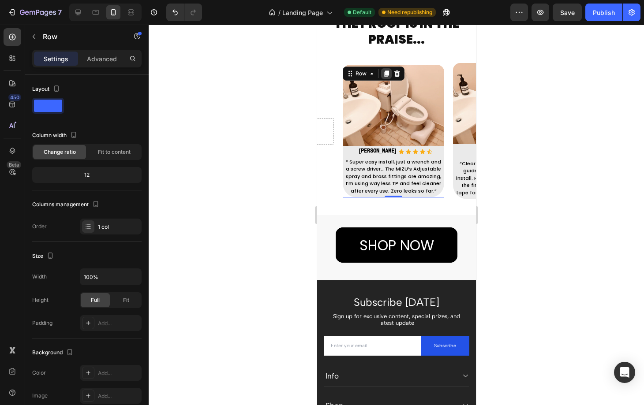
click at [389, 71] on div at bounding box center [385, 73] width 11 height 11
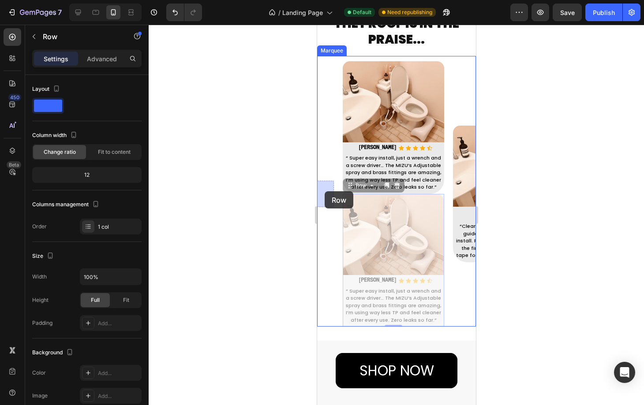
drag, startPoint x: 361, startPoint y: 187, endPoint x: 324, endPoint y: 191, distance: 37.3
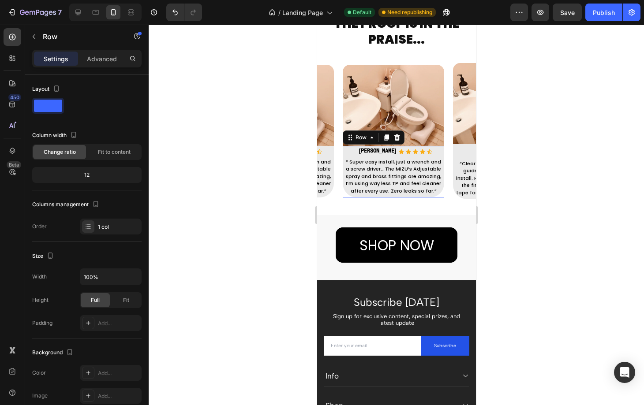
click at [343, 194] on div "Sofia M. Text block Icon Icon Icon Icon Icon Icon List Hoz Sofia M Text block I…" at bounding box center [392, 172] width 101 height 52
click at [356, 139] on div "Row" at bounding box center [360, 138] width 15 height 8
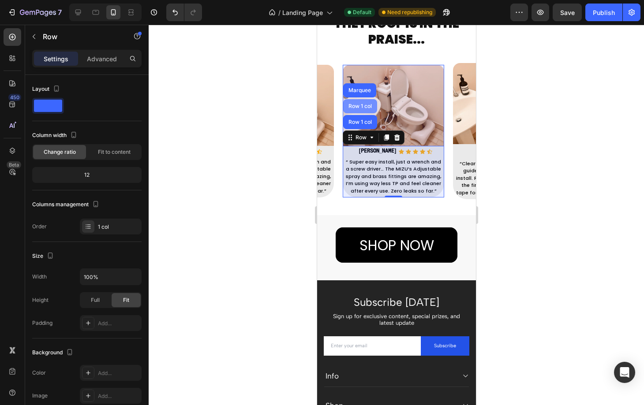
click at [363, 101] on div "Row 1 col" at bounding box center [360, 106] width 34 height 14
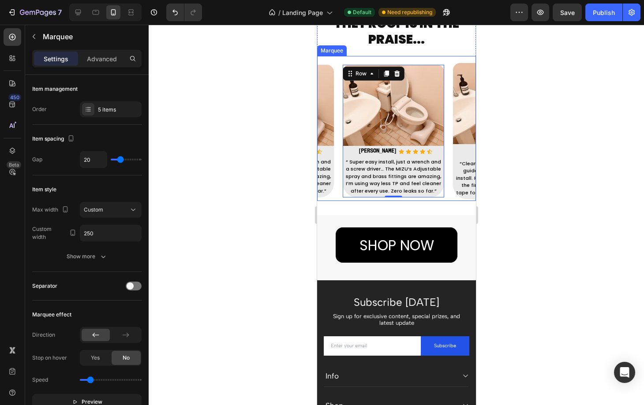
click at [339, 185] on div "Image Sofia M. Text block Icon Icon Icon Icon Icon Icon List Hoz Sofia M Text b…" at bounding box center [287, 131] width 110 height 133
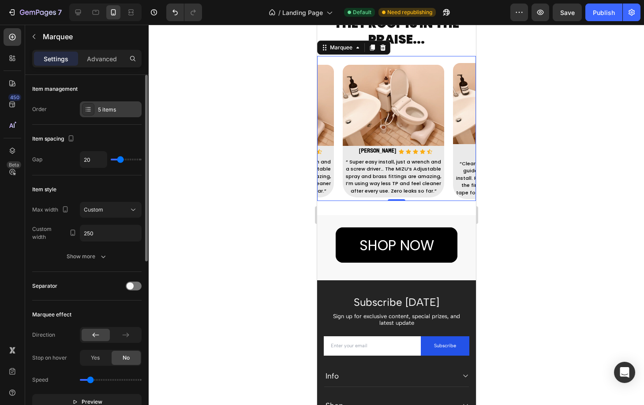
click at [103, 111] on div "5 items" at bounding box center [118, 110] width 41 height 8
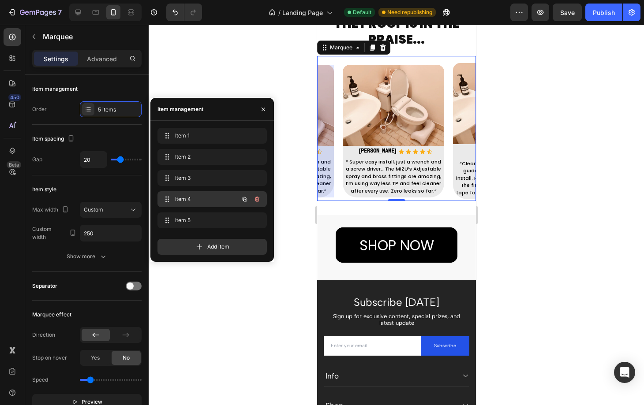
click at [176, 201] on span "Item 4" at bounding box center [200, 199] width 50 height 8
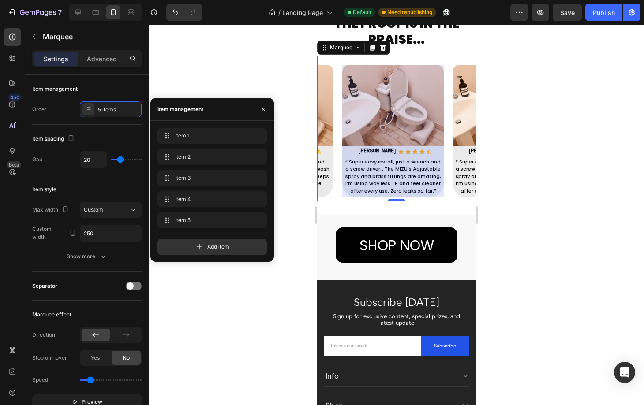
scroll to position [0, 305]
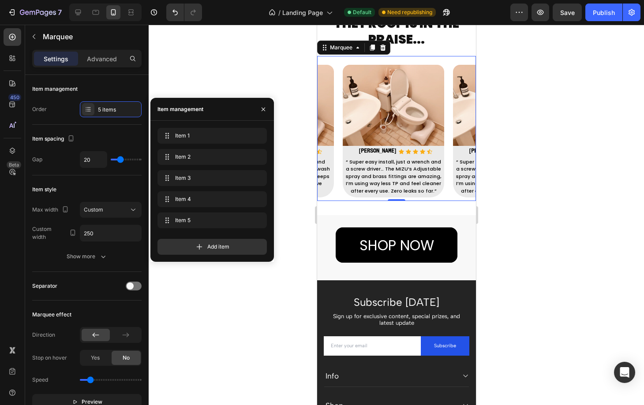
click at [379, 149] on strong "Sofia M" at bounding box center [376, 151] width 37 height 5
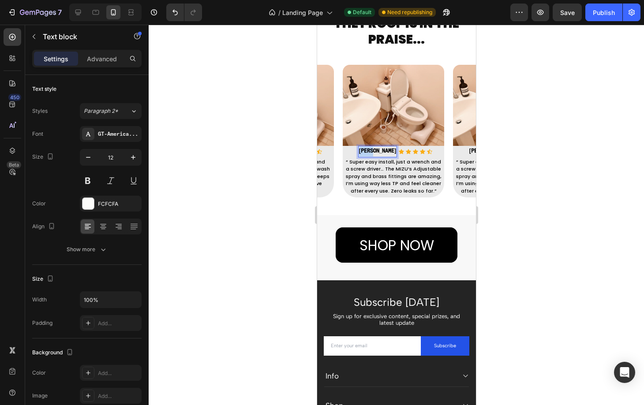
click at [378, 149] on strong "Sofia M" at bounding box center [376, 151] width 37 height 5
click at [416, 160] on p "“ Super easy install, just a wrench and a screw driver… The MIZU’s Adjustable s…" at bounding box center [392, 176] width 97 height 37
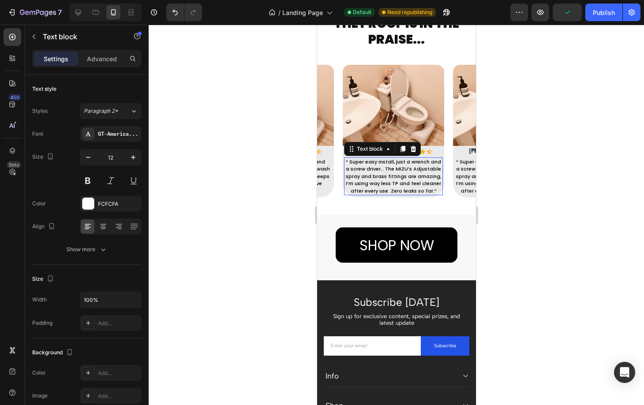
click at [416, 160] on p "“ Super easy install, just a wrench and a screw driver… The MIZU’s Adjustable s…" at bounding box center [392, 176] width 97 height 37
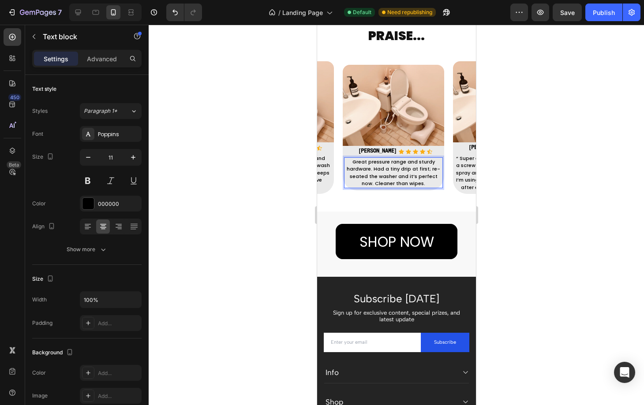
scroll to position [1095, 0]
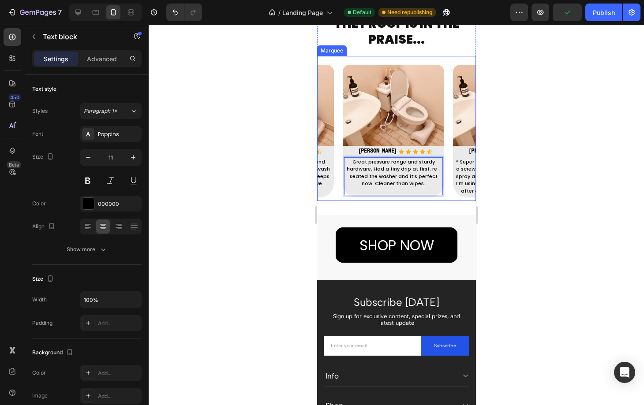
click at [450, 142] on div "Image Sofia M. Text block Icon Icon Icon Icon Icon Icon List Hoz Jenny S Text b…" at bounding box center [397, 131] width 110 height 133
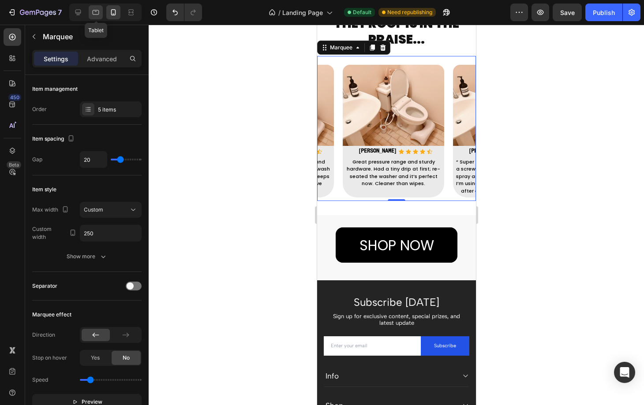
click at [98, 11] on icon at bounding box center [95, 12] width 9 height 9
type input "48"
type input "400"
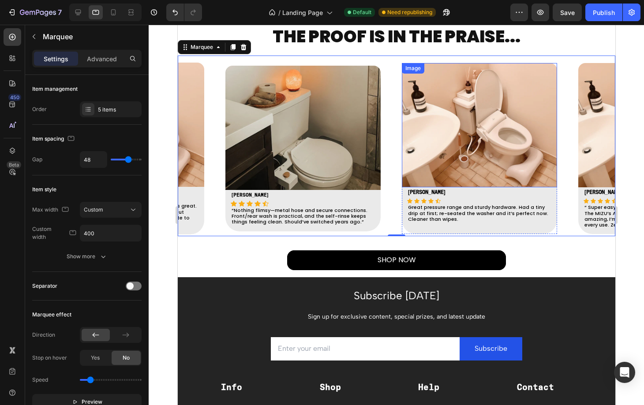
scroll to position [883, 0]
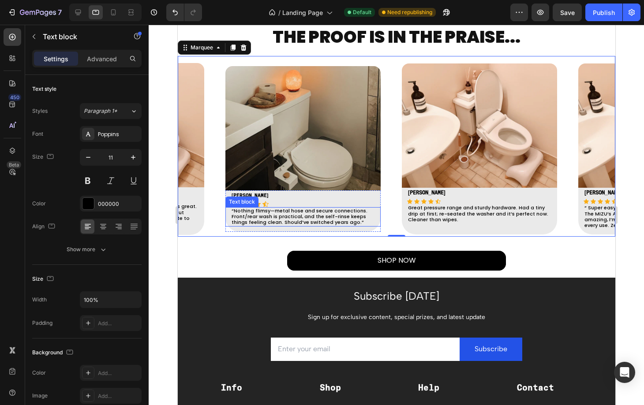
click at [343, 222] on p "“Nothing flimsy—metal hose and secure connections. Front/rear wash is practical…" at bounding box center [304, 217] width 146 height 18
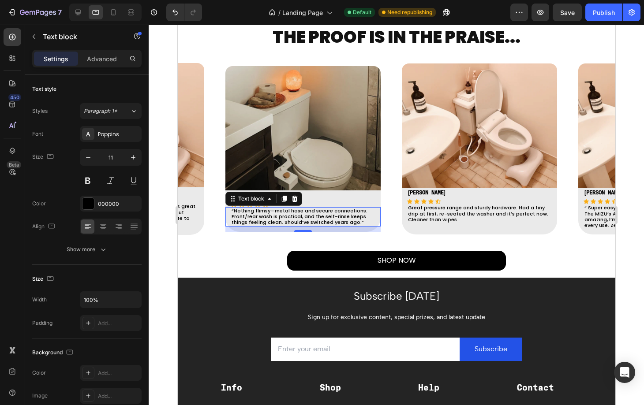
click at [343, 222] on p "“Nothing flimsy—metal hose and secure connections. Front/rear wash is practical…" at bounding box center [304, 217] width 146 height 18
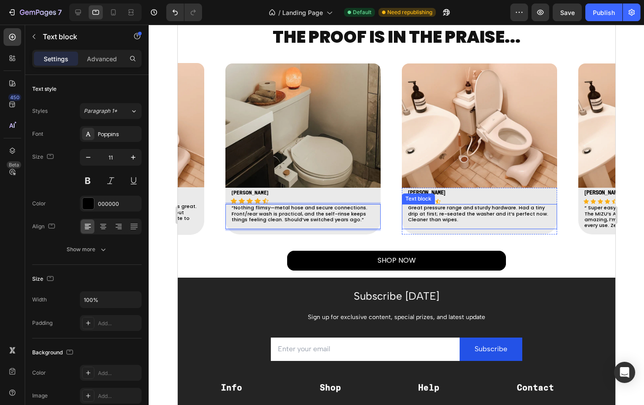
scroll to position [881, 0]
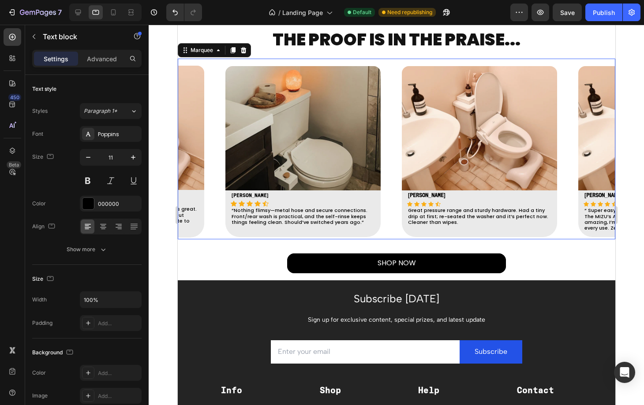
click at [392, 212] on div "Image Hannah L. Text block Icon Icon Icon Icon Icon Icon List Hoz Hannah L. Tex…" at bounding box center [313, 151] width 176 height 171
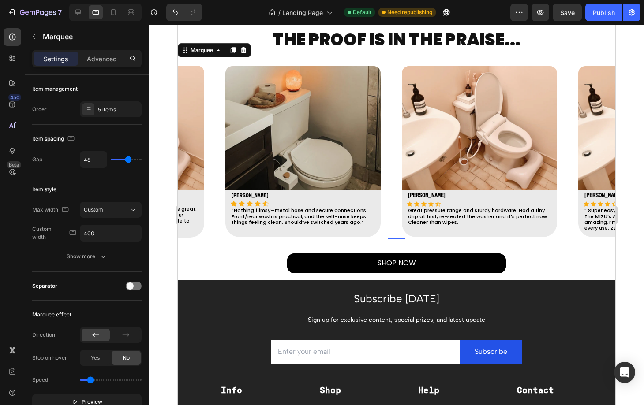
click at [391, 220] on div "Image Hannah L. Text block Icon Icon Icon Icon Icon Icon List Hoz Hannah L. Tex…" at bounding box center [313, 151] width 176 height 171
click at [112, 108] on div "5 items" at bounding box center [118, 110] width 41 height 8
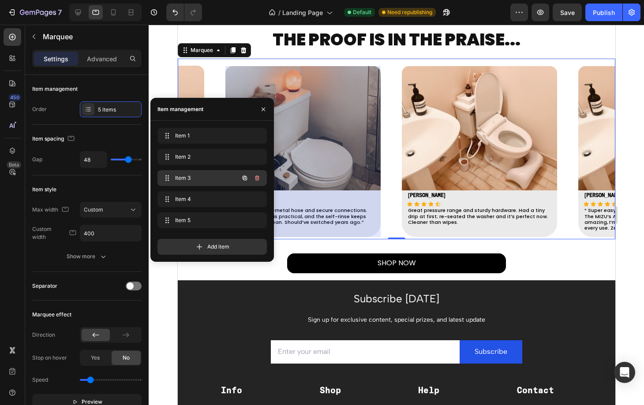
click at [179, 179] on span "Item 3" at bounding box center [200, 178] width 50 height 8
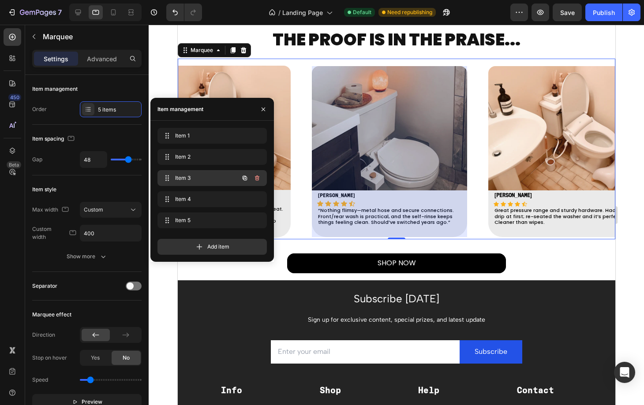
scroll to position [0, 215]
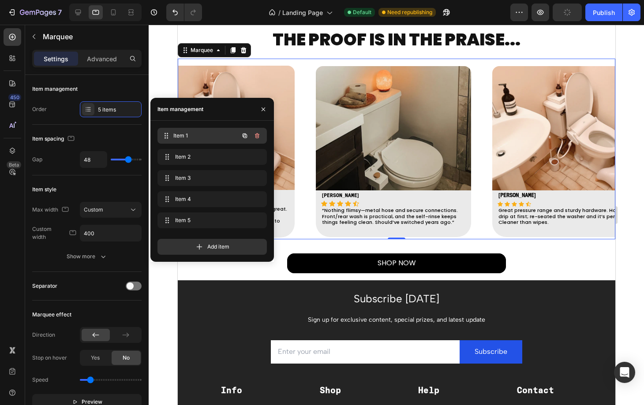
click at [187, 134] on span "Item 1" at bounding box center [205, 136] width 65 height 8
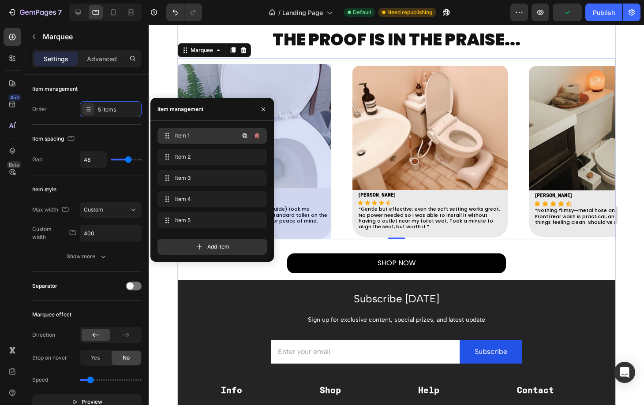
scroll to position [0, 0]
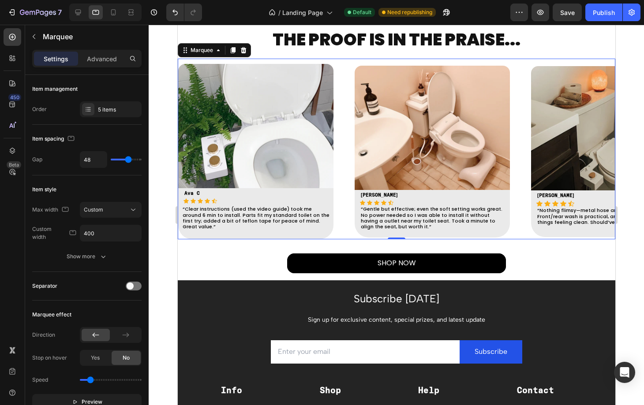
click at [343, 175] on div "Image Ava C Text block Icon Icon Icon Icon Icon Icon List Hoz Ava C Text block …" at bounding box center [266, 152] width 176 height 176
click at [318, 221] on p "“Clear instructions (used the video guide) took me around 6 min to install. Par…" at bounding box center [256, 217] width 148 height 23
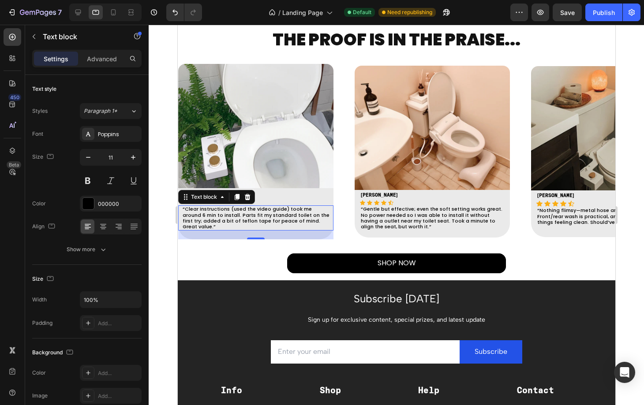
click at [318, 221] on p "“Clear instructions (used the video guide) took me around 6 min to install. Par…" at bounding box center [256, 217] width 148 height 23
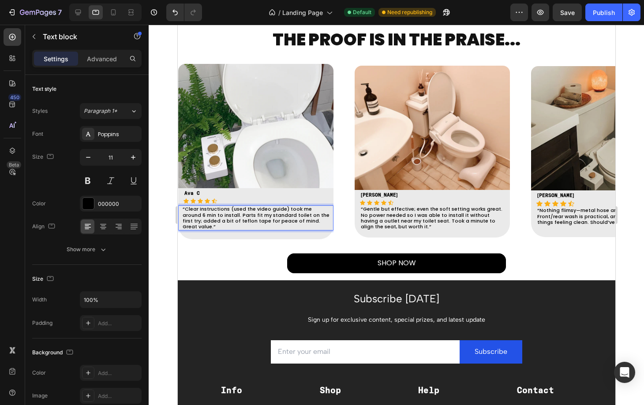
click at [324, 221] on p "“Clear instructions (used the video guide) took me around 6 min to install. Par…" at bounding box center [256, 217] width 148 height 23
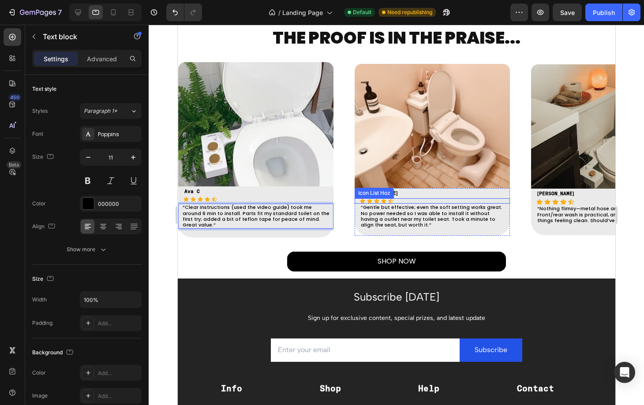
scroll to position [881, 0]
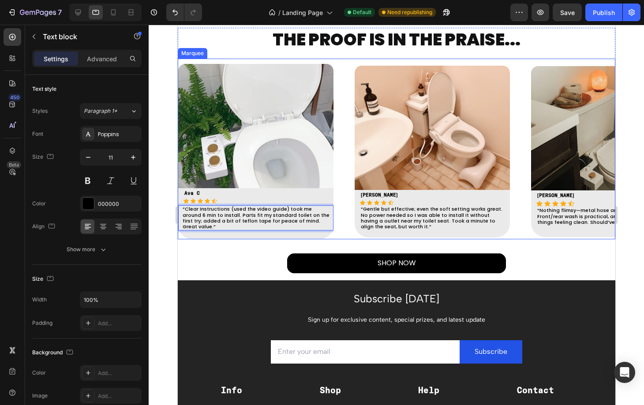
click at [343, 186] on div "Image Ava C Text block Icon Icon Icon Icon Icon Icon List Hoz Ava C Text block …" at bounding box center [266, 152] width 176 height 176
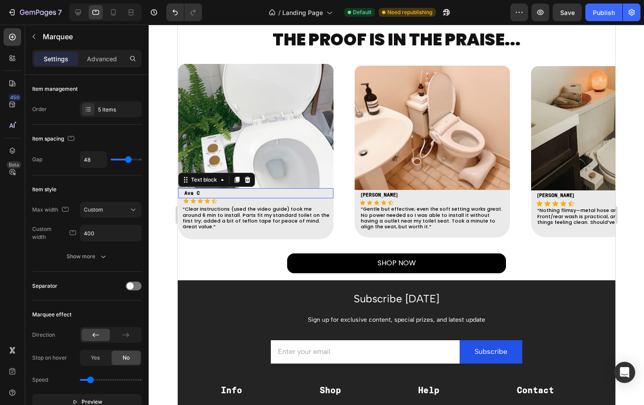
click at [215, 197] on p "Ava C" at bounding box center [258, 193] width 148 height 9
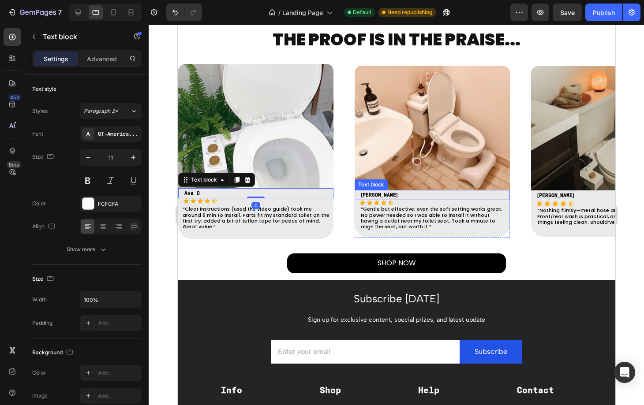
click at [432, 191] on p "Omar D" at bounding box center [434, 195] width 148 height 9
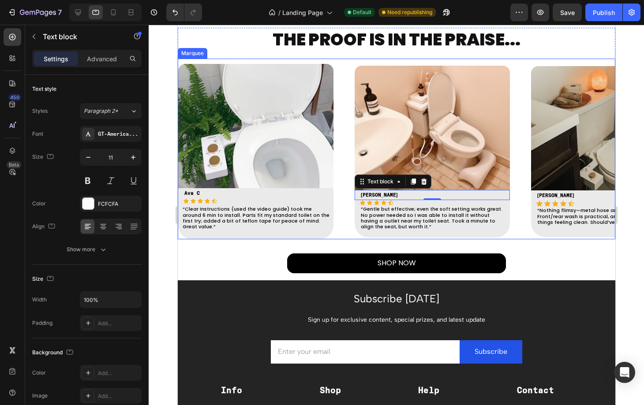
click at [342, 129] on div "Image Ava C Text block Icon Icon Icon Icon Icon Icon List Hoz Ava C Text block …" at bounding box center [266, 152] width 176 height 176
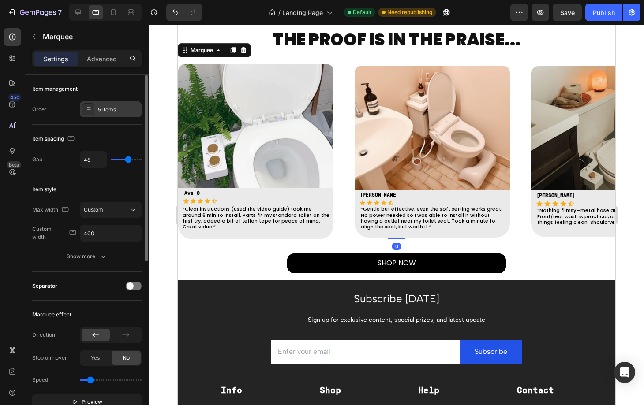
click at [106, 111] on div "5 items" at bounding box center [118, 110] width 41 height 8
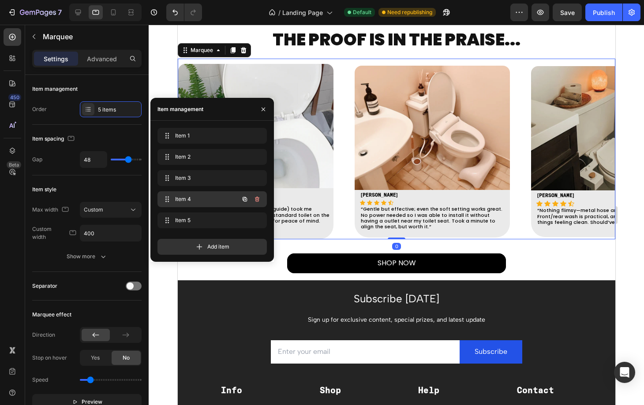
click at [188, 193] on div "Item 4 Item 4" at bounding box center [200, 199] width 78 height 12
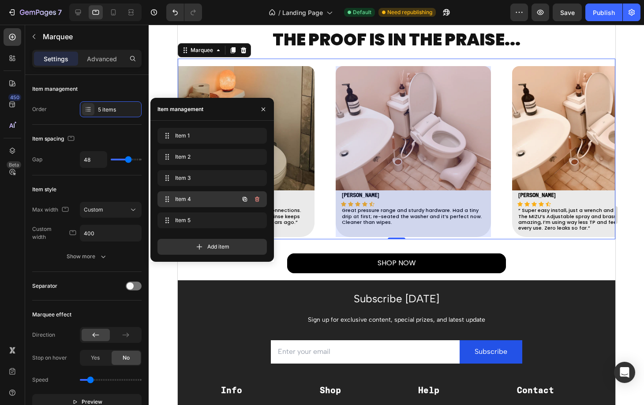
scroll to position [0, 391]
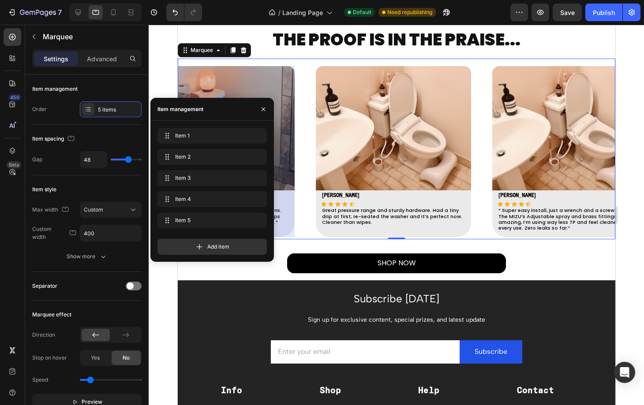
click at [478, 185] on div "Image Sofia M. Text block Icon Icon Icon Icon Icon Icon List Hoz Jenny S Text b…" at bounding box center [403, 151] width 176 height 171
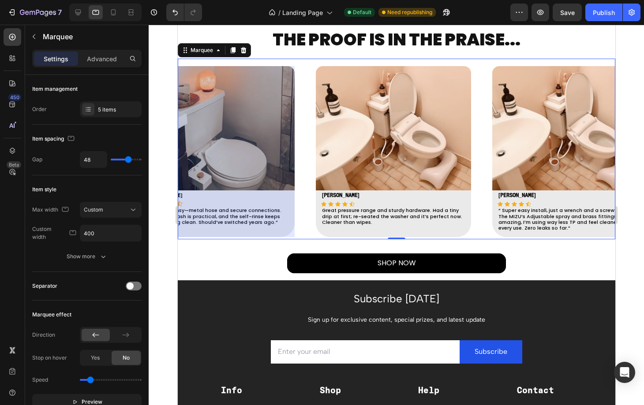
click at [299, 121] on div "Image Hannah L. Text block Icon Icon Icon Icon Icon Icon List Hoz Hannah L. Tex…" at bounding box center [227, 151] width 176 height 171
click at [108, 114] on div "5 items" at bounding box center [111, 109] width 62 height 16
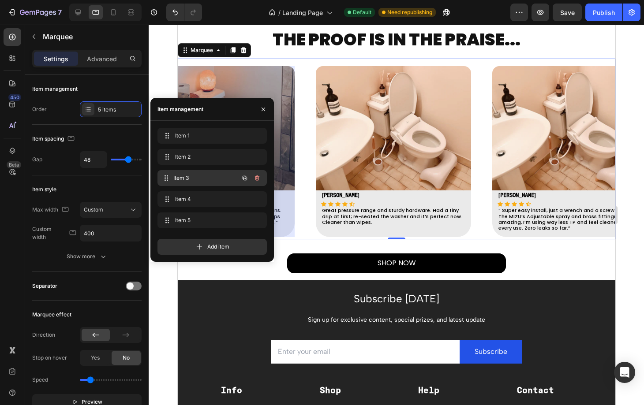
click at [190, 175] on span "Item 3" at bounding box center [205, 178] width 65 height 8
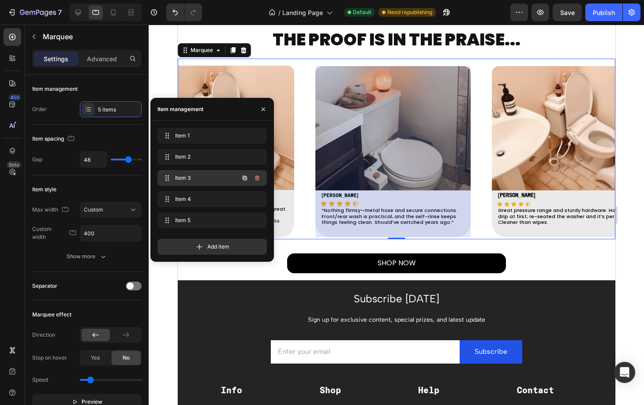
scroll to position [0, 215]
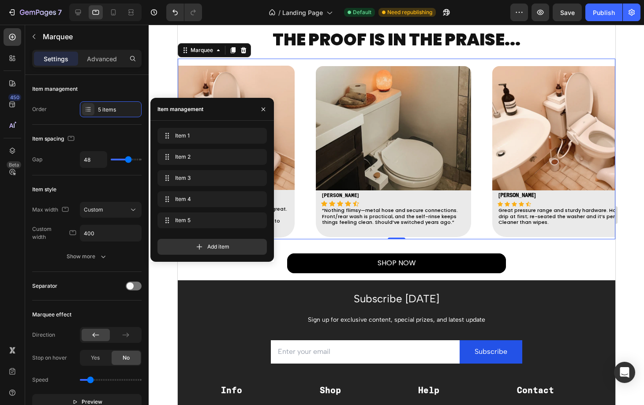
click at [511, 193] on strong "Sofia M." at bounding box center [516, 195] width 37 height 5
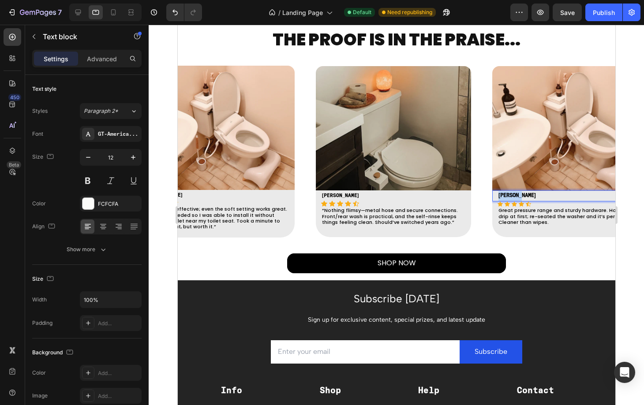
click at [511, 193] on strong "Sofia M." at bounding box center [516, 195] width 37 height 5
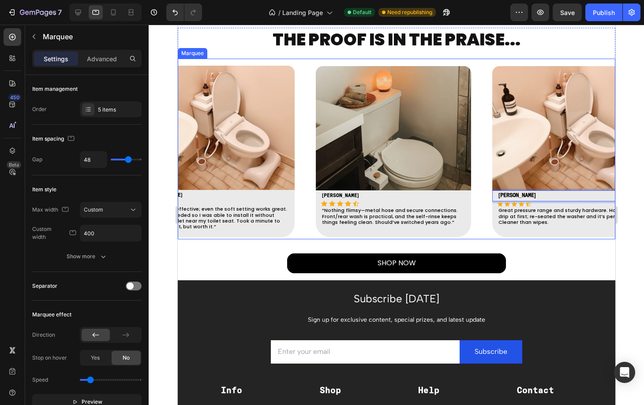
click at [477, 134] on div "Image Hannah L. Text block Icon Icon Icon Icon Icon Icon List Hoz Hannah L. Tex…" at bounding box center [403, 151] width 176 height 171
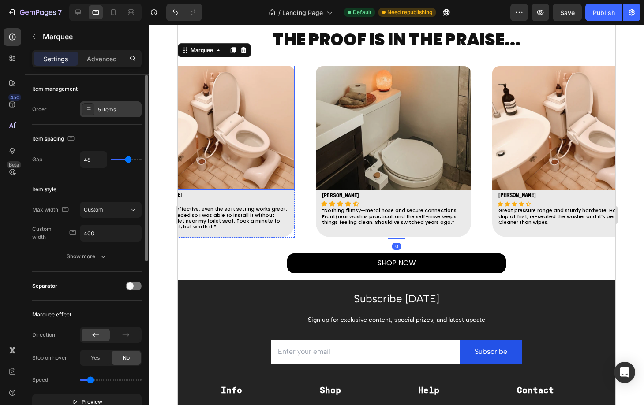
click at [96, 114] on div "5 items" at bounding box center [111, 109] width 62 height 16
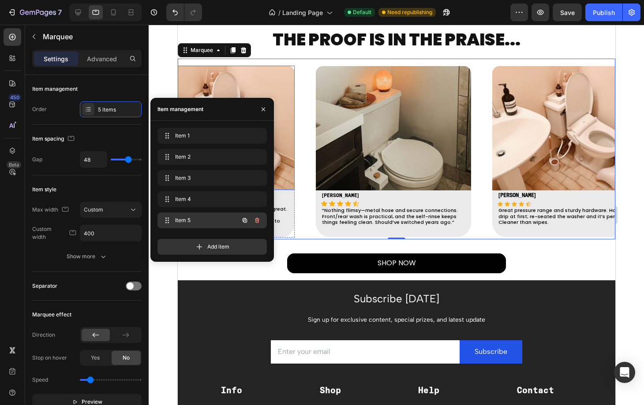
click at [182, 226] on div "Item 5 Item 5" at bounding box center [200, 220] width 78 height 12
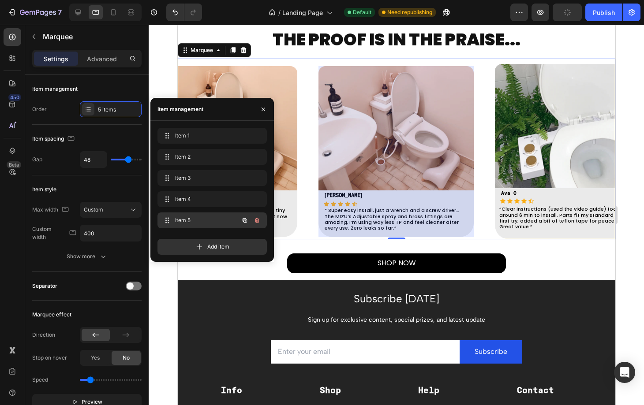
scroll to position [0, 568]
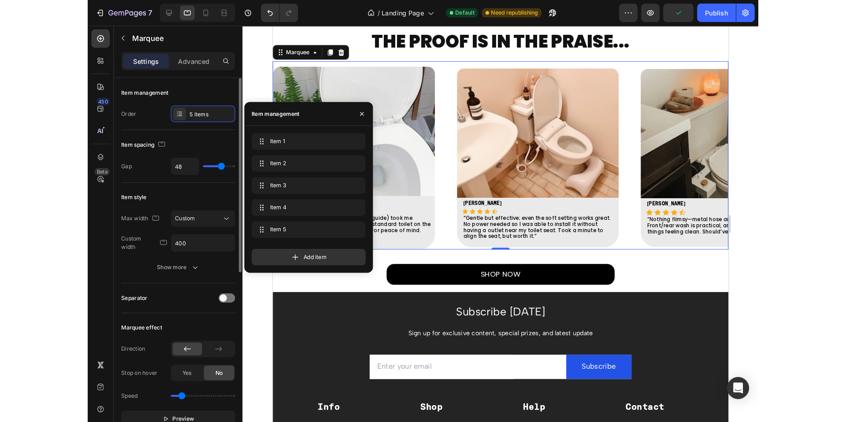
scroll to position [0, 568]
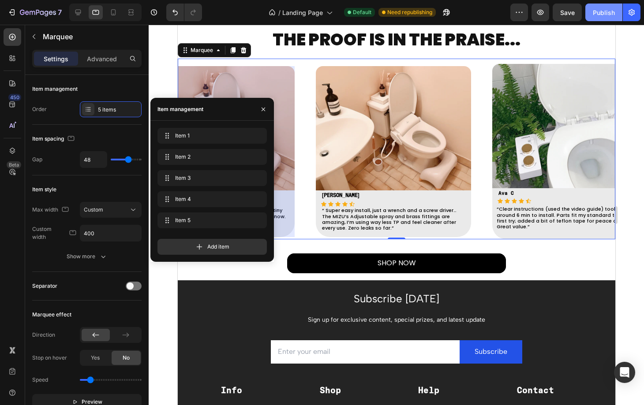
click at [600, 11] on div "Publish" at bounding box center [603, 12] width 22 height 9
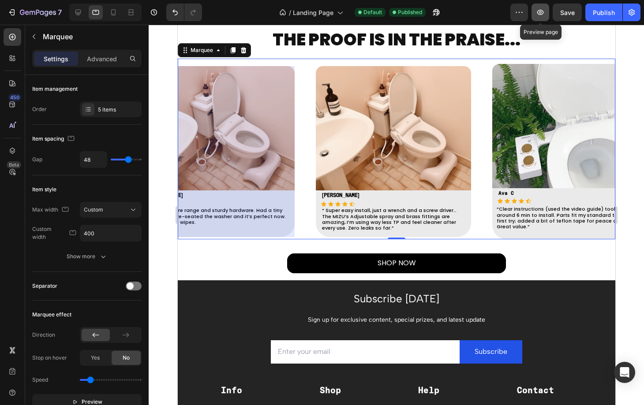
click at [537, 10] on icon "button" at bounding box center [540, 12] width 9 height 9
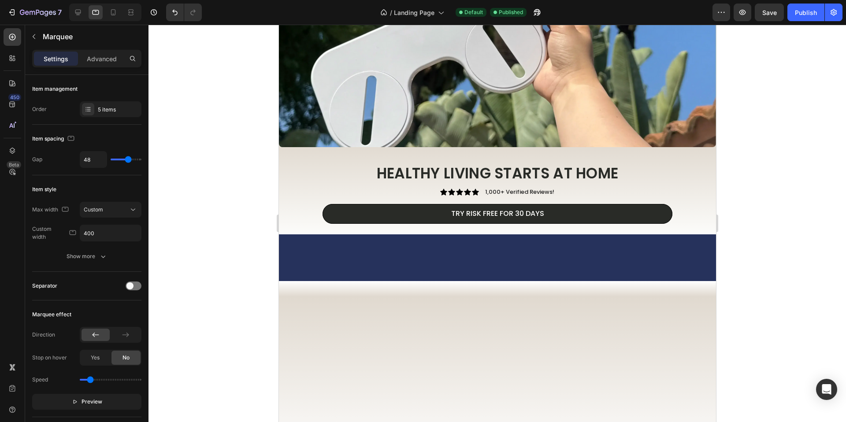
scroll to position [0, 0]
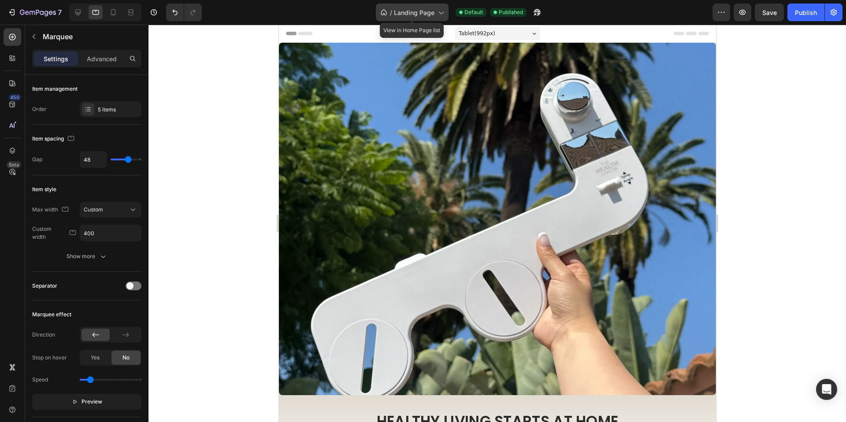
click at [409, 18] on div "/ Landing Page" at bounding box center [412, 13] width 73 height 18
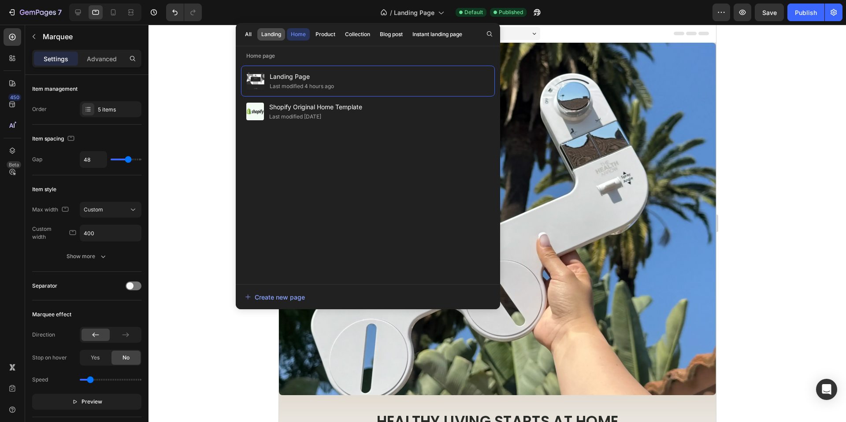
click at [277, 30] on div "Landing" at bounding box center [271, 34] width 20 height 8
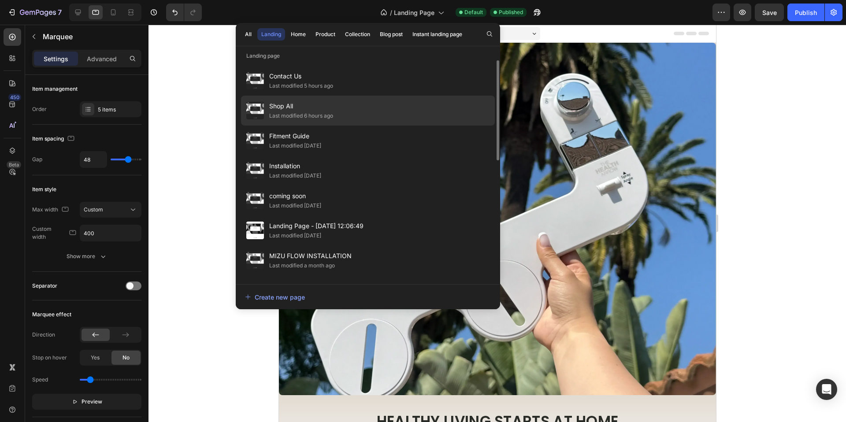
click at [309, 110] on span "Shop All" at bounding box center [301, 106] width 64 height 11
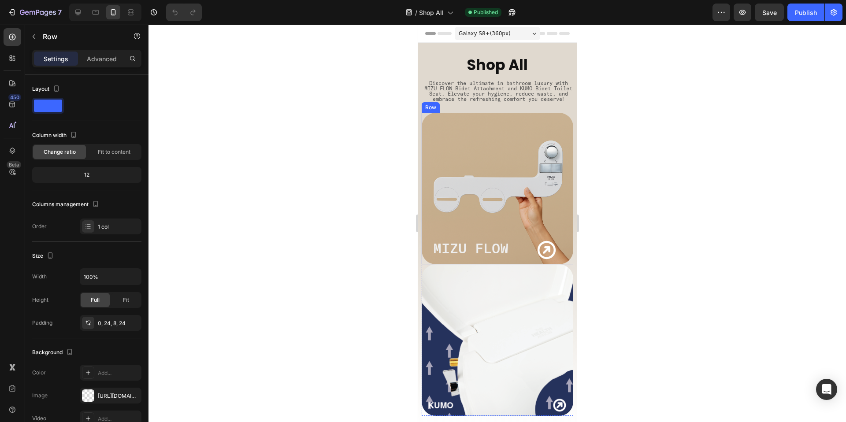
click at [536, 169] on div "MIZU FLOW Heading Icon Row" at bounding box center [497, 187] width 130 height 148
click at [473, 108] on icon at bounding box center [475, 104] width 7 height 7
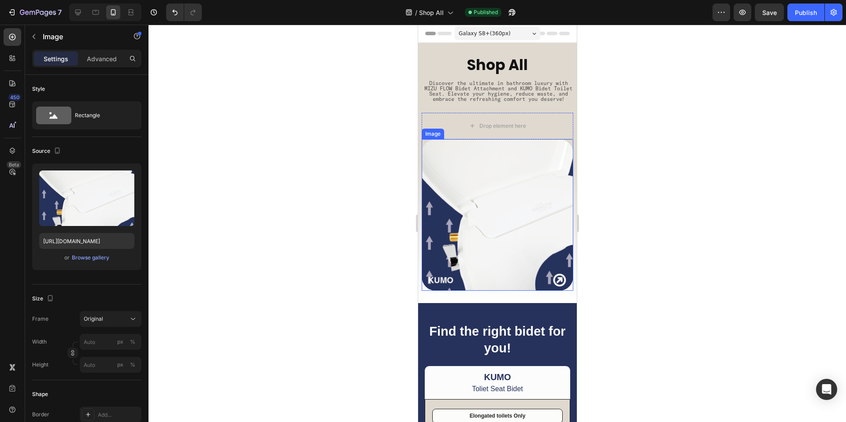
click at [528, 198] on img at bounding box center [497, 215] width 152 height 152
click at [469, 134] on icon at bounding box center [469, 131] width 5 height 6
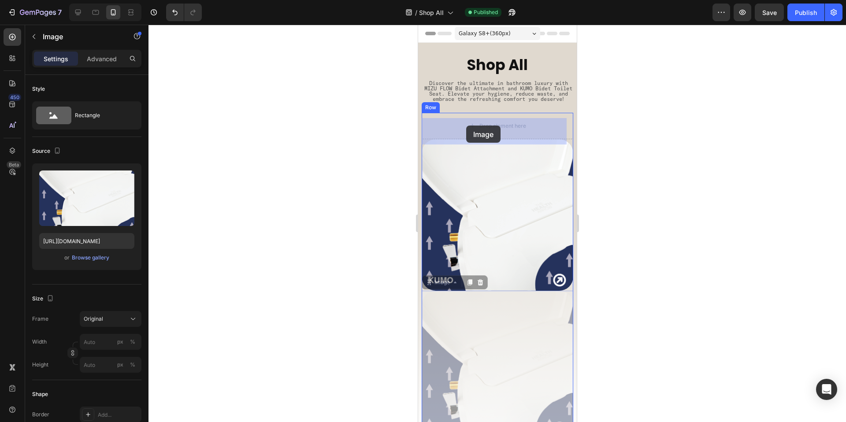
drag, startPoint x: 446, startPoint y: 282, endPoint x: 466, endPoint y: 126, distance: 157.3
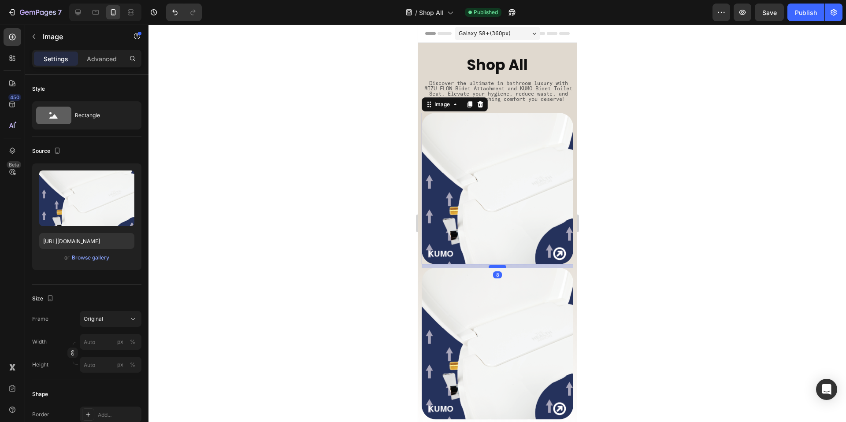
click at [494, 265] on div at bounding box center [497, 266] width 18 height 3
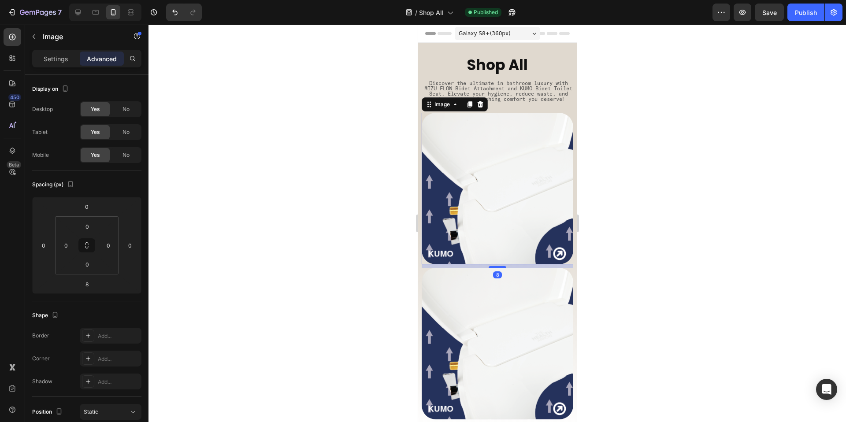
click at [676, 243] on div at bounding box center [498, 224] width 698 height 398
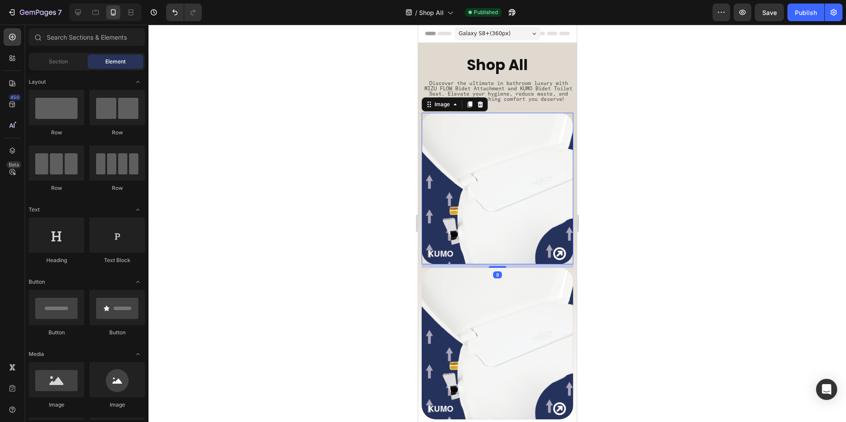
click at [532, 208] on img at bounding box center [497, 189] width 152 height 152
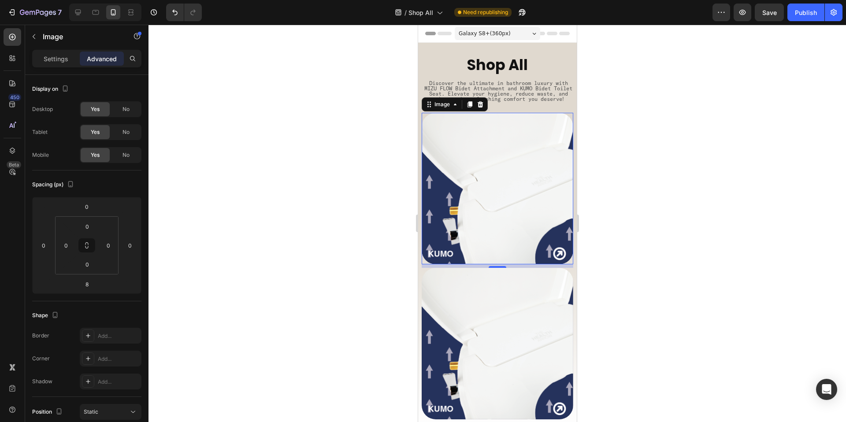
click at [508, 159] on img at bounding box center [497, 189] width 152 height 152
click at [35, 33] on button "button" at bounding box center [34, 37] width 14 height 14
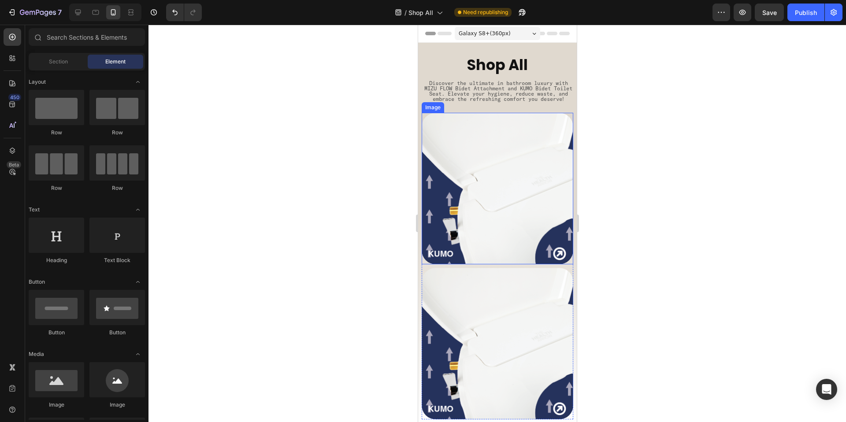
click at [480, 198] on img at bounding box center [497, 189] width 152 height 152
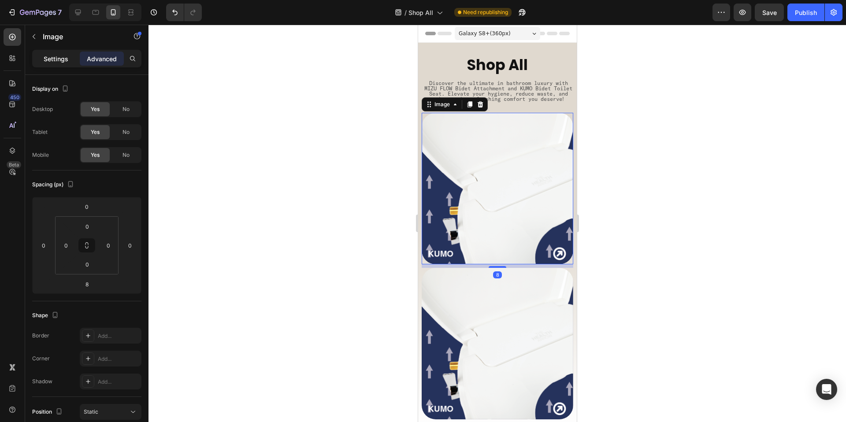
click at [52, 61] on p "Settings" at bounding box center [56, 58] width 25 height 9
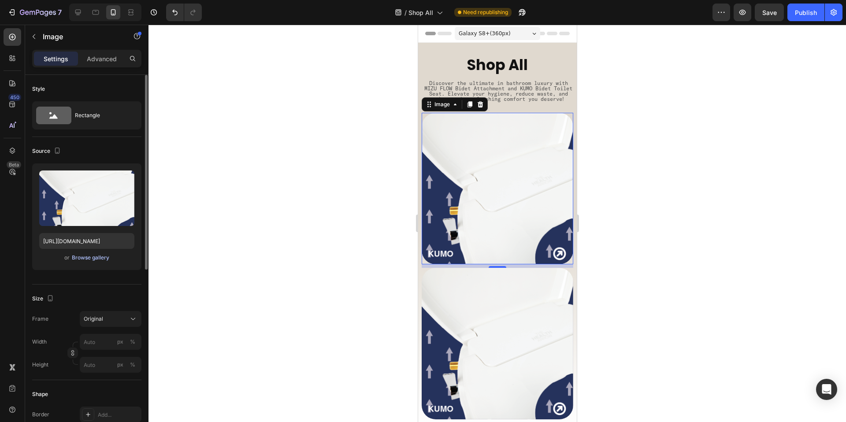
click at [95, 257] on div "Browse gallery" at bounding box center [90, 258] width 37 height 8
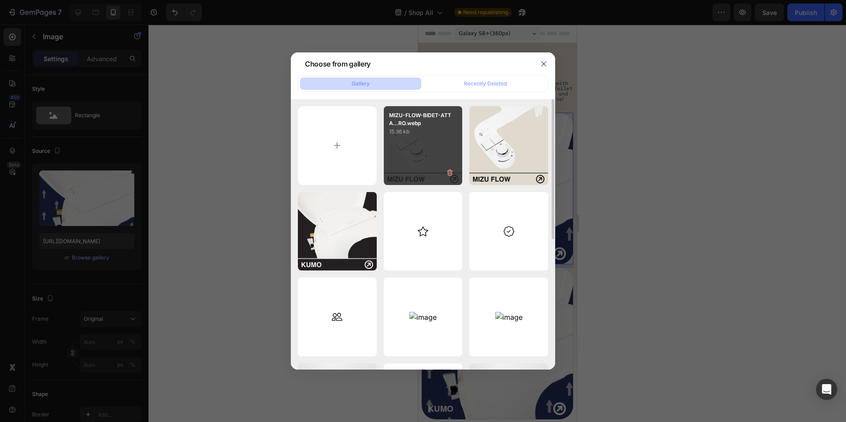
click at [453, 130] on p "15.36 kb" at bounding box center [423, 131] width 68 height 9
type input "[URL][DOMAIN_NAME]"
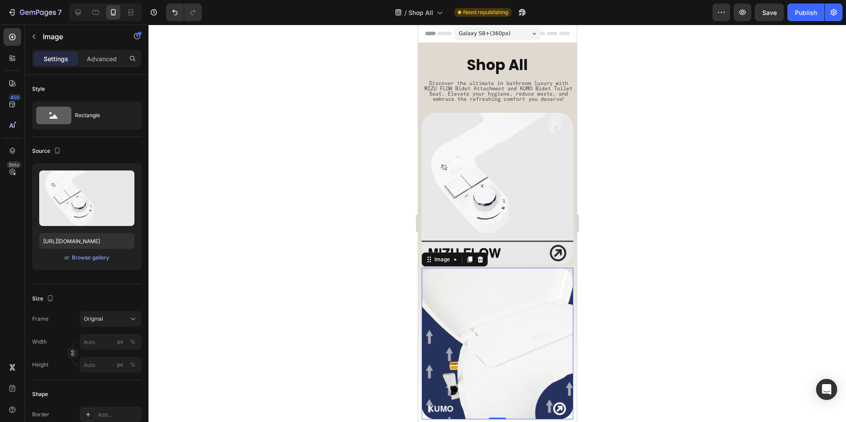
click at [464, 321] on img at bounding box center [497, 344] width 152 height 152
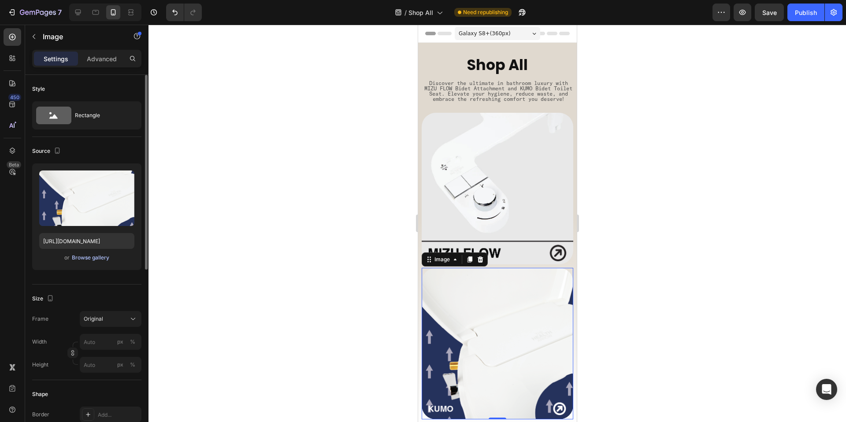
click at [92, 259] on div "Browse gallery" at bounding box center [90, 258] width 37 height 8
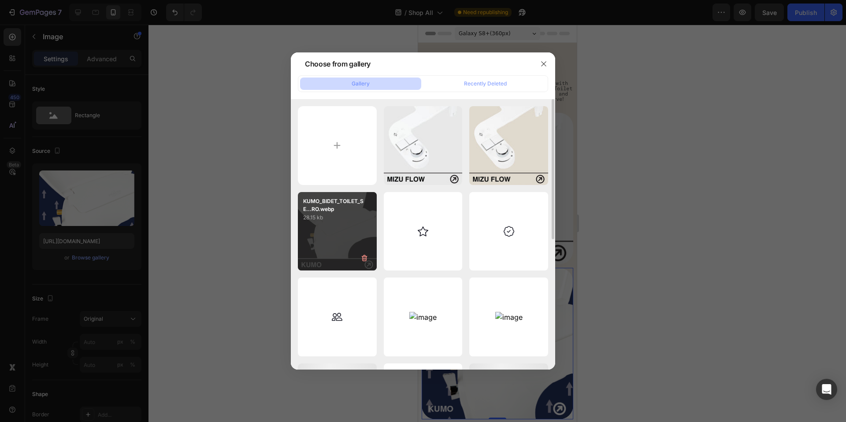
click at [329, 236] on div "KUMO_BIDET_TOILET_SE...RO.webp 28.15 kb" at bounding box center [337, 231] width 79 height 79
type input "[URL][DOMAIN_NAME]"
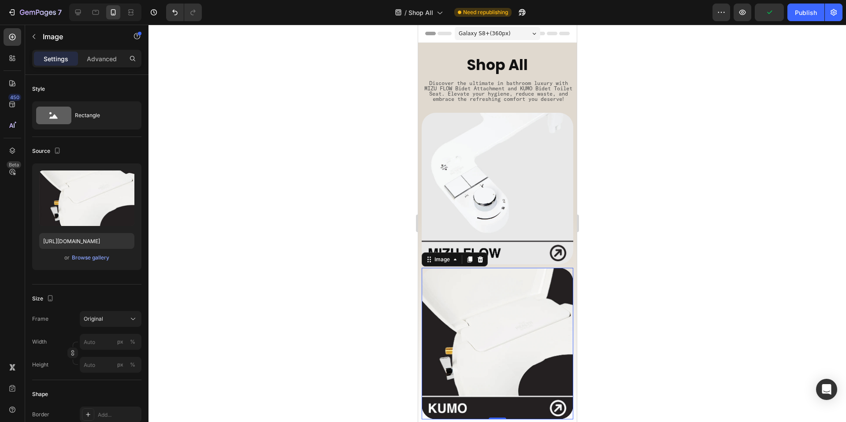
click at [676, 220] on div at bounding box center [498, 224] width 698 height 398
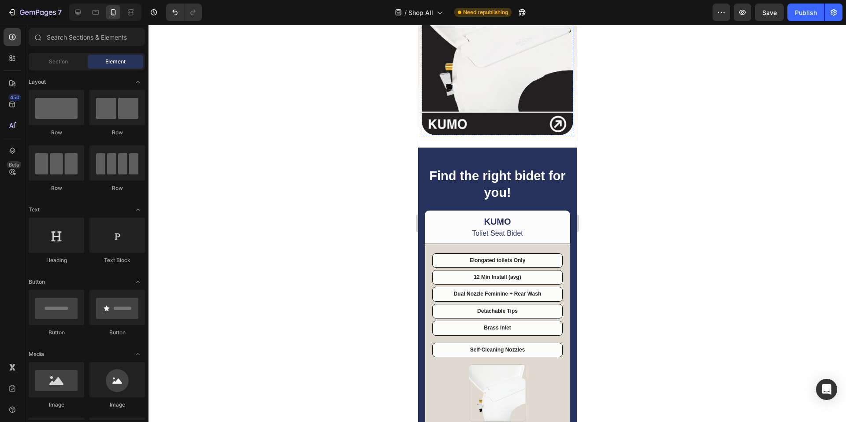
scroll to position [348, 0]
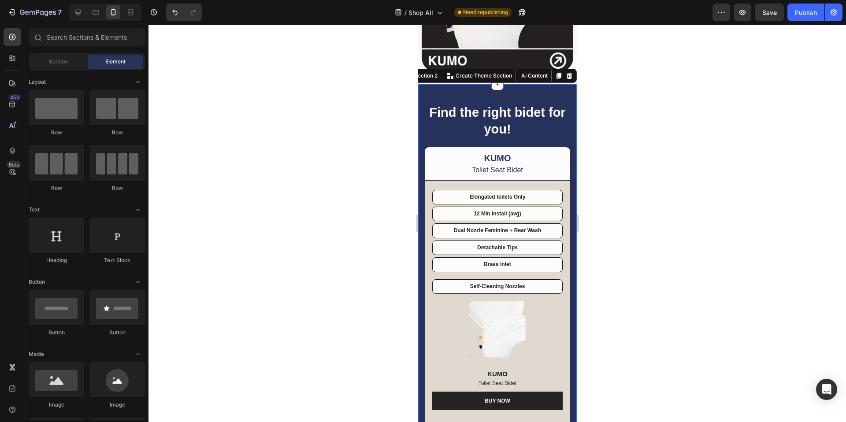
click at [498, 88] on div "Find the right bidet for you! Heading Row KUMO Text Block Toliet Seat Bidet Tex…" at bounding box center [497, 393] width 159 height 618
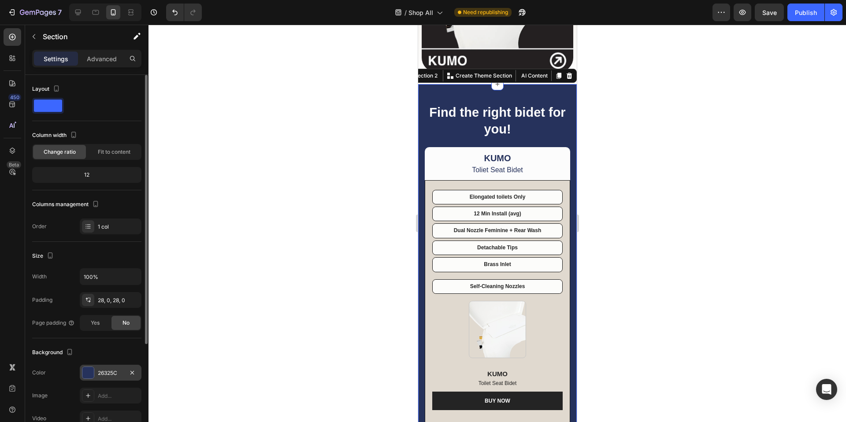
click at [86, 374] on div at bounding box center [87, 372] width 11 height 11
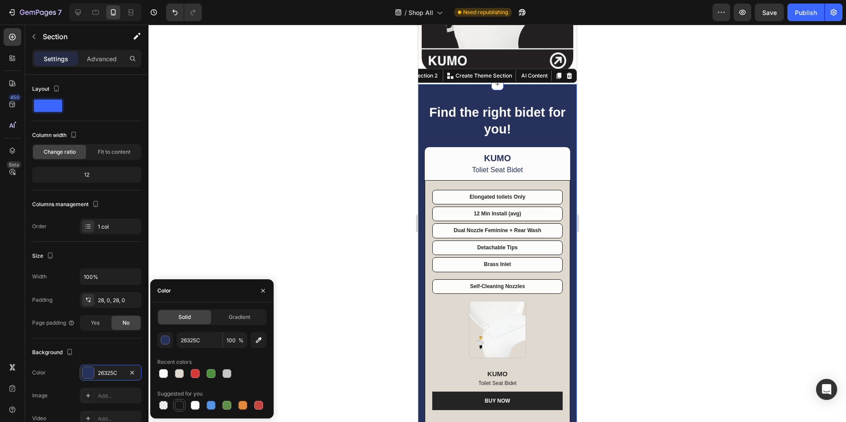
click at [179, 406] on div at bounding box center [179, 405] width 9 height 9
type input "151515"
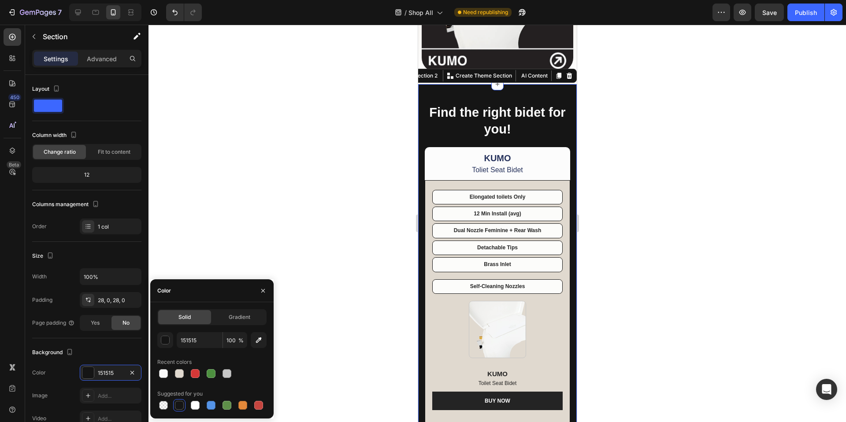
click at [287, 215] on div at bounding box center [498, 224] width 698 height 398
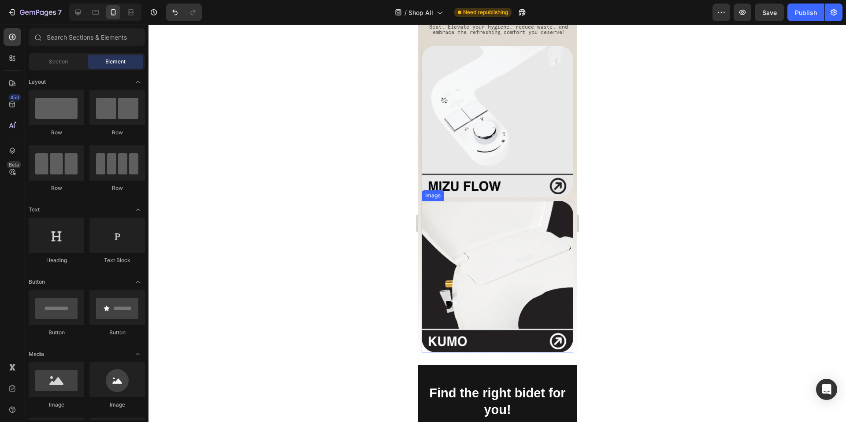
scroll to position [72, 0]
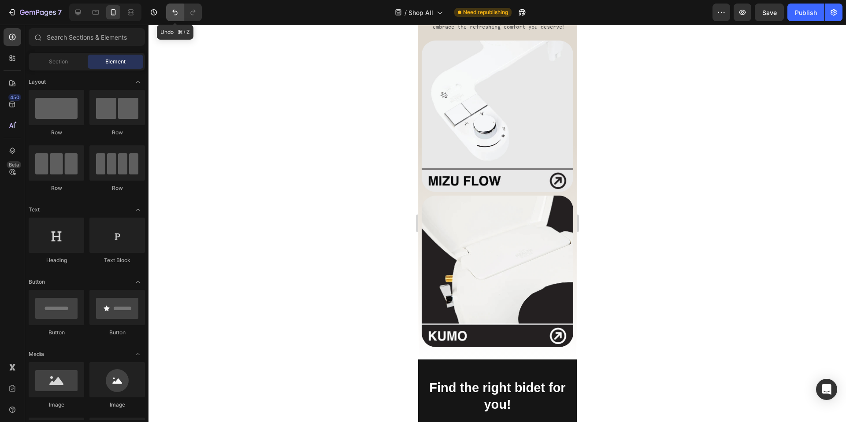
click at [180, 13] on button "Undo/Redo" at bounding box center [175, 13] width 18 height 18
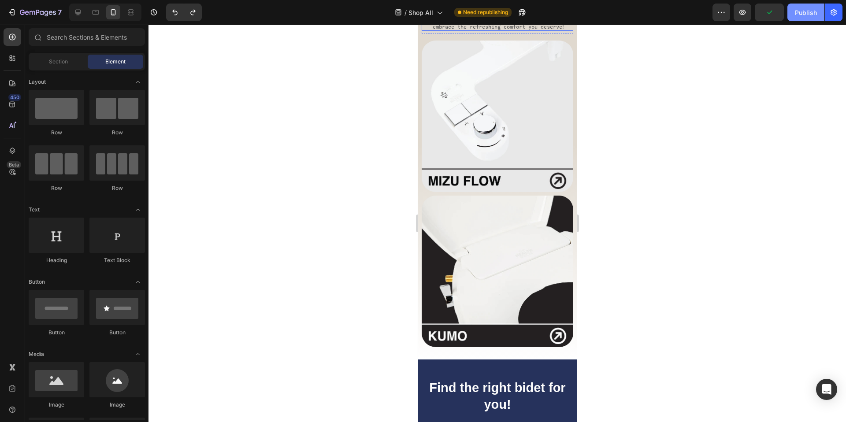
click at [790, 12] on button "Publish" at bounding box center [806, 13] width 37 height 18
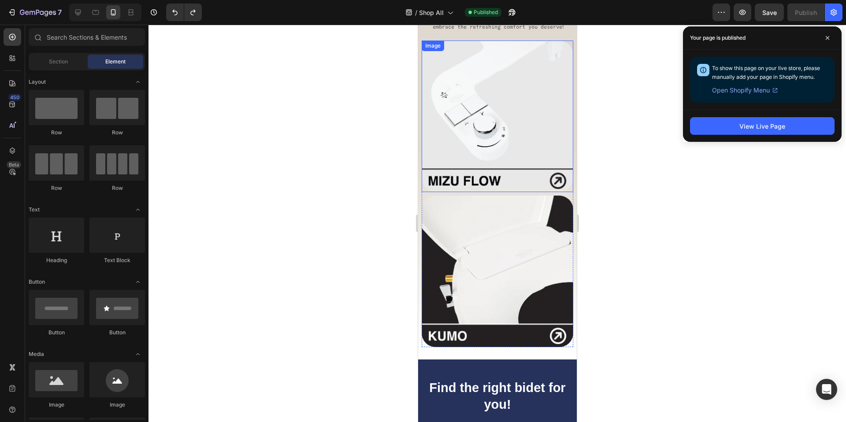
click at [466, 161] on img at bounding box center [497, 117] width 152 height 152
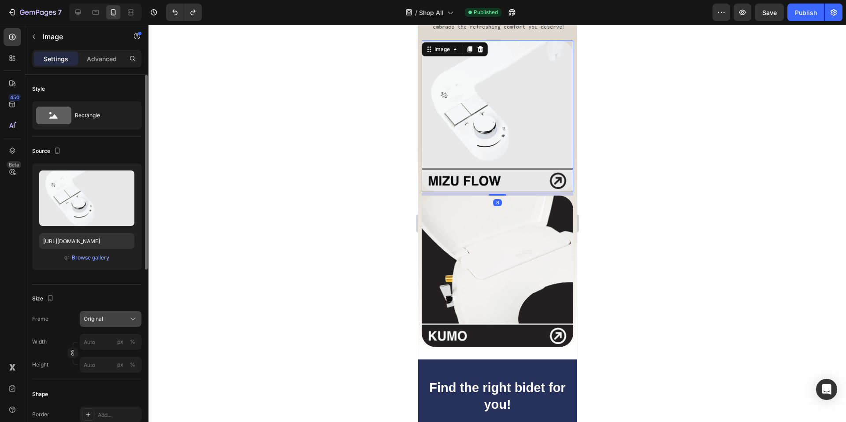
scroll to position [138, 0]
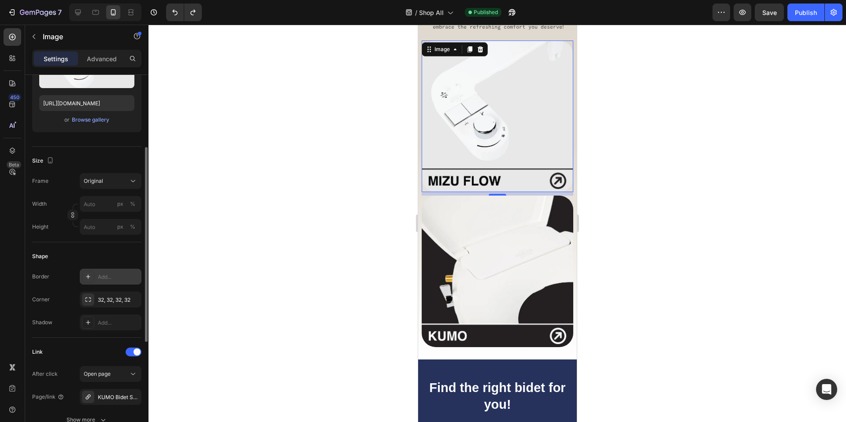
click at [88, 280] on div at bounding box center [88, 277] width 12 height 12
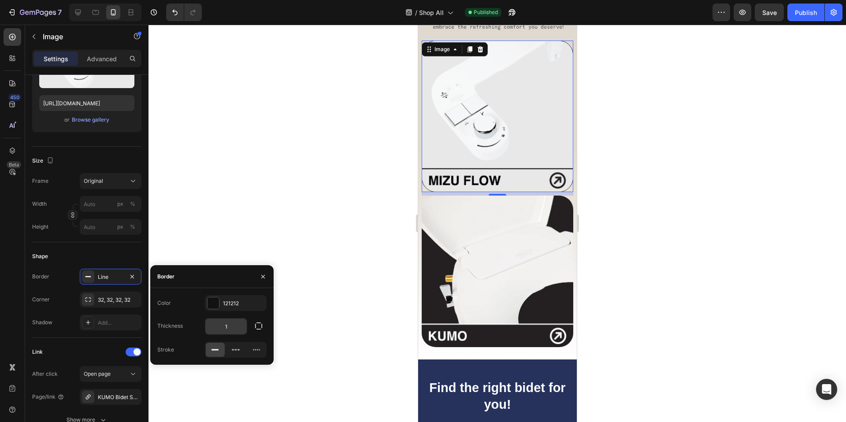
click at [235, 326] on input "1" at bounding box center [225, 327] width 41 height 16
type input "3"
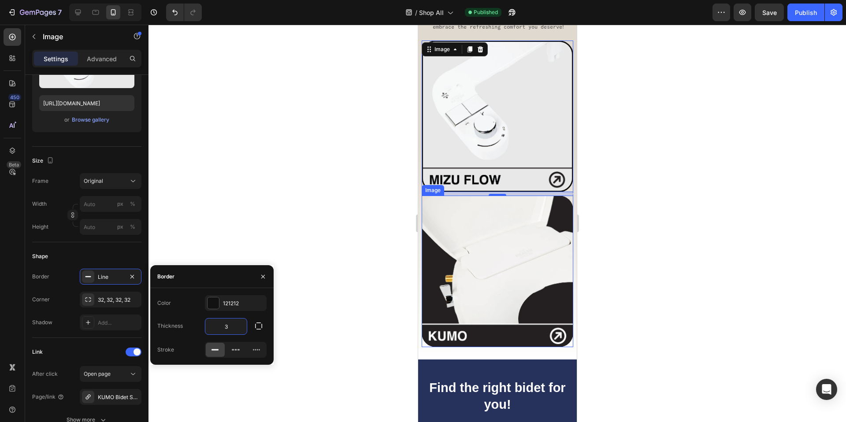
click at [501, 270] on img at bounding box center [497, 272] width 152 height 152
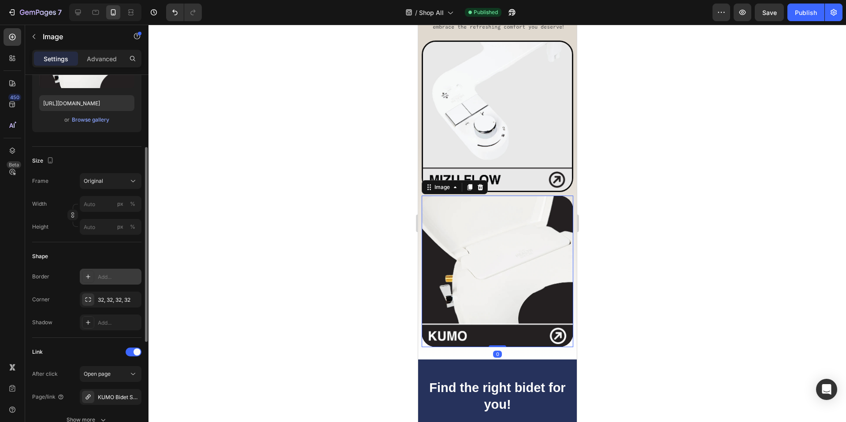
click at [101, 275] on div "Add..." at bounding box center [118, 277] width 41 height 8
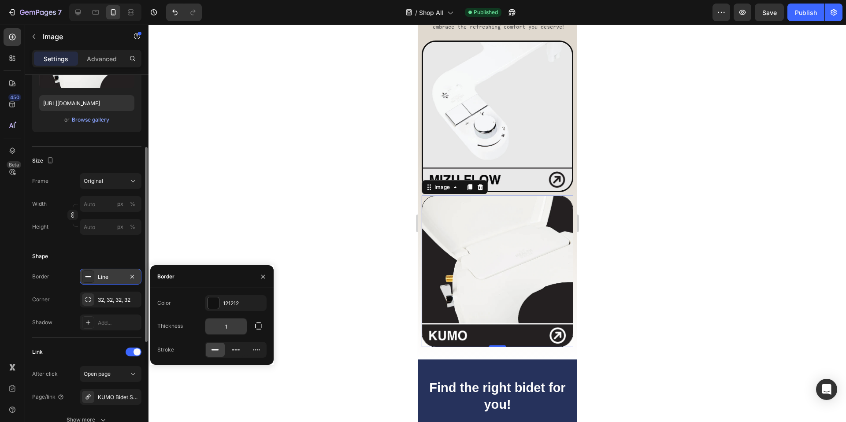
click at [226, 320] on input "1" at bounding box center [225, 327] width 41 height 16
type input "3"
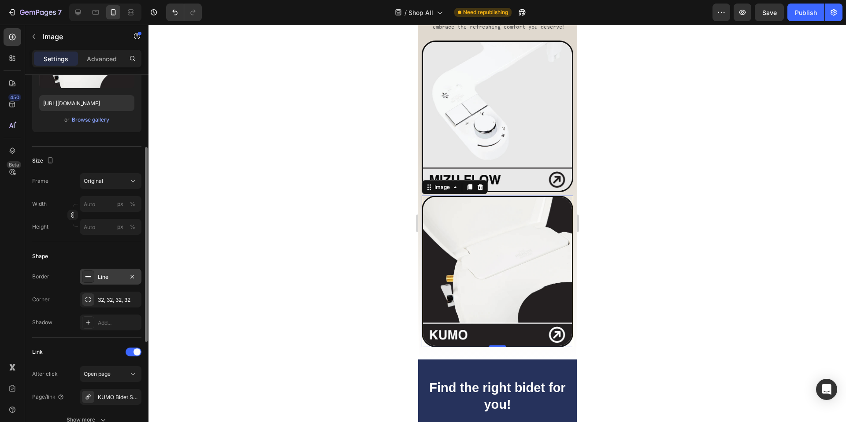
click at [266, 191] on div at bounding box center [498, 224] width 698 height 398
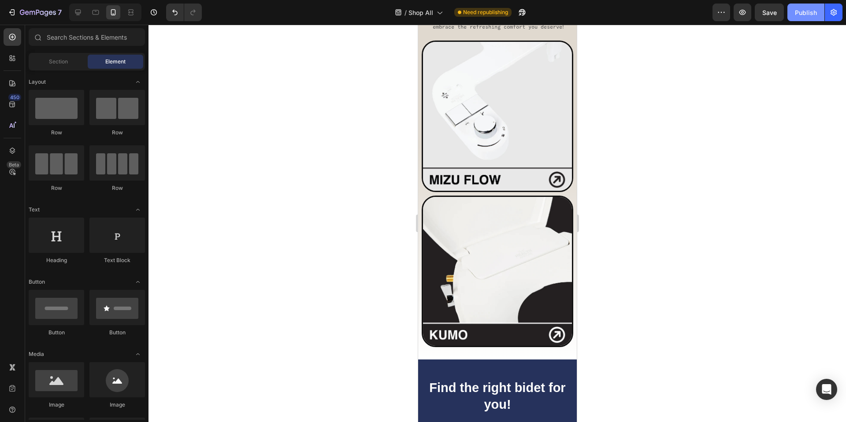
click at [810, 12] on div "Publish" at bounding box center [806, 12] width 22 height 9
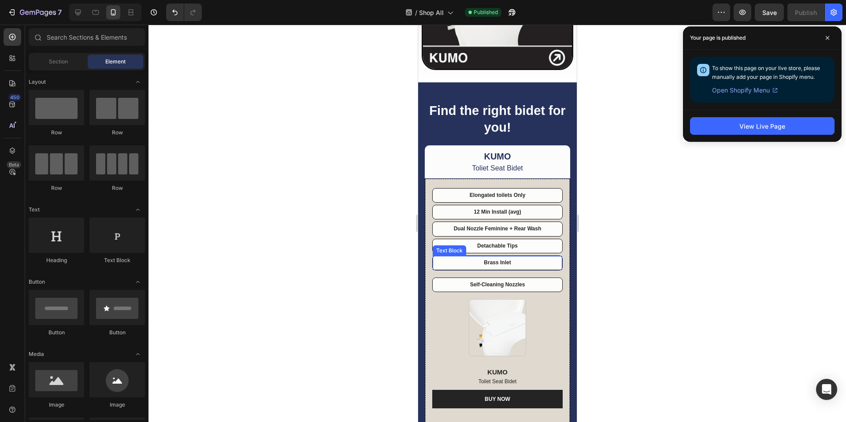
scroll to position [380, 0]
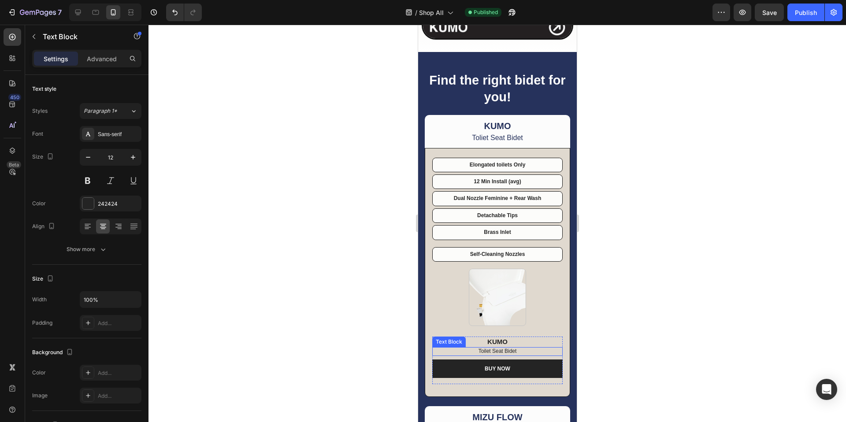
click at [495, 348] on p "Toilet Seat Bidet" at bounding box center [497, 351] width 129 height 7
click at [489, 336] on icon at bounding box center [491, 339] width 5 height 6
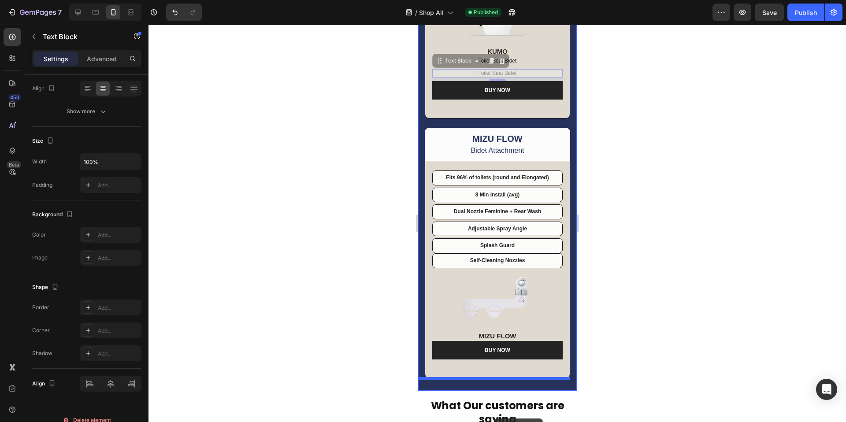
scroll to position [705, 0]
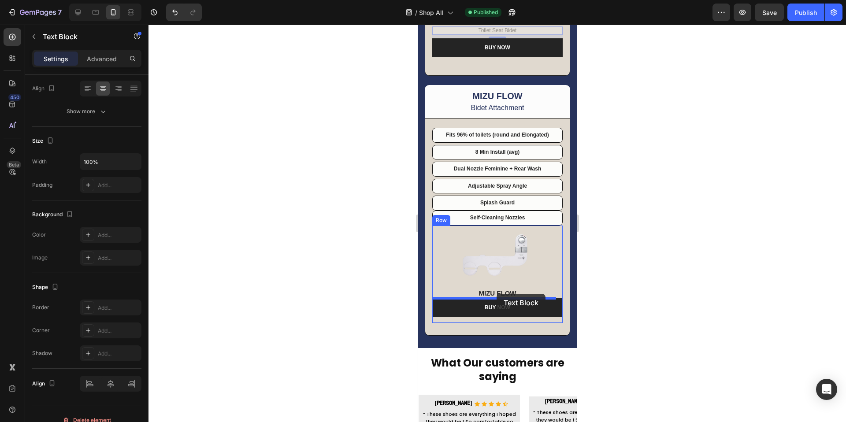
drag, startPoint x: 459, startPoint y: 139, endPoint x: 496, endPoint y: 294, distance: 159.2
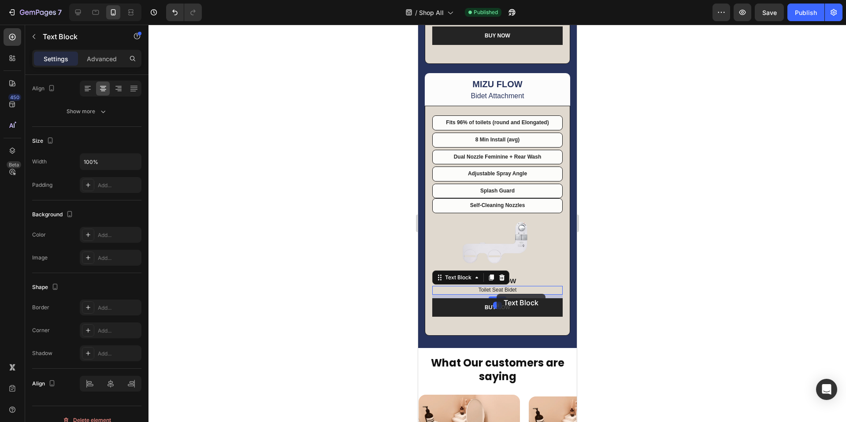
scroll to position [693, 0]
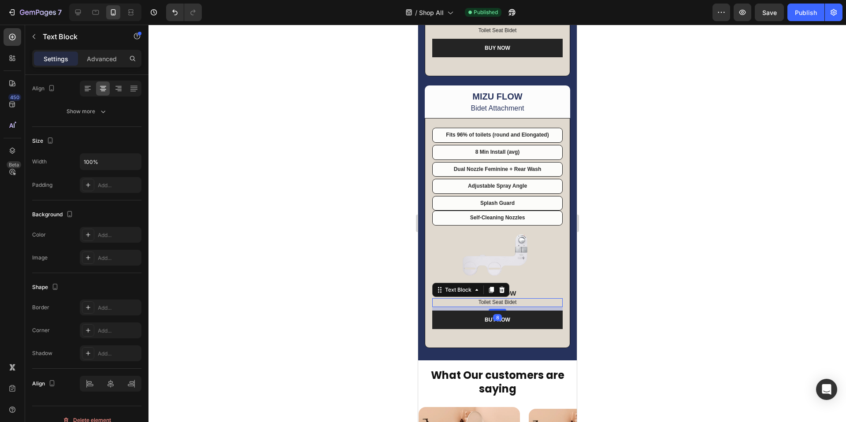
click at [501, 301] on p "Toilet Seat Bidet" at bounding box center [497, 302] width 129 height 7
click at [672, 248] on div at bounding box center [498, 224] width 698 height 398
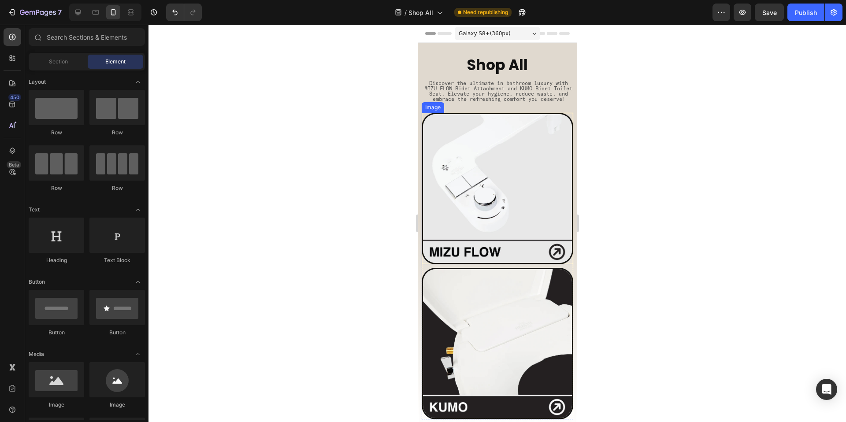
scroll to position [63, 0]
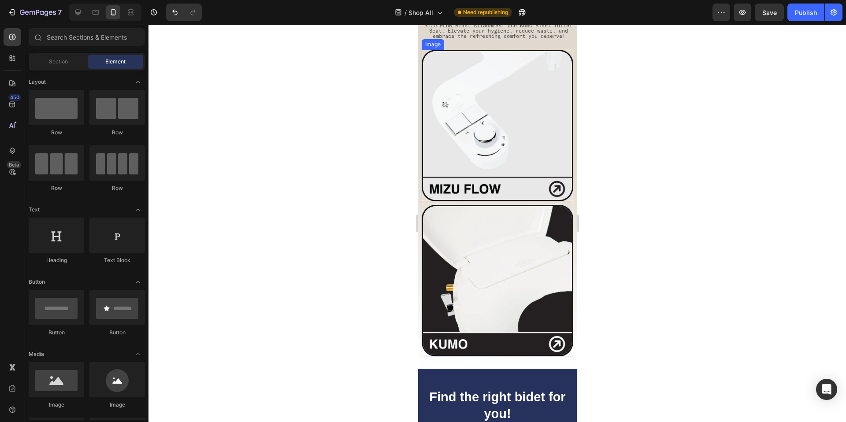
click at [489, 157] on img at bounding box center [497, 126] width 152 height 152
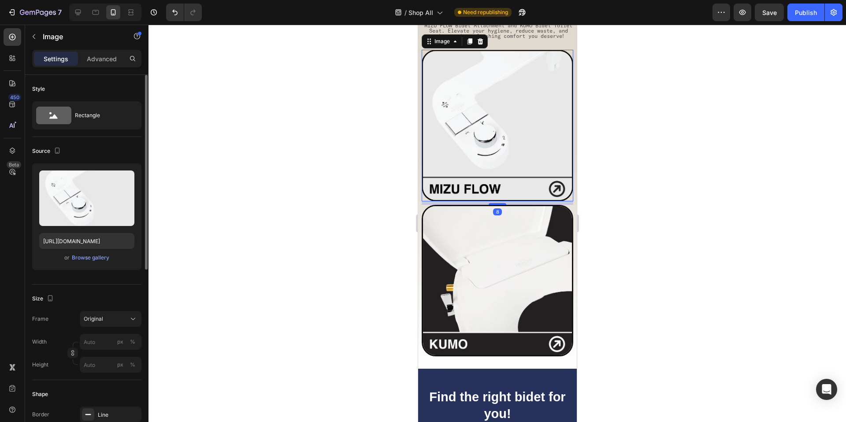
scroll to position [212, 0]
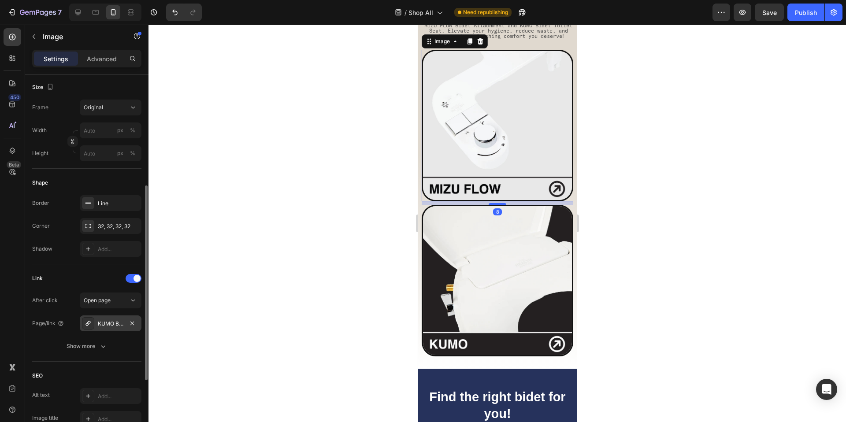
click at [125, 321] on div "KUMO Bidet Seat" at bounding box center [111, 324] width 62 height 16
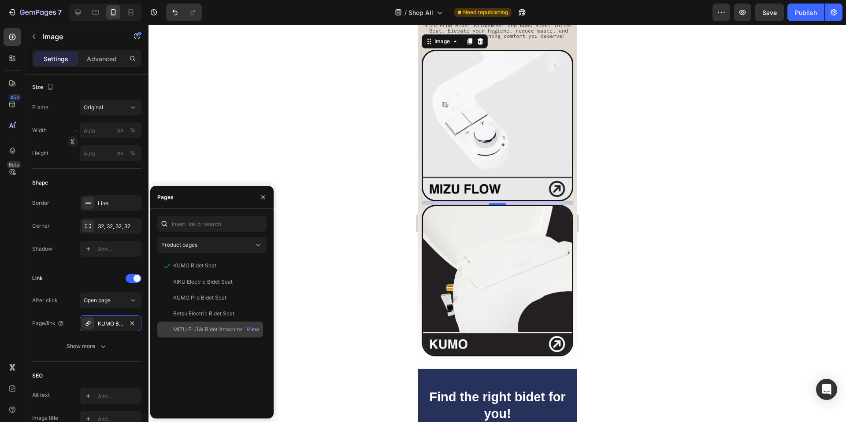
click at [205, 329] on div "MIZU FLOW Bidet Attachment" at bounding box center [210, 330] width 75 height 8
click at [261, 198] on icon "button" at bounding box center [263, 197] width 7 height 7
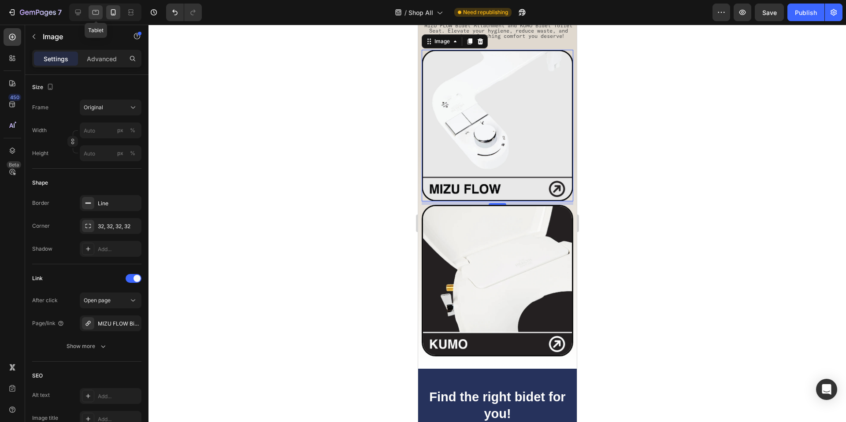
click at [97, 12] on icon at bounding box center [95, 12] width 9 height 9
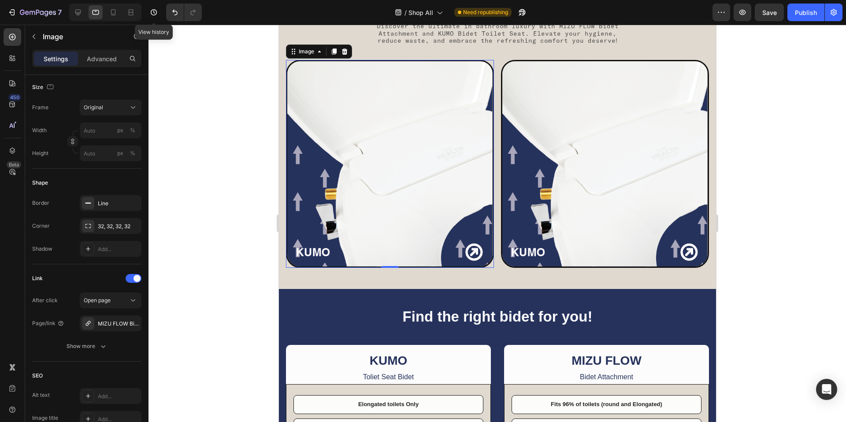
scroll to position [67, 0]
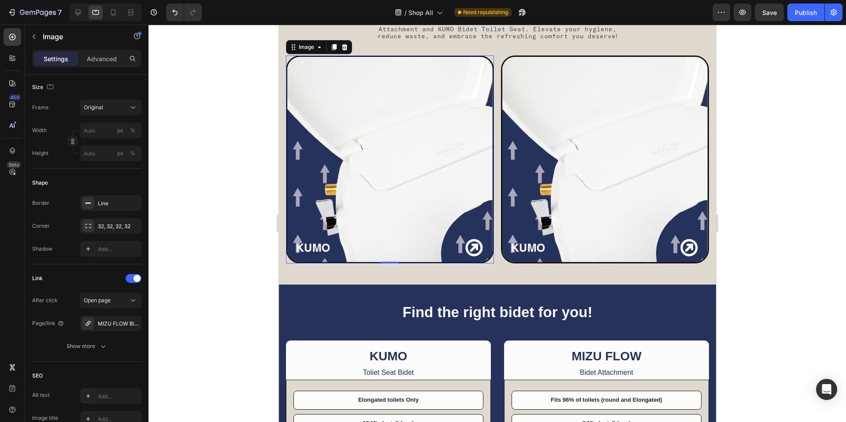
click at [406, 145] on img at bounding box center [390, 160] width 208 height 208
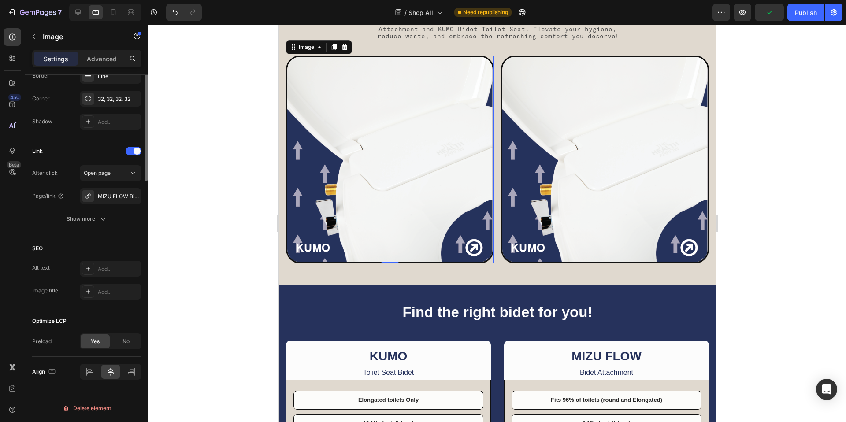
scroll to position [0, 0]
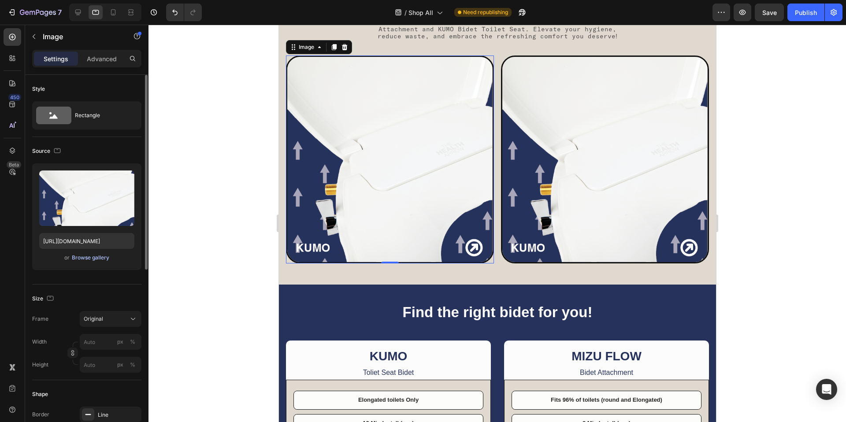
click at [92, 257] on div "Browse gallery" at bounding box center [90, 258] width 37 height 8
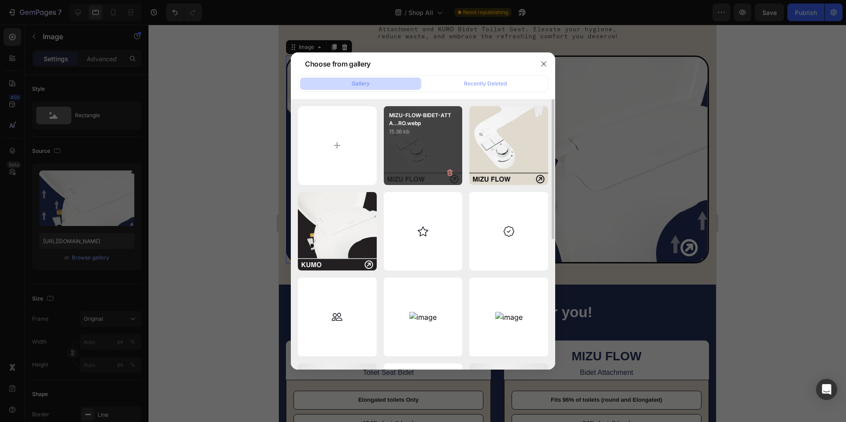
click at [408, 147] on div "MIZU-FLOW-BIDET-ATTA...RO.webp 15.36 kb" at bounding box center [423, 145] width 79 height 79
type input "[URL][DOMAIN_NAME]"
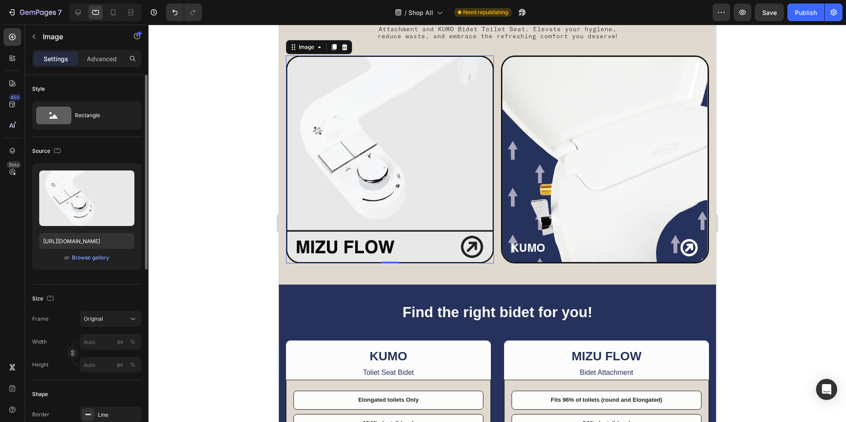
scroll to position [201, 0]
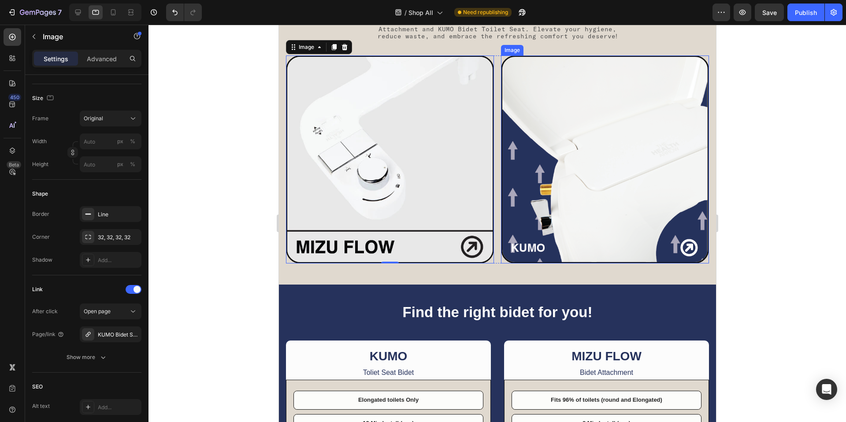
click at [623, 134] on img at bounding box center [605, 160] width 208 height 208
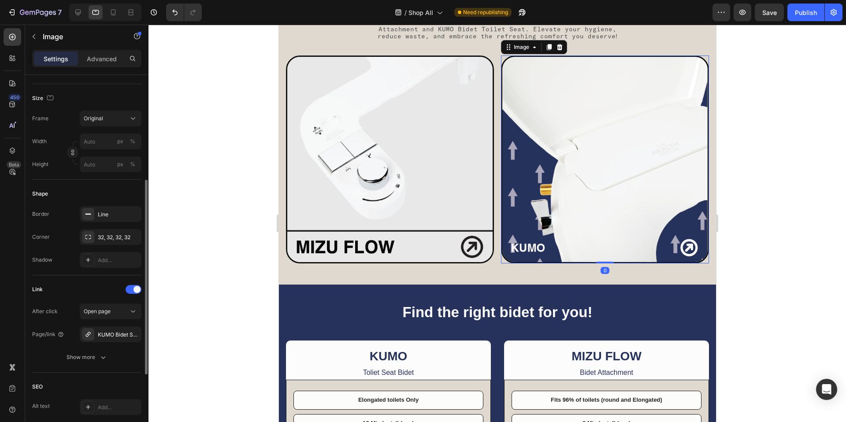
scroll to position [63, 0]
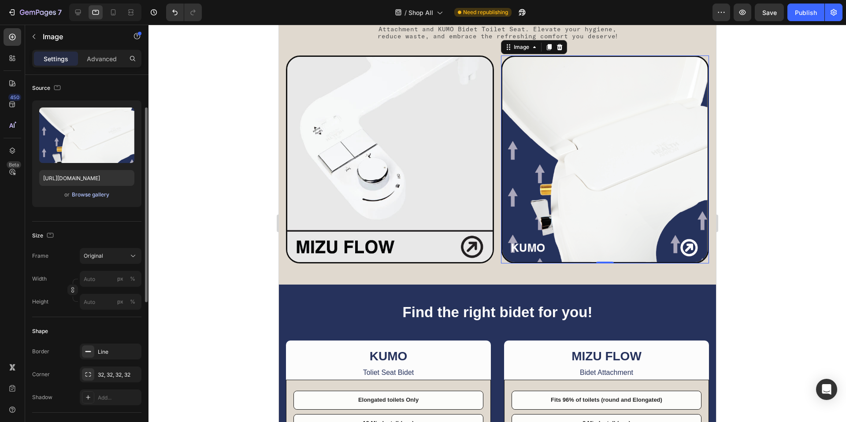
click at [95, 193] on div "Browse gallery" at bounding box center [90, 195] width 37 height 8
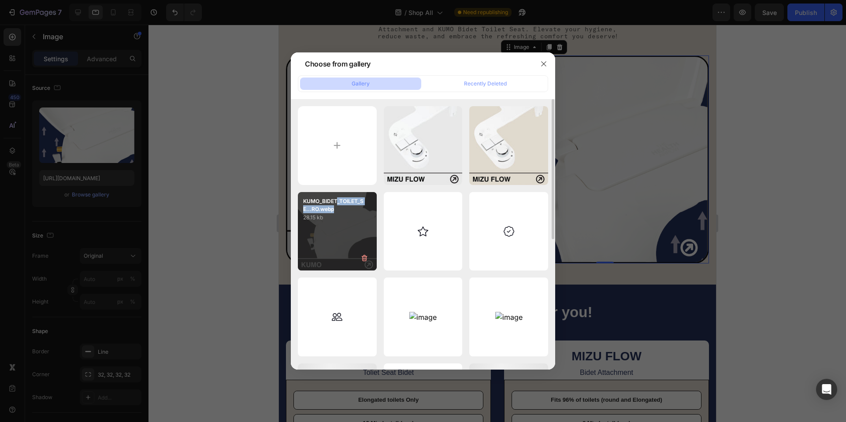
click at [337, 205] on p "KUMO_BIDET_TOILET_SE...RO.webp" at bounding box center [337, 205] width 68 height 16
type input "[URL][DOMAIN_NAME]"
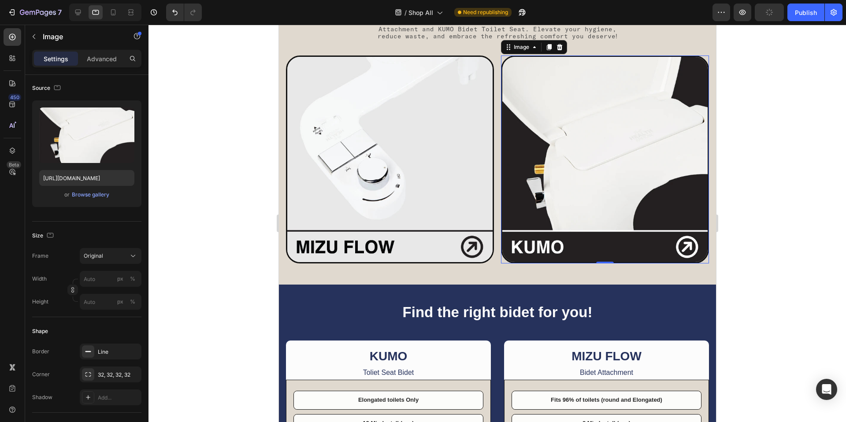
click at [230, 102] on div at bounding box center [498, 224] width 698 height 398
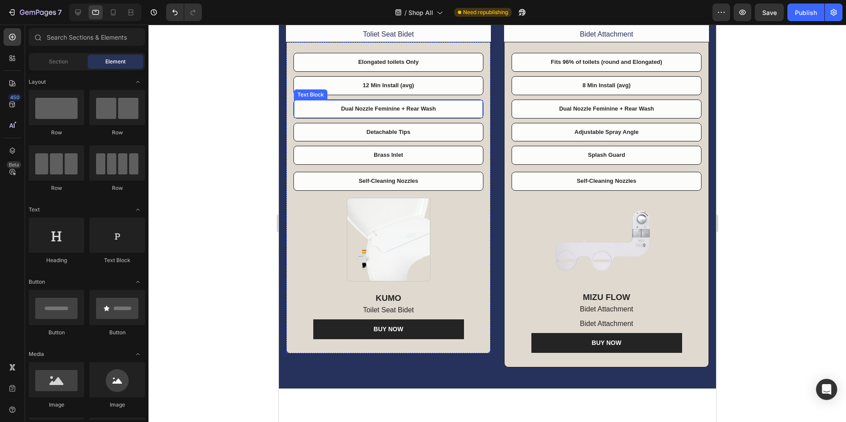
scroll to position [146, 0]
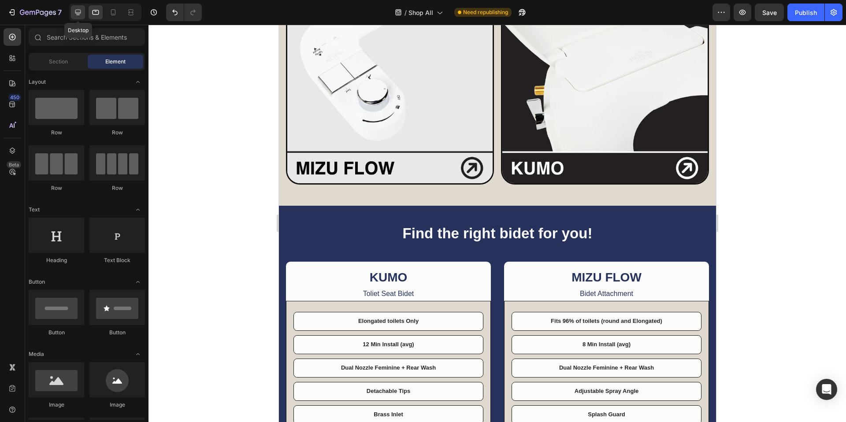
click at [79, 10] on icon at bounding box center [78, 13] width 6 height 6
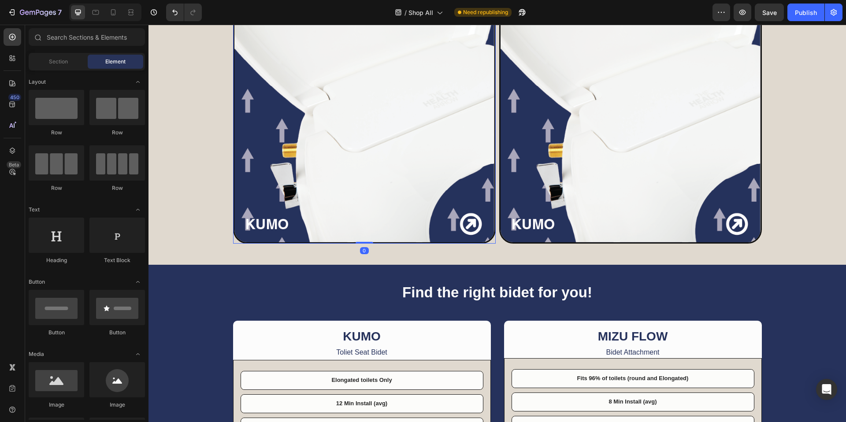
click at [419, 150] on img at bounding box center [364, 112] width 263 height 263
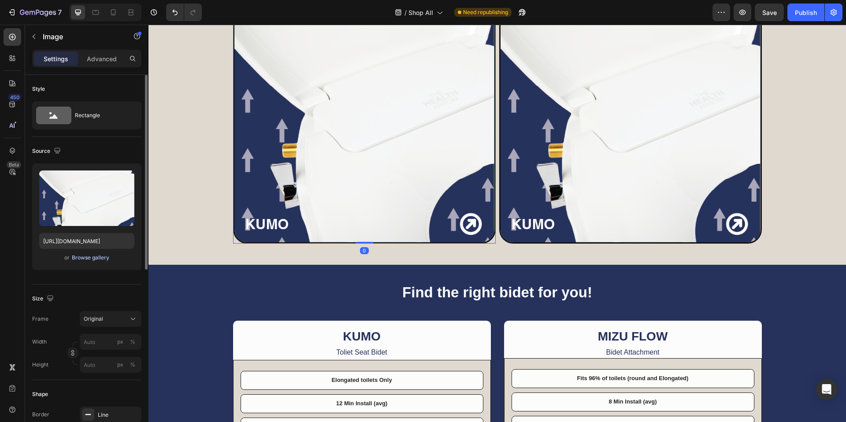
click at [90, 257] on div "Browse gallery" at bounding box center [90, 258] width 37 height 8
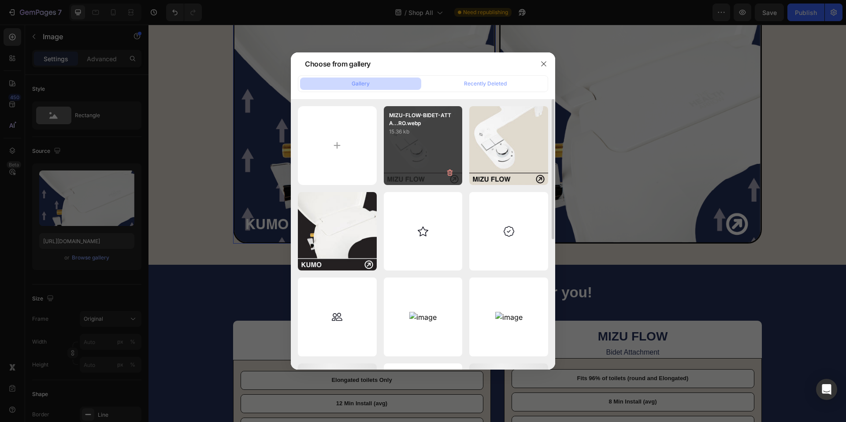
click at [416, 131] on p "15.36 kb" at bounding box center [423, 131] width 68 height 9
type input "[URL][DOMAIN_NAME]"
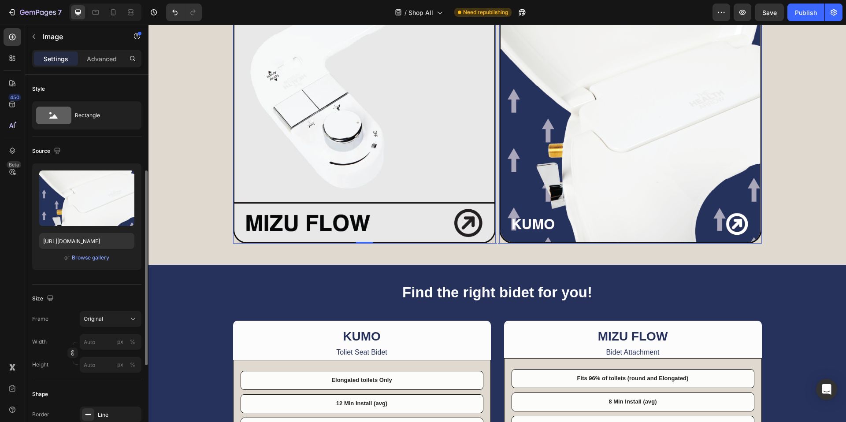
click at [570, 132] on img at bounding box center [630, 112] width 263 height 263
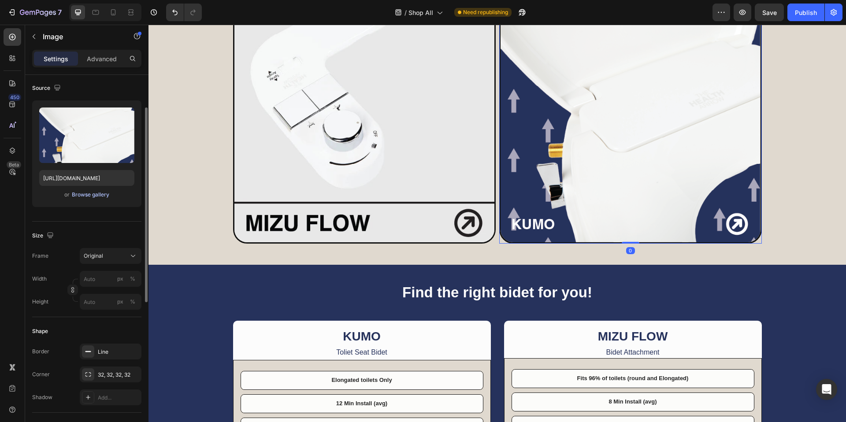
click at [97, 190] on button "Browse gallery" at bounding box center [90, 194] width 38 height 9
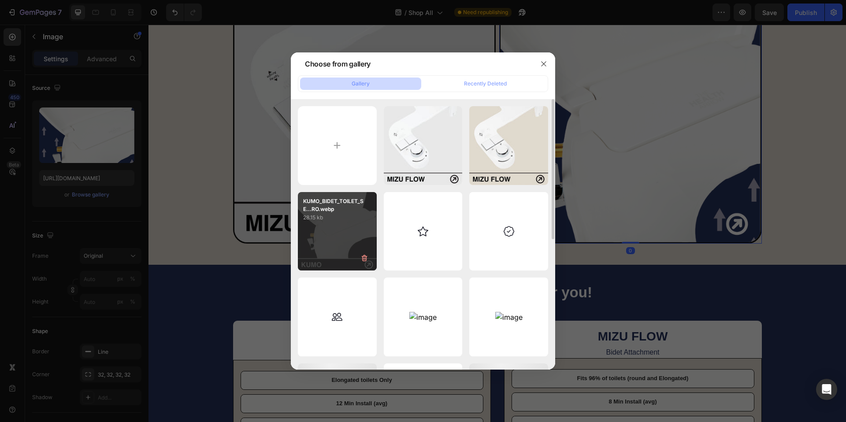
click at [330, 220] on p "28.15 kb" at bounding box center [337, 217] width 68 height 9
type input "[URL][DOMAIN_NAME]"
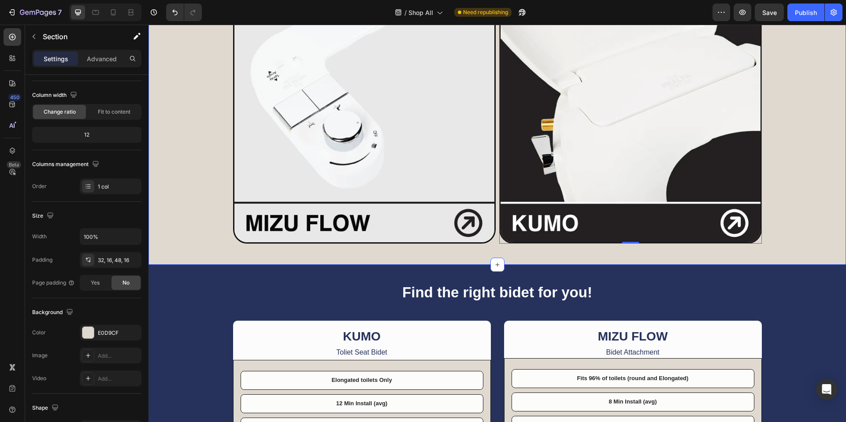
click at [227, 192] on div "Shop All Heading Discover the ultimate in bathroom luxury with MIZU FLOW Bidet …" at bounding box center [498, 77] width 684 height 333
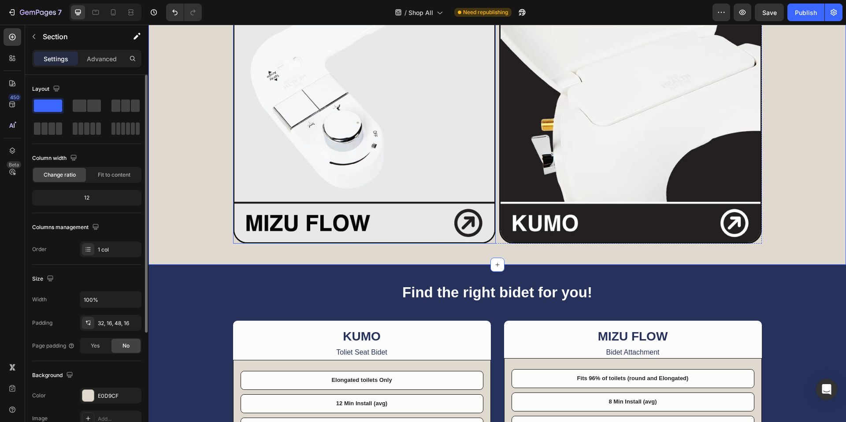
scroll to position [0, 0]
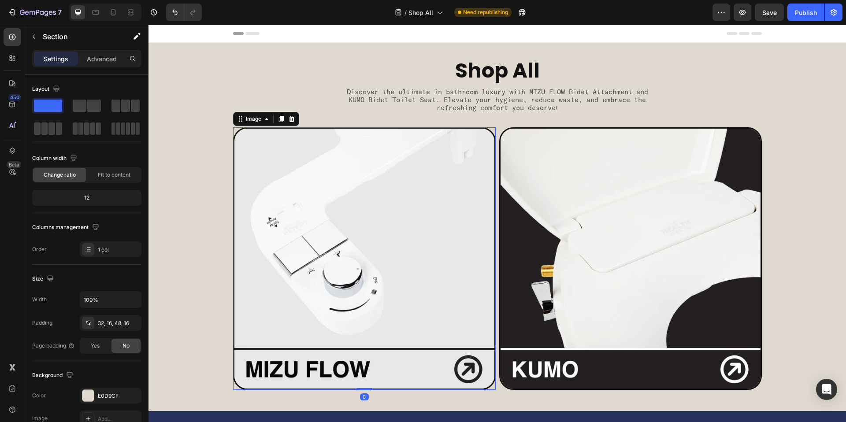
click at [332, 317] on img at bounding box center [364, 258] width 263 height 263
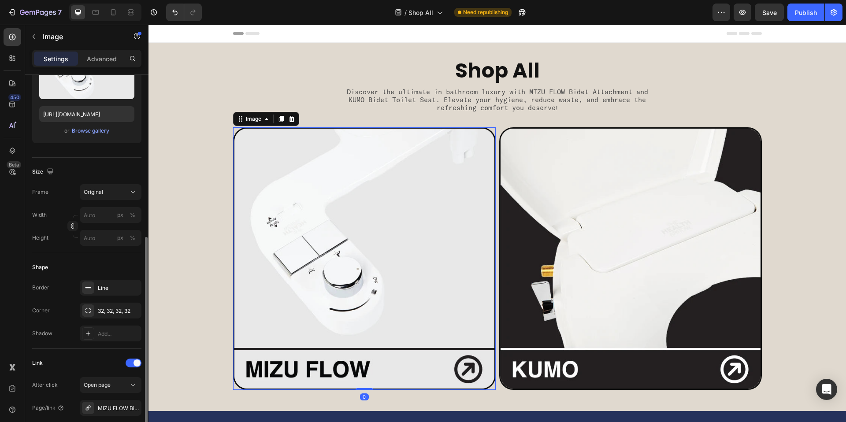
scroll to position [190, 0]
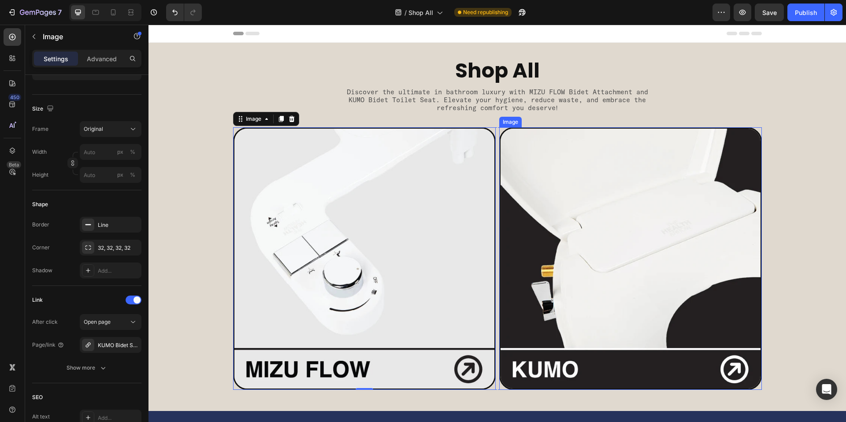
click at [611, 227] on img at bounding box center [630, 258] width 263 height 263
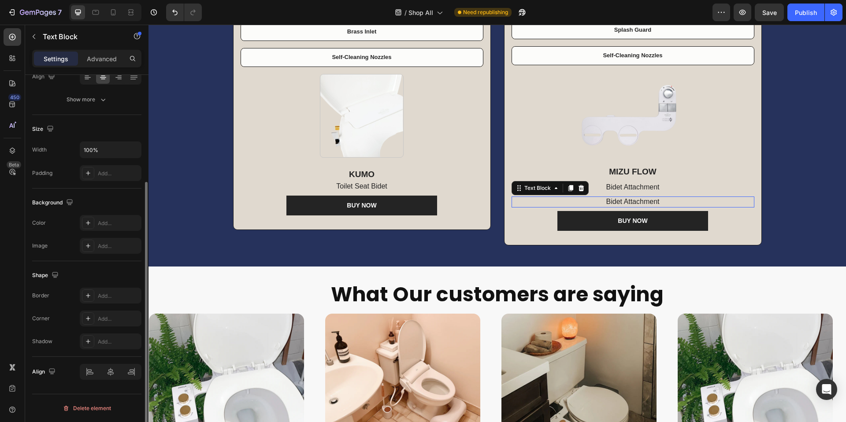
scroll to position [0, 0]
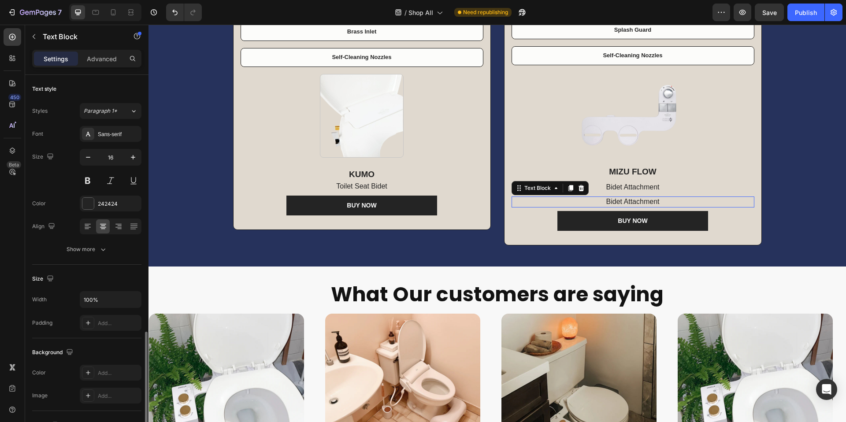
click at [689, 199] on p "Bidet Attachment" at bounding box center [633, 201] width 241 height 9
click at [689, 186] on p "Bidet Attachment" at bounding box center [633, 187] width 241 height 9
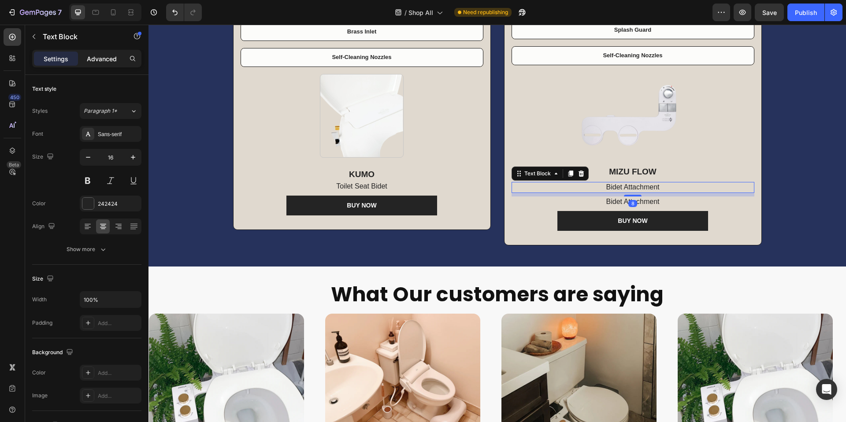
click at [101, 54] on p "Advanced" at bounding box center [102, 58] width 30 height 9
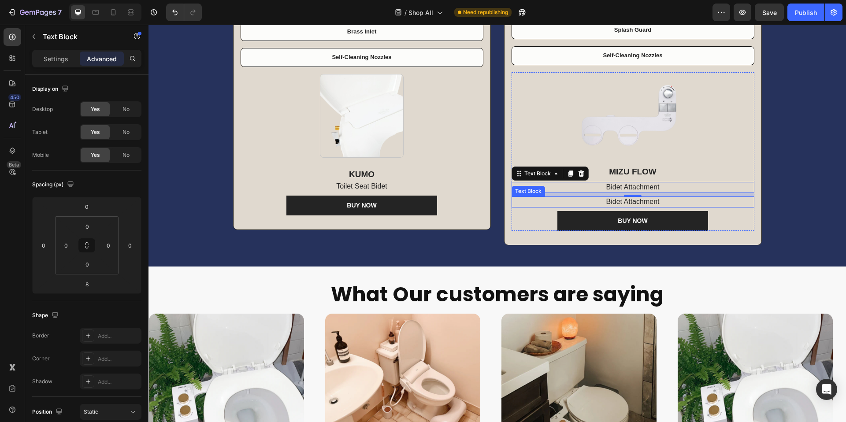
click at [694, 201] on p "Bidet Attachment" at bounding box center [633, 201] width 241 height 9
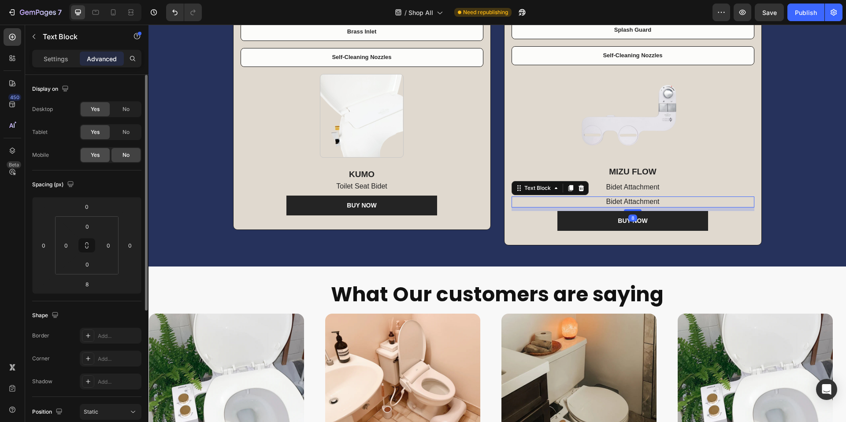
click at [99, 152] on span "Yes" at bounding box center [95, 155] width 9 height 8
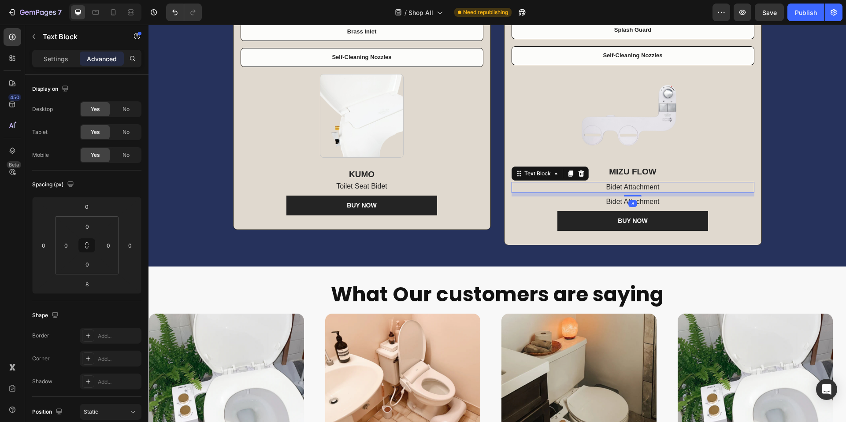
click at [669, 185] on p "Bidet Attachment" at bounding box center [633, 187] width 241 height 9
click at [578, 171] on icon at bounding box center [581, 173] width 7 height 7
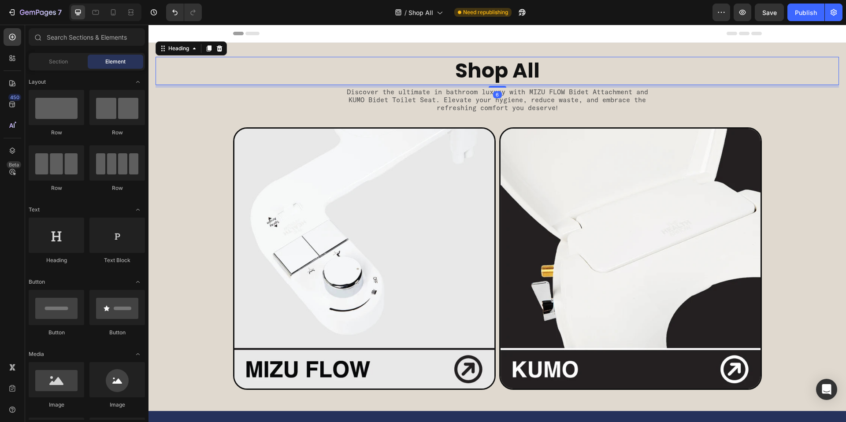
click at [372, 83] on h1 "Shop All" at bounding box center [498, 71] width 684 height 28
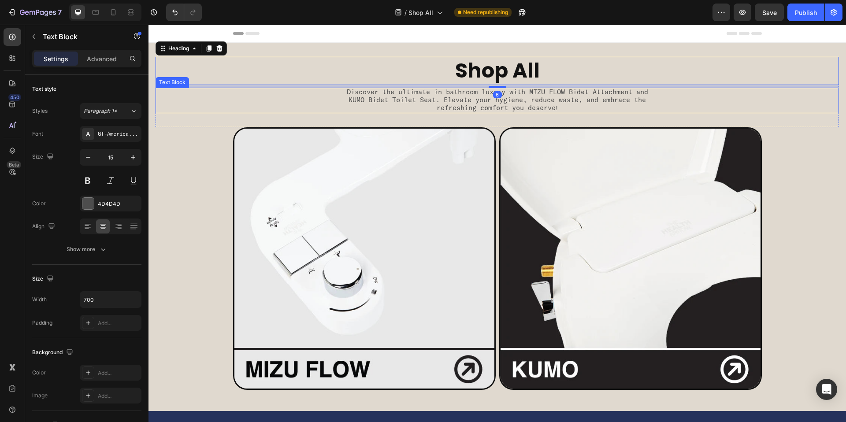
click at [366, 98] on p "Discover the ultimate in bathroom luxury with MIZU FLOW Bidet Attachment and KU…" at bounding box center [497, 101] width 307 height 24
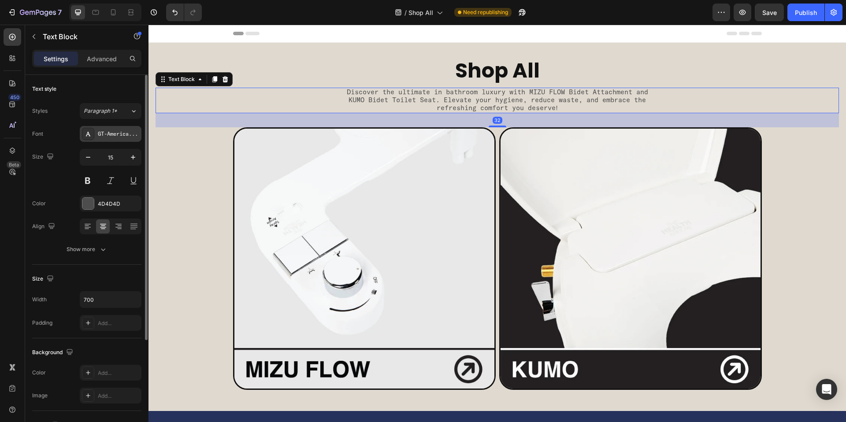
click at [108, 138] on div "GT-America-Mono-Regular-Trial" at bounding box center [118, 134] width 41 height 8
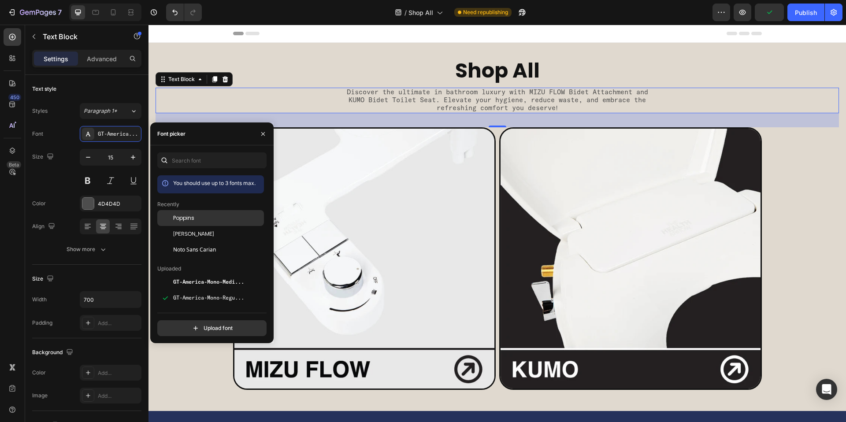
click at [198, 222] on div "Poppins" at bounding box center [217, 218] width 89 height 8
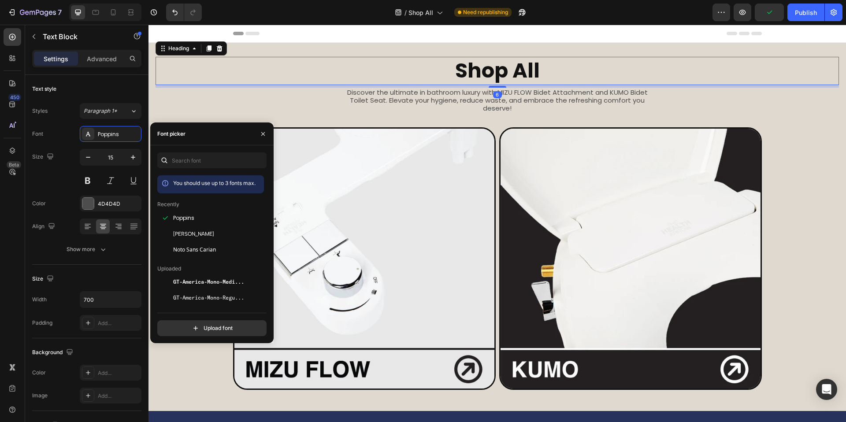
click at [515, 63] on h1 "Shop All" at bounding box center [498, 71] width 684 height 28
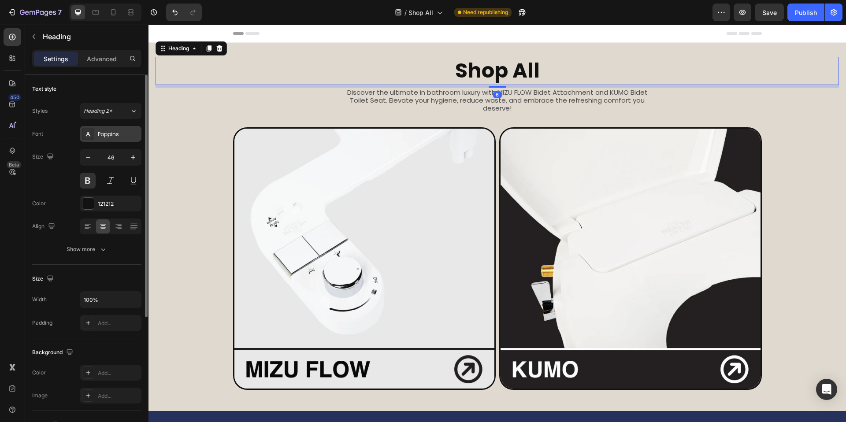
click at [116, 138] on div "Poppins" at bounding box center [111, 134] width 62 height 16
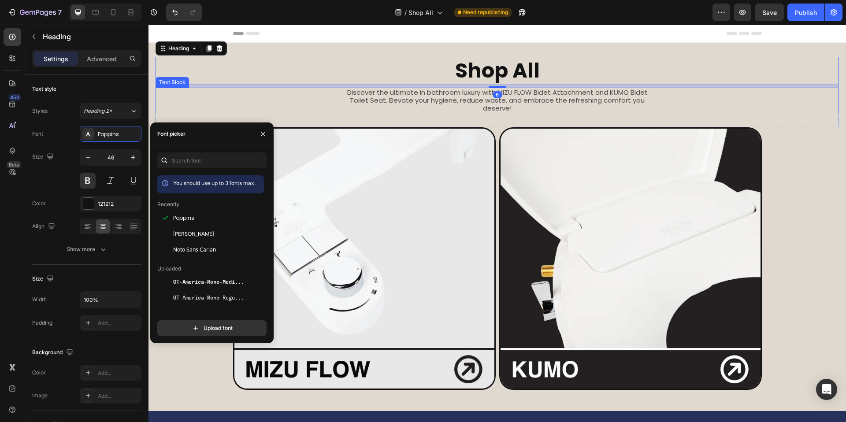
click at [278, 95] on div "Discover the ultimate in bathroom luxury with MIZU FLOW Bidet Attachment and KU…" at bounding box center [498, 101] width 684 height 26
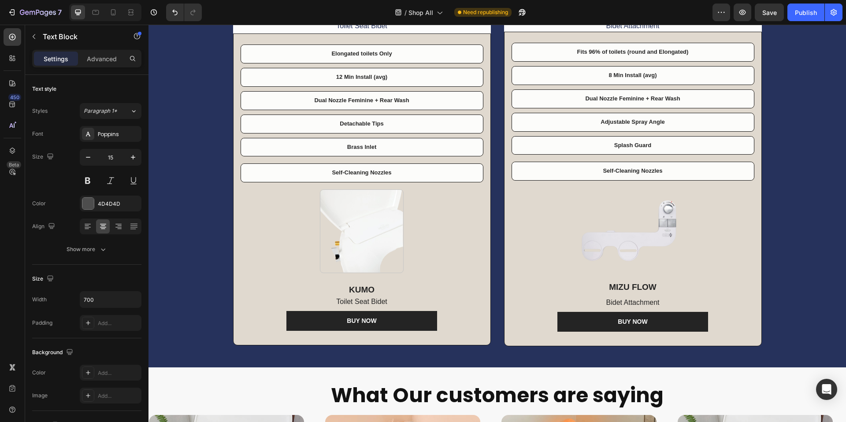
scroll to position [682, 0]
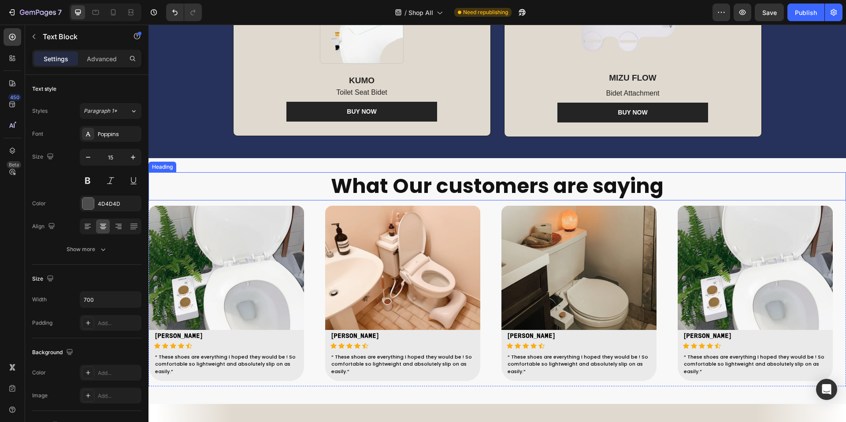
click at [424, 179] on h3 "What Our customers are saying" at bounding box center [498, 186] width 698 height 28
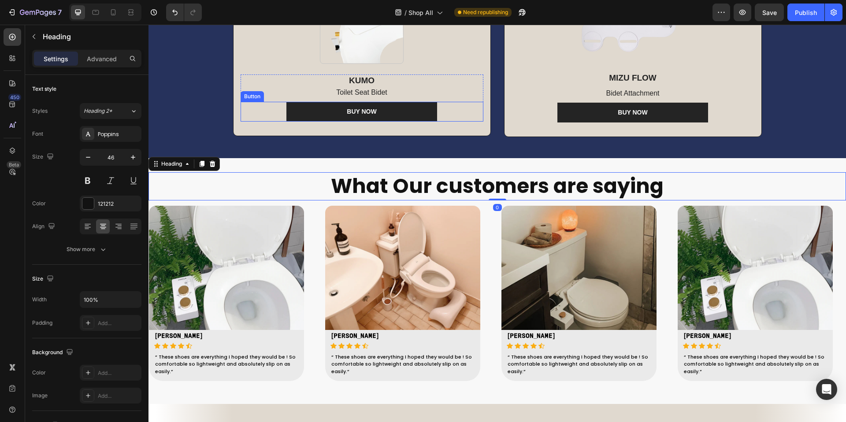
scroll to position [418, 0]
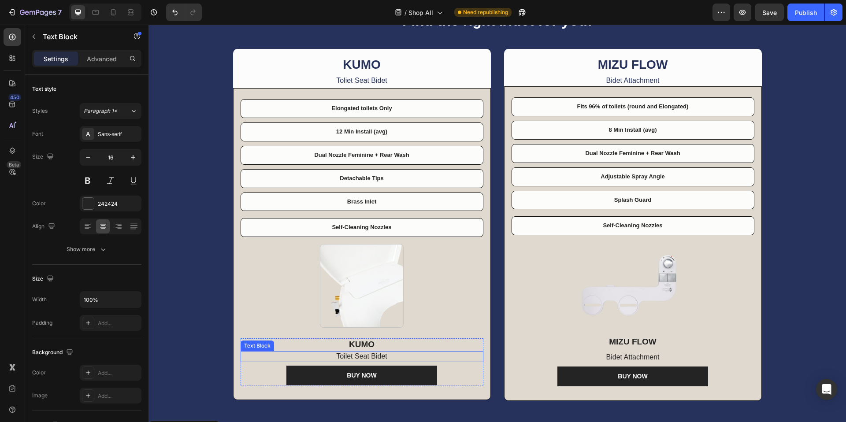
click at [356, 357] on p "Toilet Seat Bidet" at bounding box center [362, 356] width 241 height 9
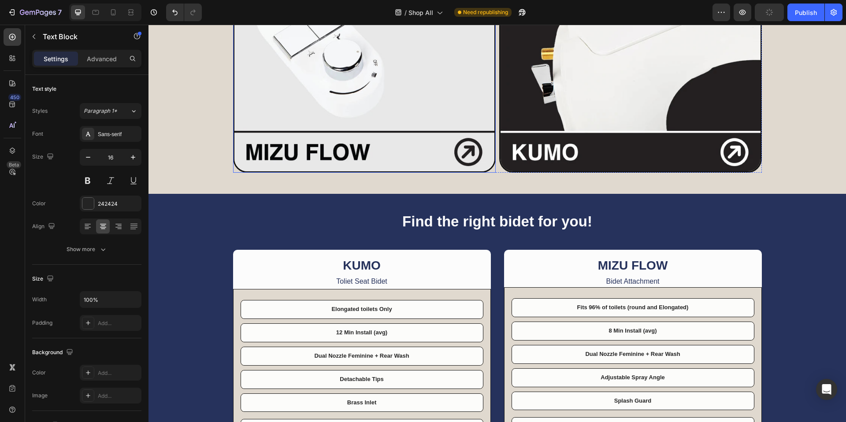
scroll to position [0, 0]
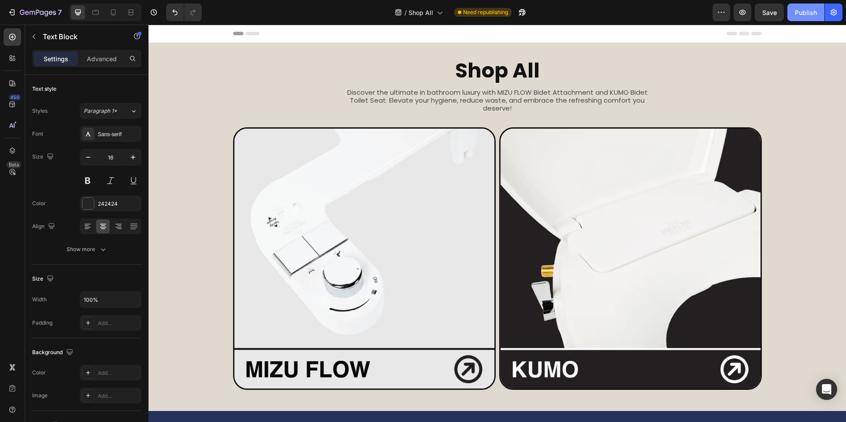
click at [802, 12] on div "Publish" at bounding box center [806, 12] width 22 height 9
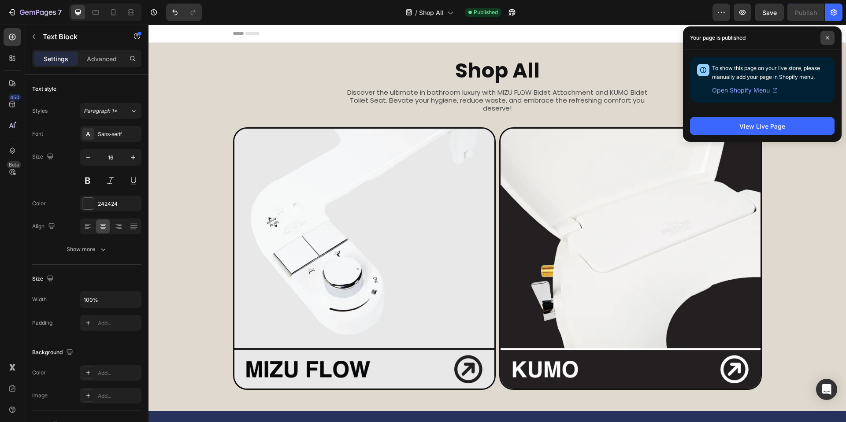
click at [825, 41] on span at bounding box center [828, 38] width 14 height 14
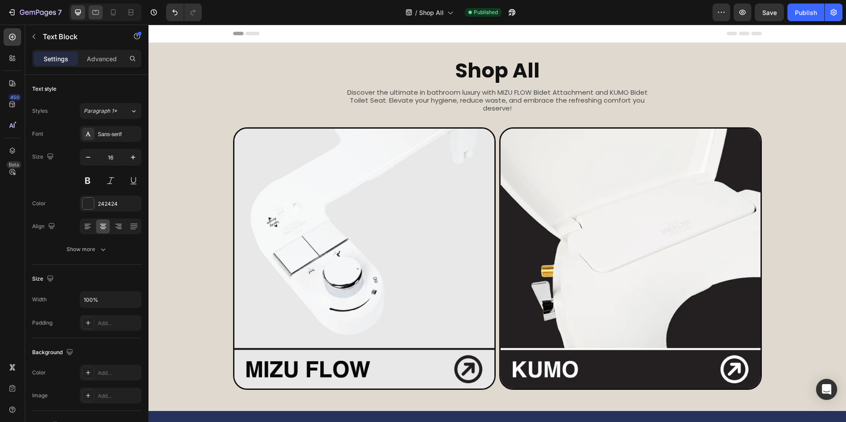
click at [102, 12] on div at bounding box center [96, 12] width 14 height 14
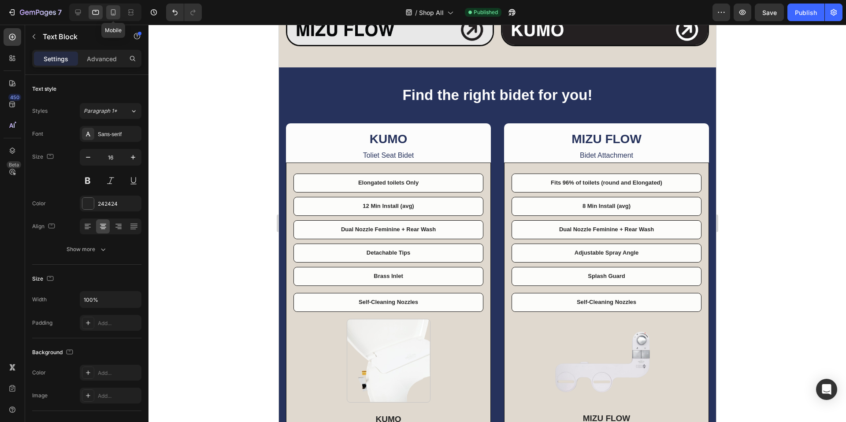
click at [114, 12] on icon at bounding box center [113, 12] width 9 height 9
type input "12"
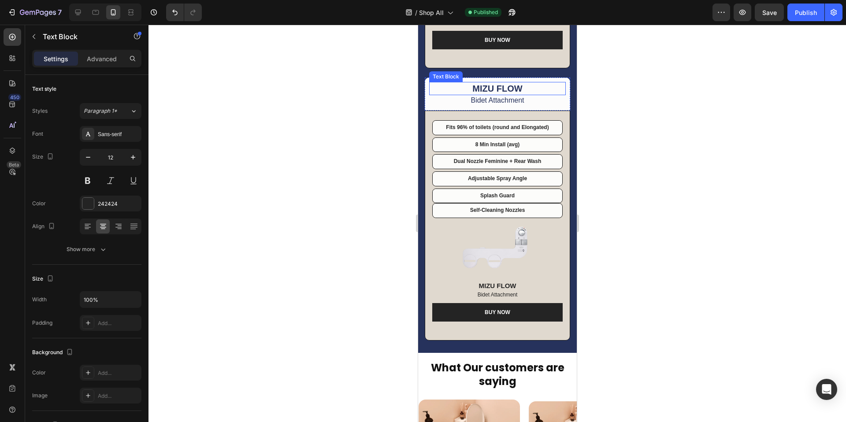
scroll to position [501, 0]
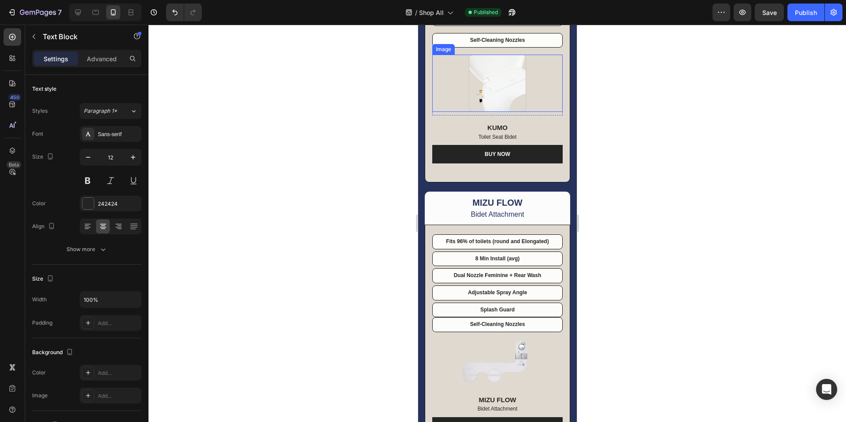
click at [500, 86] on img at bounding box center [497, 83] width 57 height 57
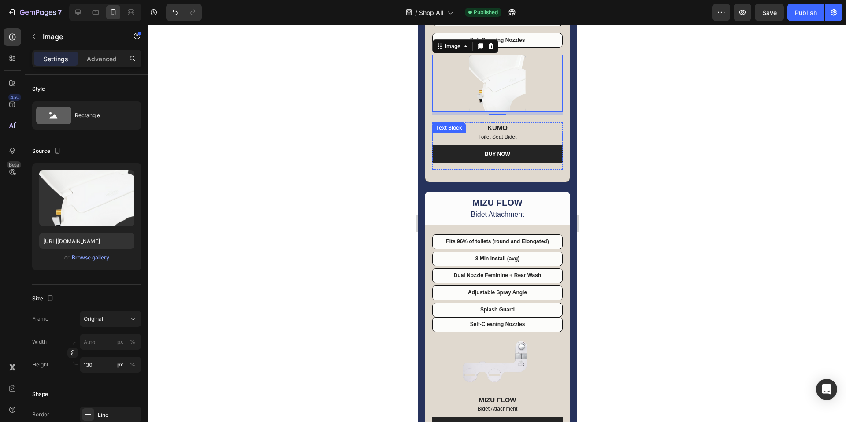
scroll to position [575, 0]
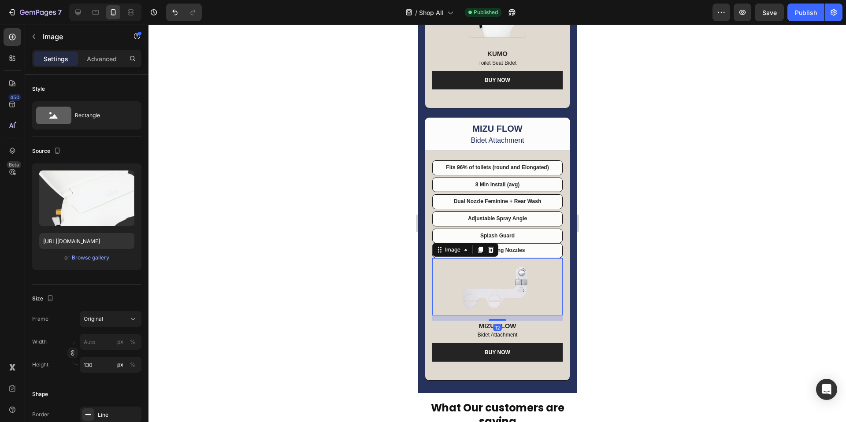
click at [506, 287] on img at bounding box center [497, 286] width 86 height 57
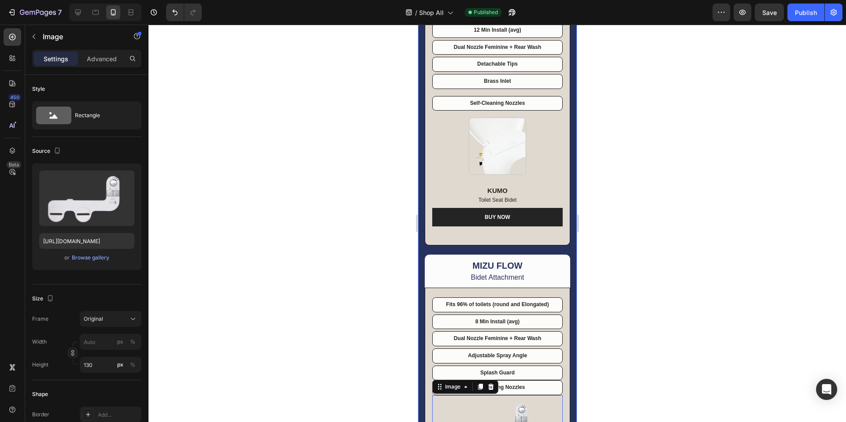
scroll to position [432, 0]
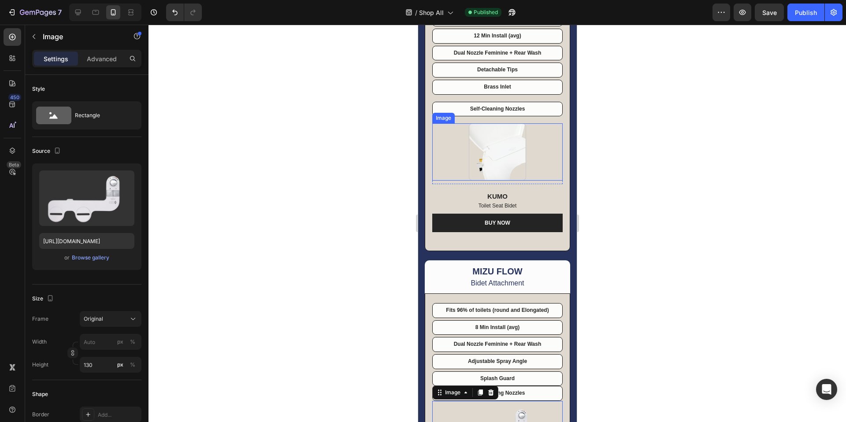
click at [501, 138] on img at bounding box center [497, 151] width 57 height 57
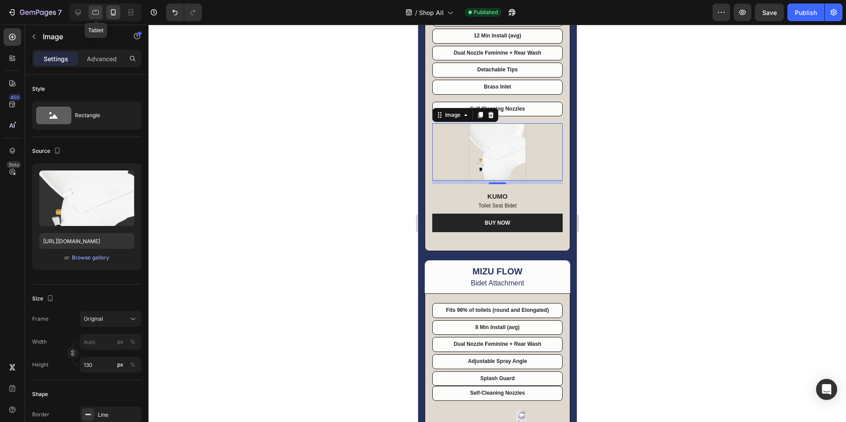
click at [97, 12] on icon at bounding box center [95, 12] width 9 height 9
type input "Auto"
type input "190"
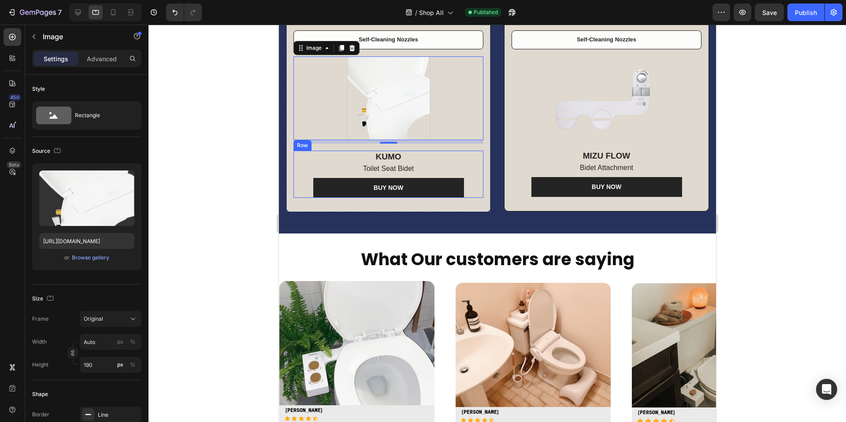
scroll to position [545, 0]
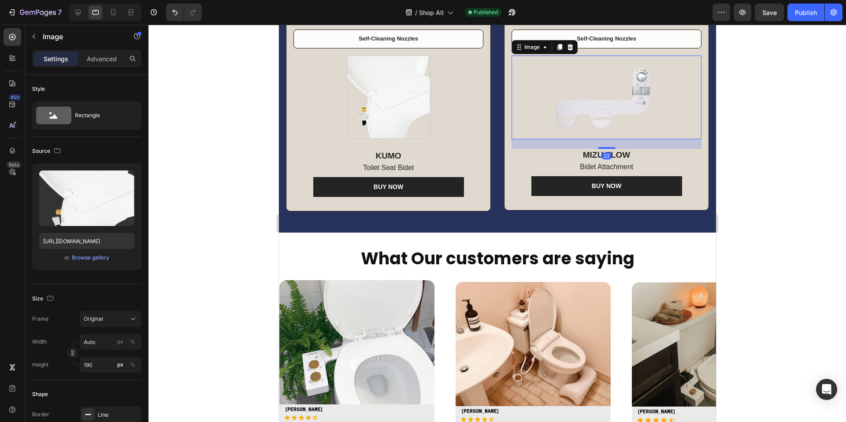
click at [545, 133] on img at bounding box center [607, 98] width 126 height 84
click at [447, 127] on div at bounding box center [388, 98] width 190 height 84
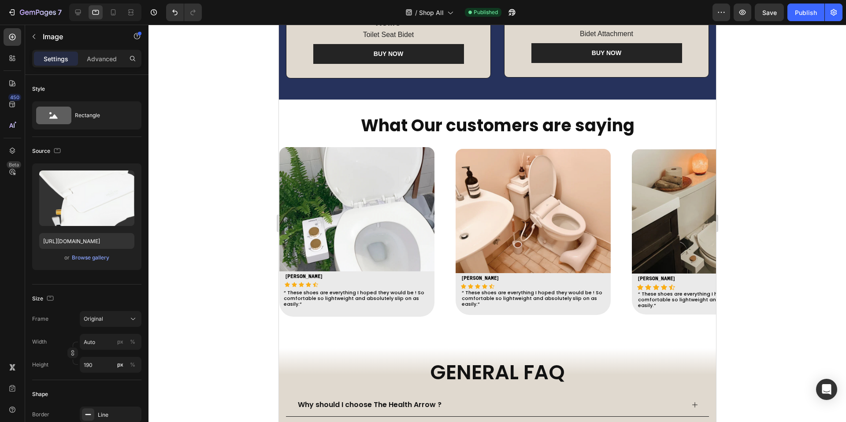
scroll to position [813, 0]
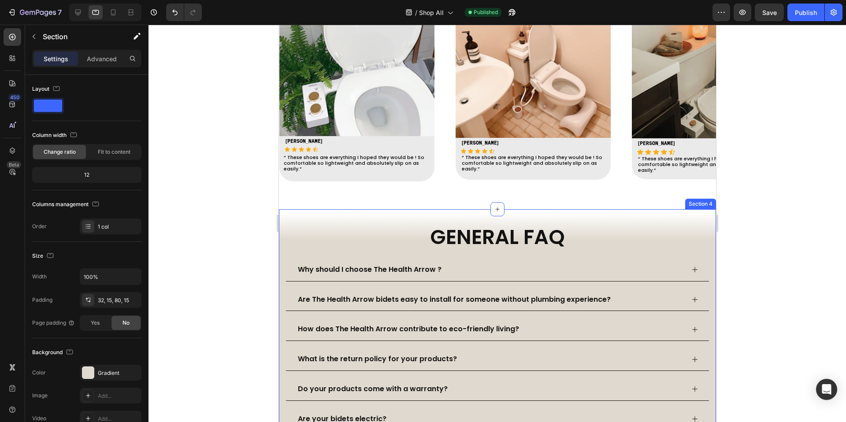
click at [372, 219] on div "GENERAL FAQ Heading Why should I choose The Health Arrow ? Are The Health Arrow…" at bounding box center [497, 397] width 437 height 377
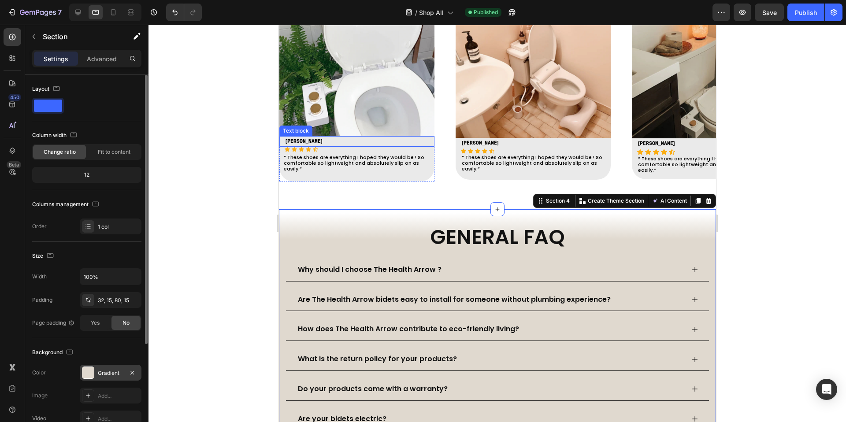
click at [83, 371] on div at bounding box center [88, 373] width 12 height 12
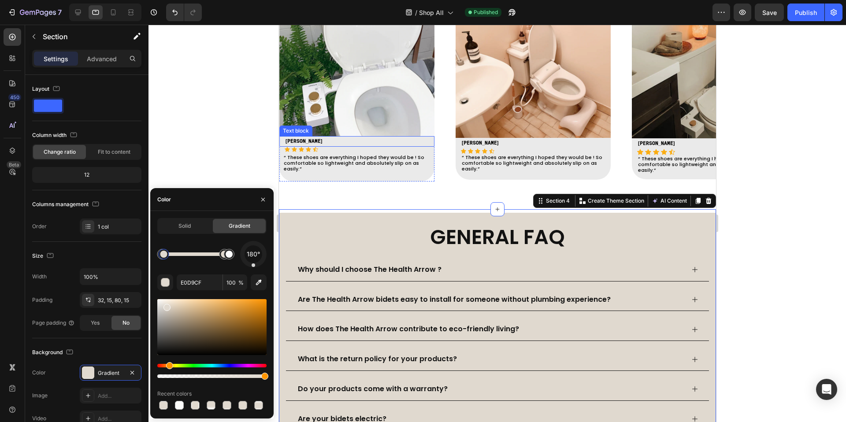
click at [164, 258] on div at bounding box center [163, 254] width 7 height 7
click at [165, 258] on div at bounding box center [164, 254] width 11 height 11
click at [163, 258] on div at bounding box center [164, 254] width 11 height 11
type input "FFFFFF"
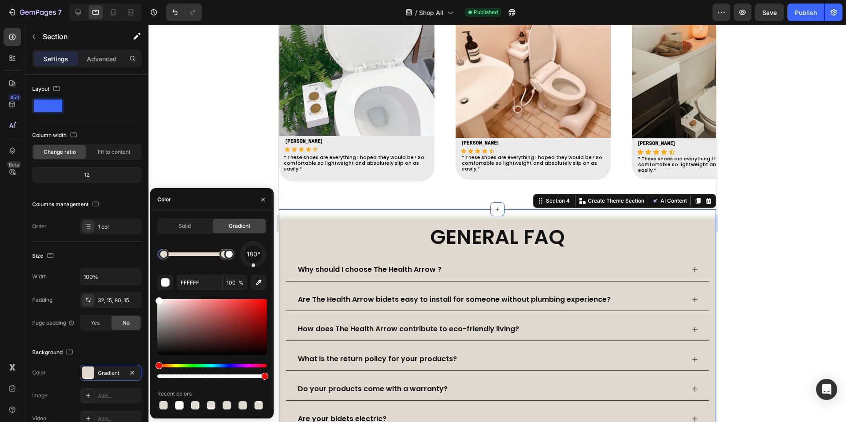
click at [733, 239] on div at bounding box center [498, 224] width 698 height 398
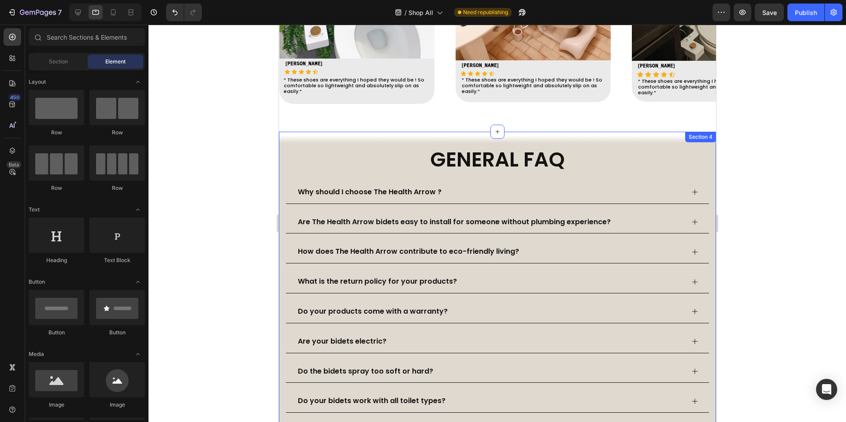
scroll to position [827, 0]
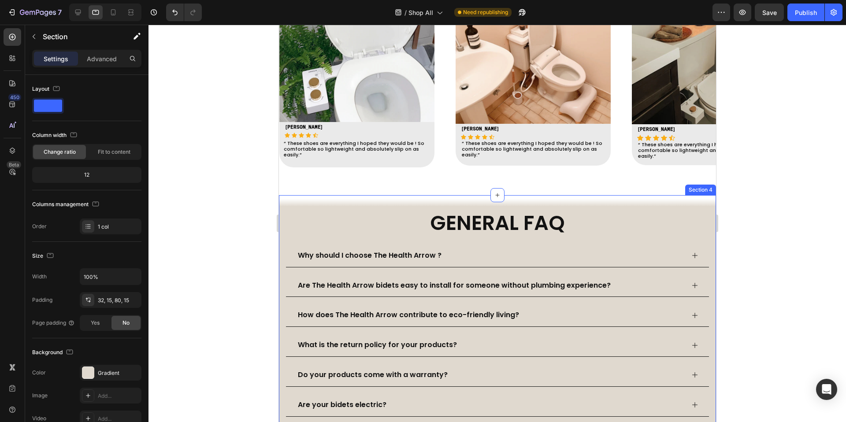
click at [283, 246] on div "GENERAL FAQ Heading Why should I choose The Health Arrow ? Are The Health Arrow…" at bounding box center [497, 383] width 437 height 377
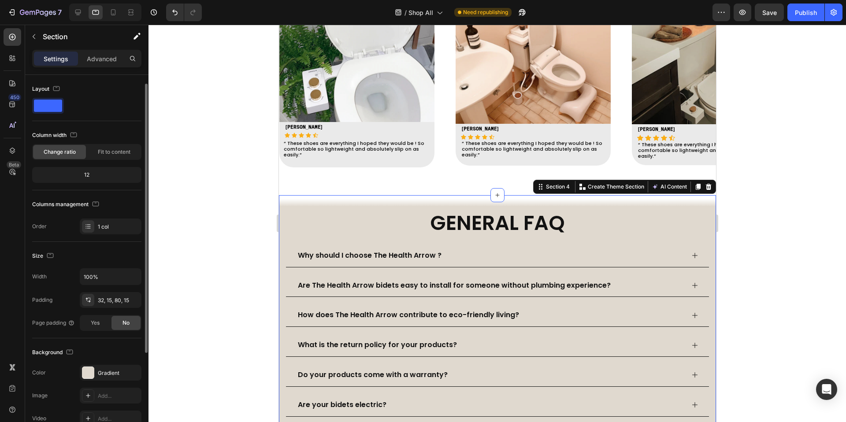
scroll to position [138, 0]
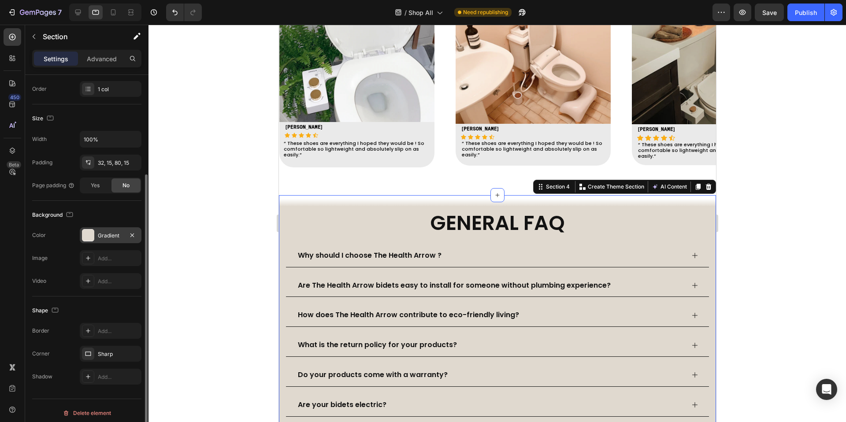
click at [91, 237] on div at bounding box center [88, 235] width 12 height 12
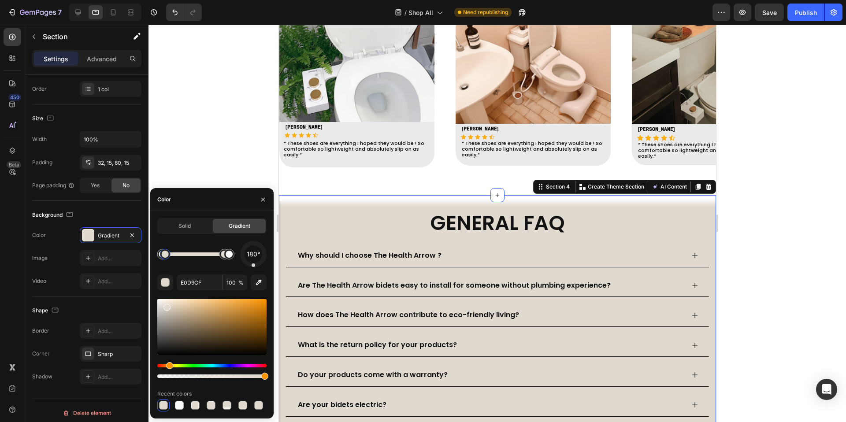
click at [165, 256] on div at bounding box center [165, 254] width 7 height 7
drag, startPoint x: 165, startPoint y: 256, endPoint x: 171, endPoint y: 256, distance: 5.7
click at [169, 256] on div at bounding box center [165, 254] width 7 height 7
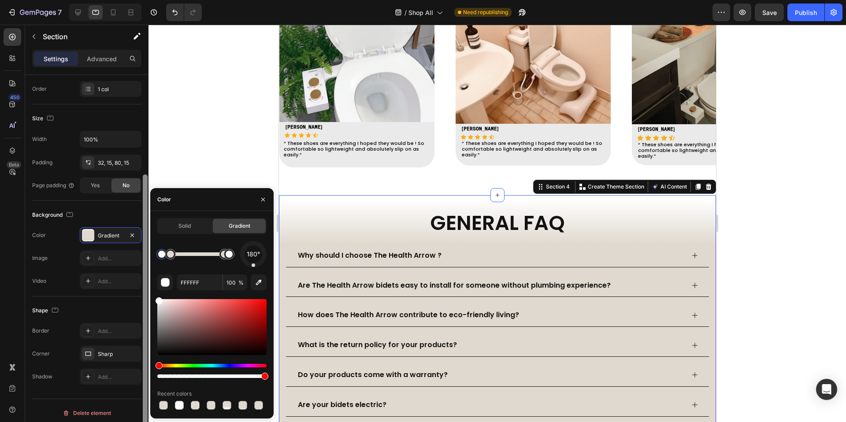
drag, startPoint x: 157, startPoint y: 258, endPoint x: 146, endPoint y: 258, distance: 11.0
click at [146, 258] on div "450 Beta Sections(18) Elements(83) Section Element Hero Section Product Detail …" at bounding box center [74, 224] width 149 height 398
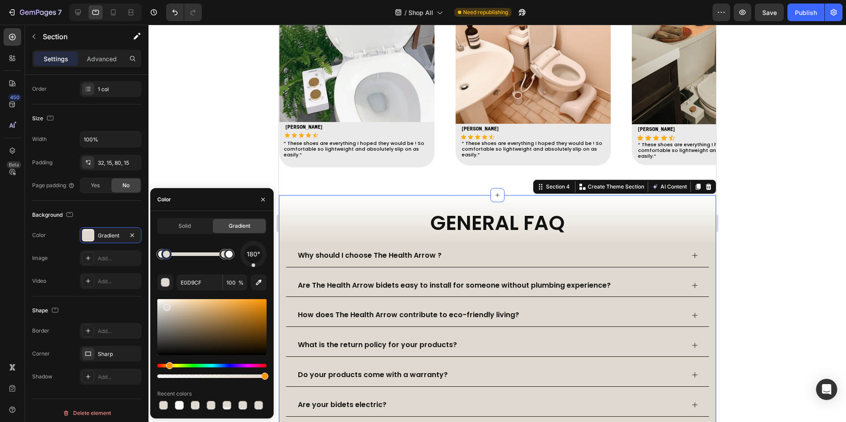
click at [167, 257] on div at bounding box center [166, 254] width 7 height 7
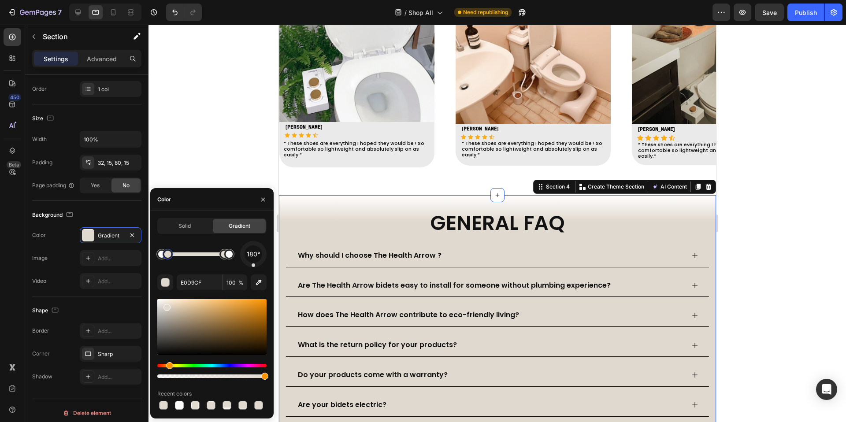
click at [168, 257] on div at bounding box center [167, 254] width 7 height 7
type input "FFFFFF"
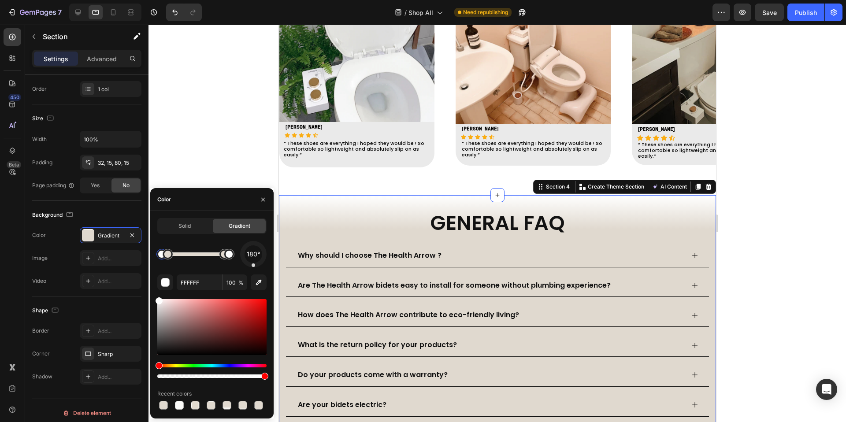
click at [797, 191] on div at bounding box center [498, 224] width 698 height 398
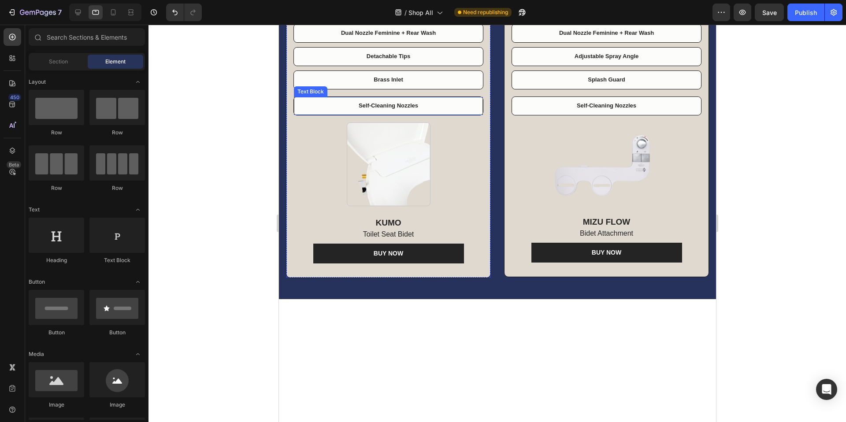
scroll to position [206, 0]
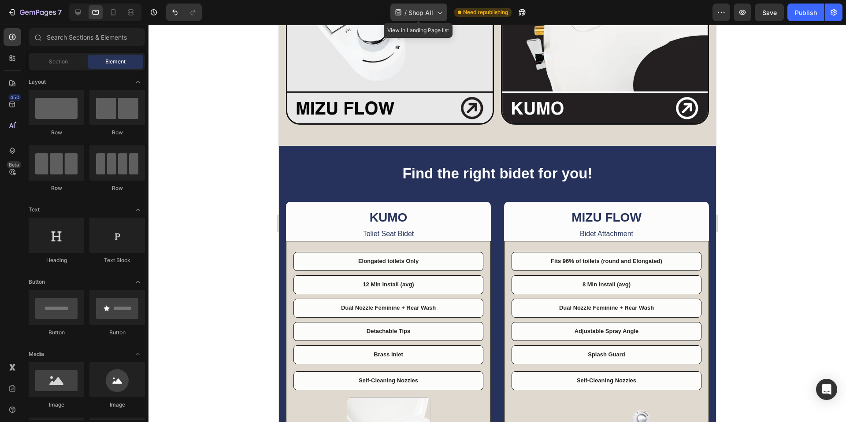
click at [432, 12] on span "Shop All" at bounding box center [421, 12] width 25 height 9
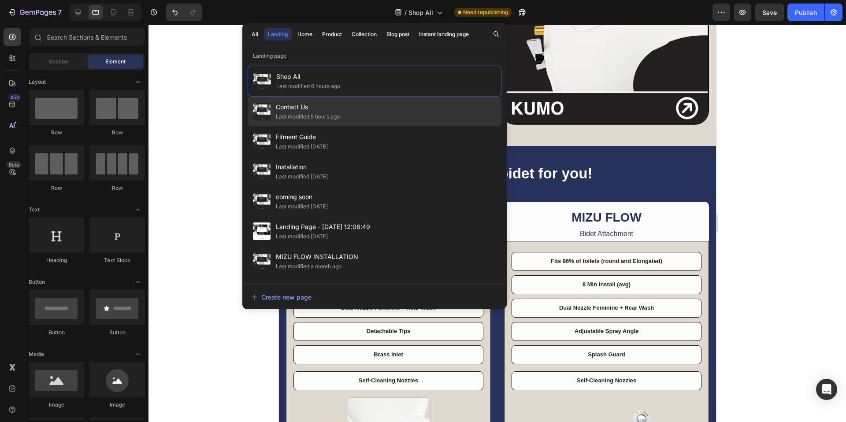
click at [340, 102] on span "Contact Us" at bounding box center [308, 107] width 64 height 11
